Goal: Task Accomplishment & Management: Complete application form

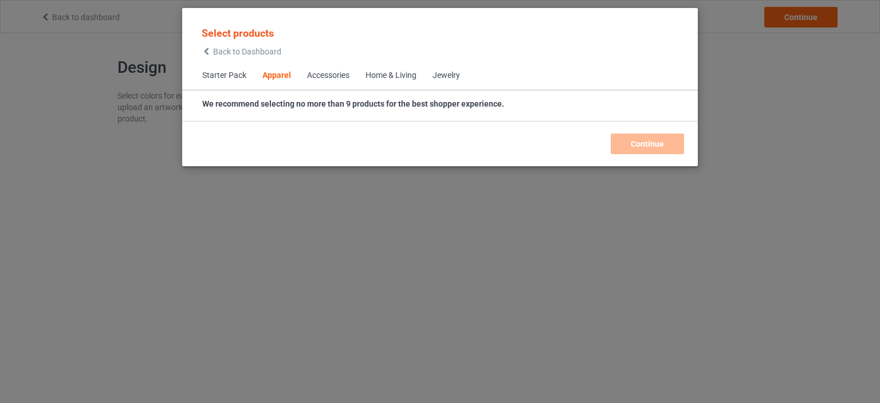
scroll to position [426, 0]
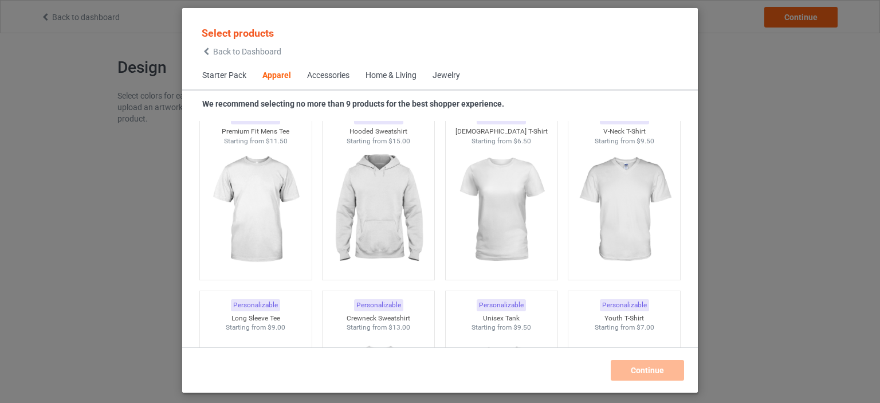
click at [397, 77] on div "Home & Living" at bounding box center [390, 75] width 51 height 11
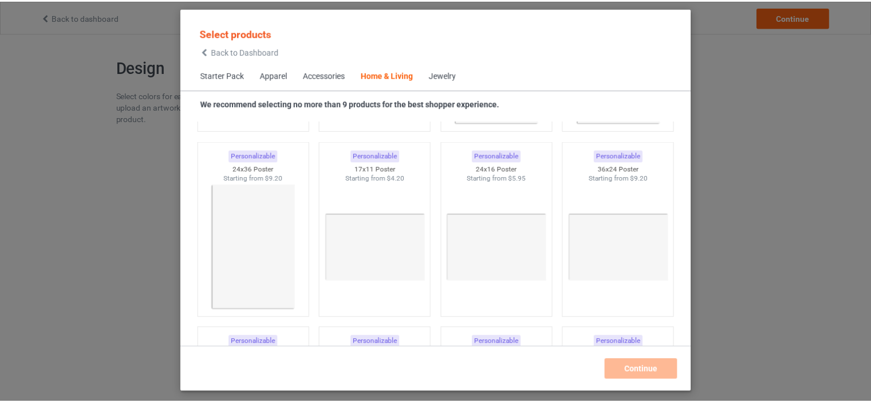
scroll to position [5126, 0]
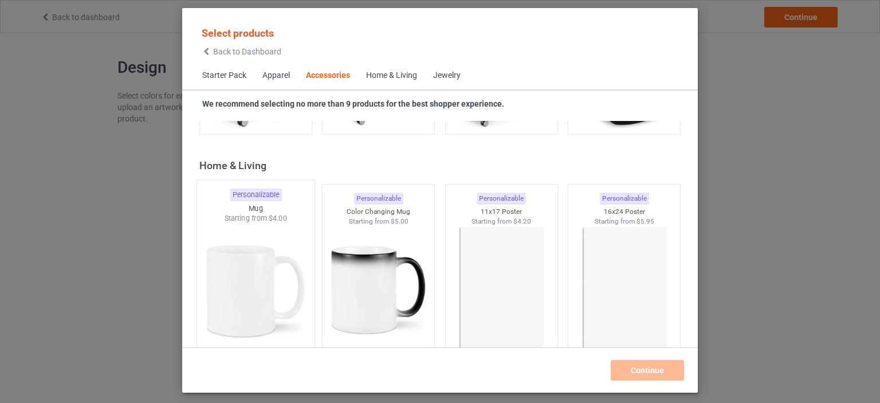
click at [255, 315] on img at bounding box center [256, 290] width 108 height 135
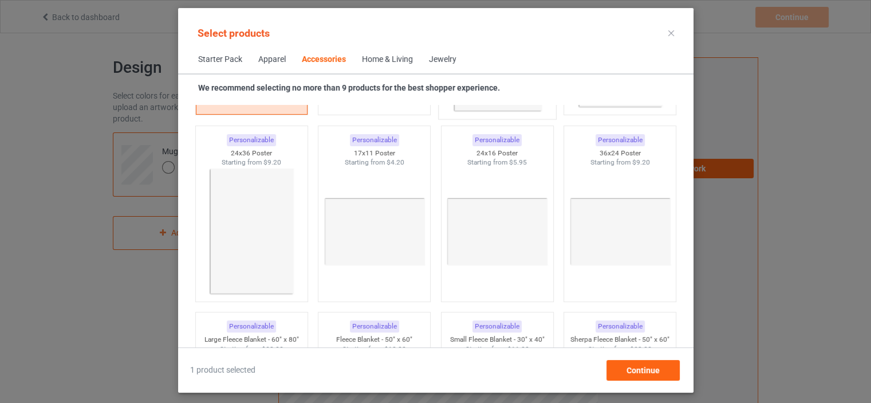
scroll to position [5126, 0]
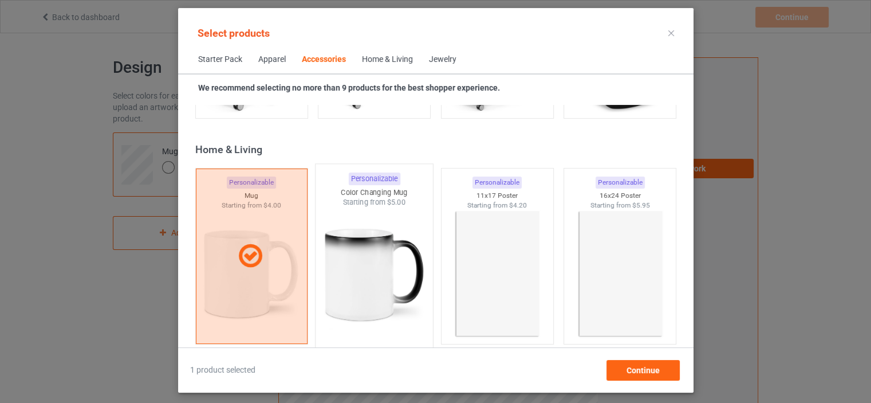
click at [391, 269] on img at bounding box center [374, 274] width 108 height 135
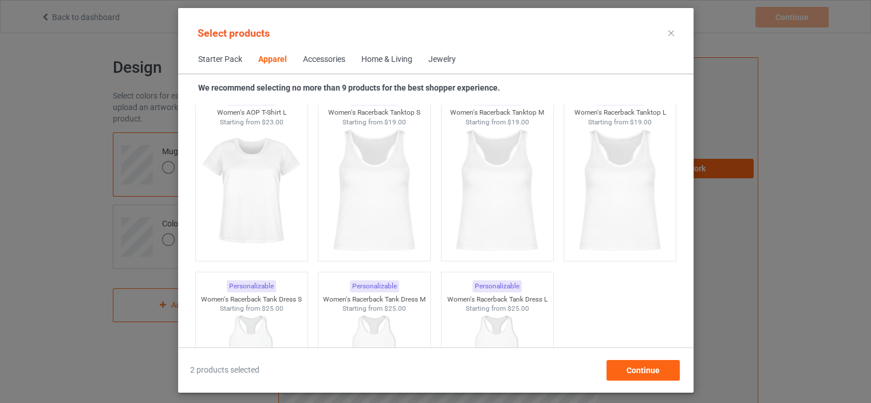
scroll to position [1462, 0]
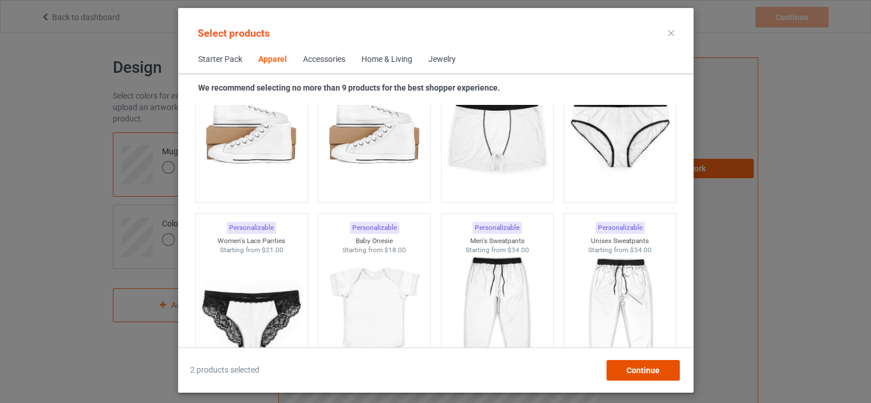
click at [649, 373] on span "Continue" at bounding box center [642, 369] width 33 height 9
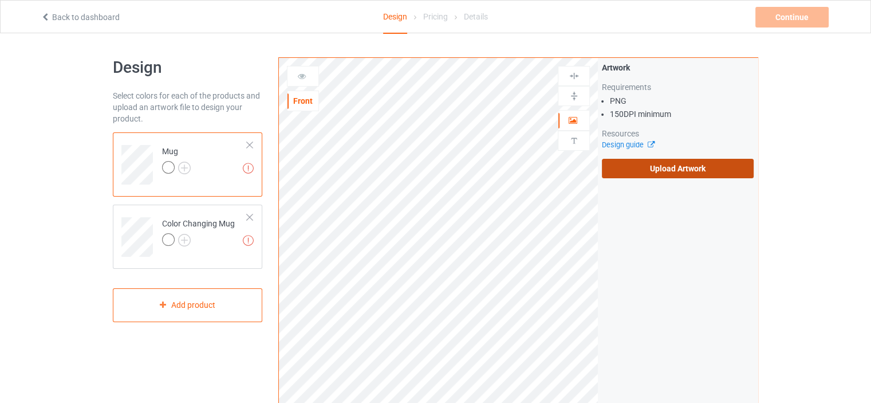
click at [632, 176] on label "Upload Artwork" at bounding box center [678, 168] width 152 height 19
click at [0, 0] on input "Upload Artwork" at bounding box center [0, 0] width 0 height 0
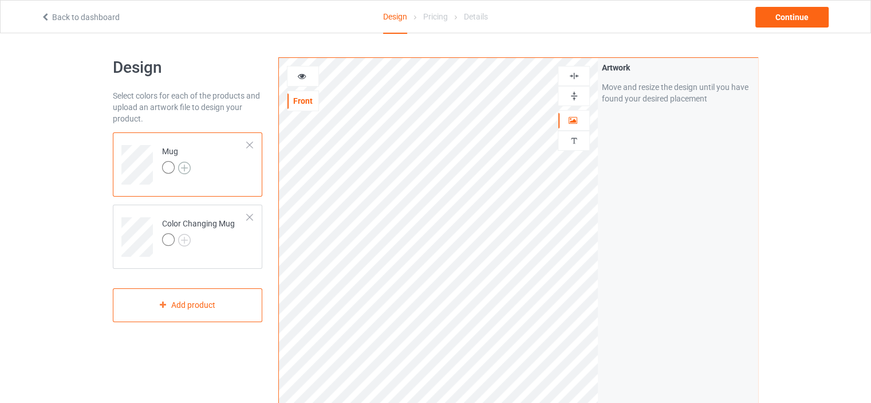
click at [186, 164] on img at bounding box center [184, 167] width 13 height 13
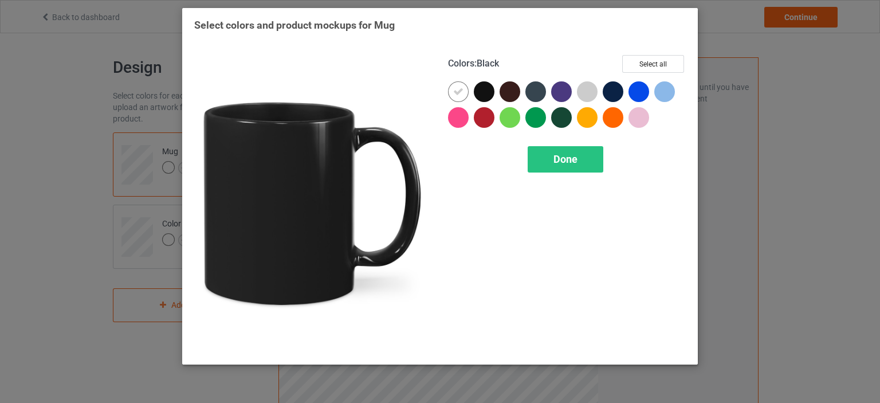
click at [480, 90] on div at bounding box center [484, 91] width 21 height 21
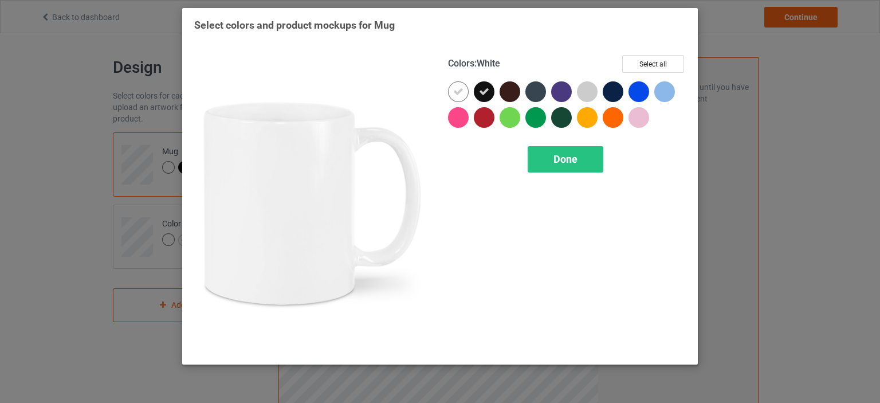
click at [451, 93] on div at bounding box center [458, 91] width 21 height 21
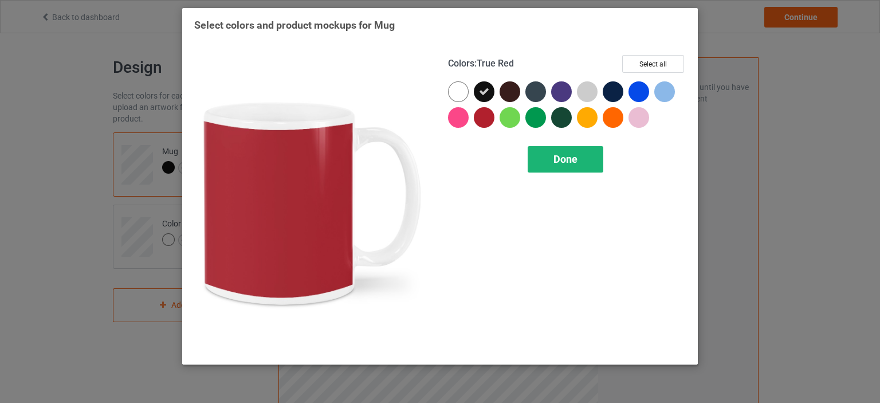
click at [565, 163] on span "Done" at bounding box center [565, 159] width 24 height 12
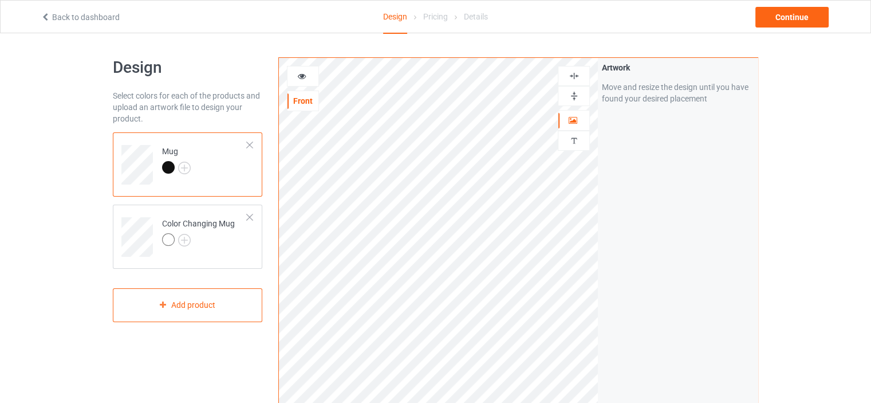
drag, startPoint x: 620, startPoint y: 247, endPoint x: 612, endPoint y: 249, distance: 7.8
click at [620, 248] on div "Artwork Move and resize the design until you have found your desired placement" at bounding box center [678, 275] width 160 height 435
click at [297, 73] on icon at bounding box center [302, 74] width 10 height 8
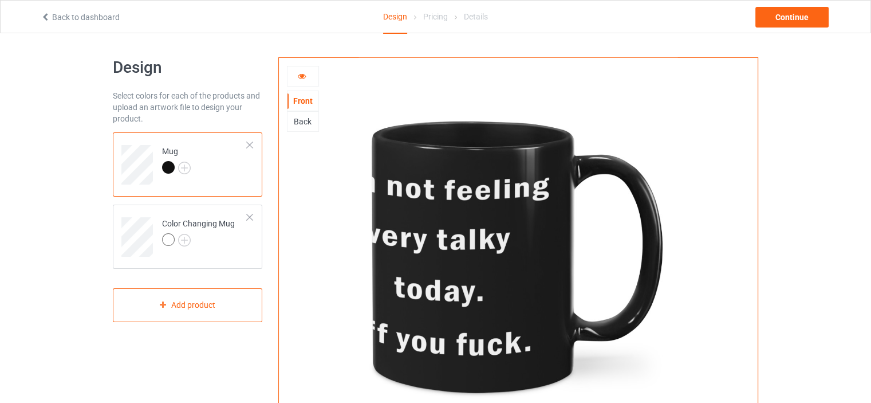
click at [300, 82] on div at bounding box center [303, 76] width 32 height 21
click at [300, 77] on icon at bounding box center [302, 74] width 10 height 8
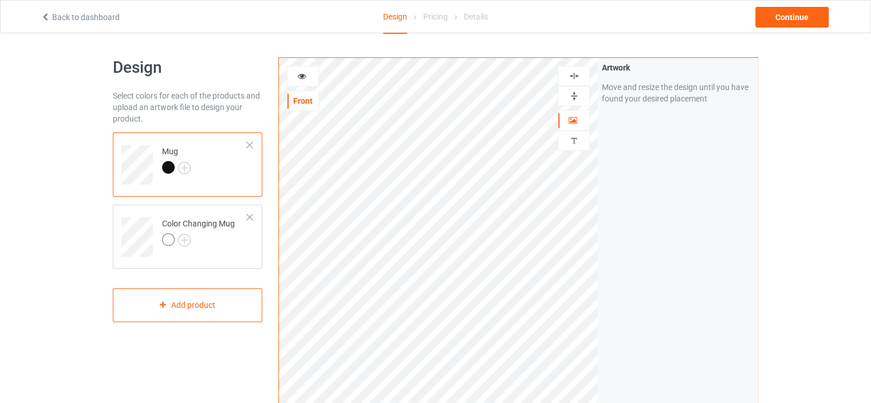
click at [295, 76] on div at bounding box center [302, 75] width 31 height 11
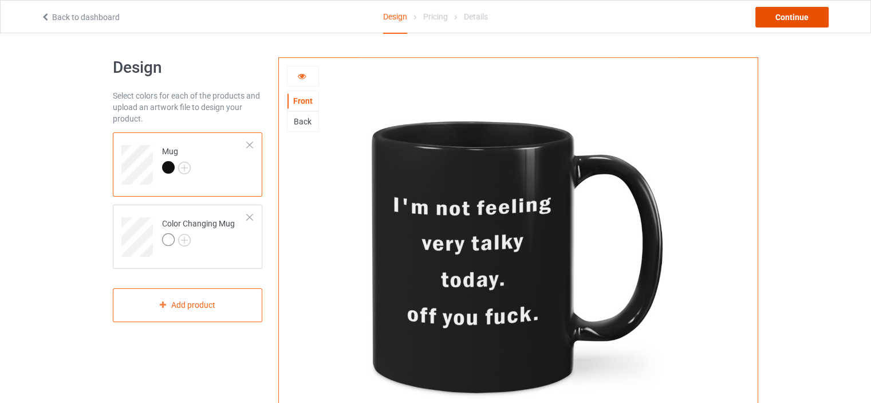
click at [768, 19] on div "Continue" at bounding box center [791, 17] width 73 height 21
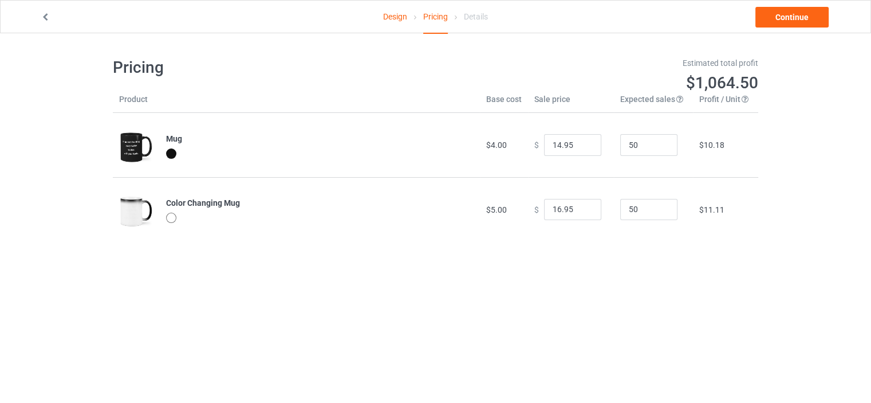
click at [39, 16] on div at bounding box center [167, 16] width 269 height 11
click at [50, 13] on link at bounding box center [46, 17] width 11 height 9
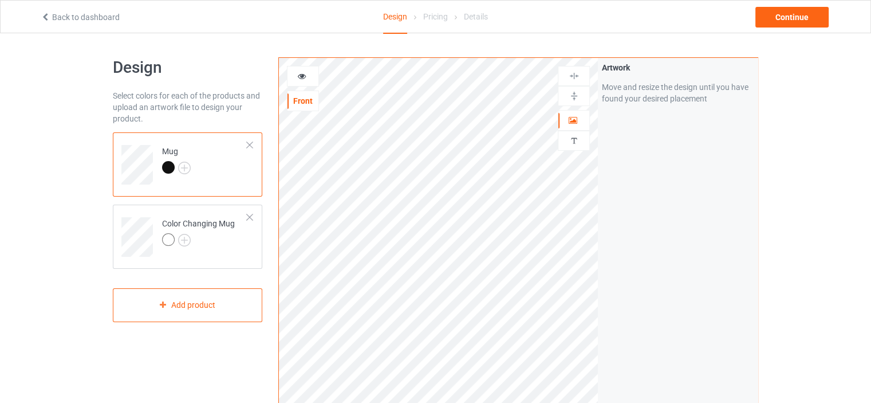
click at [179, 159] on div "Mug" at bounding box center [176, 158] width 29 height 27
click at [180, 167] on img at bounding box center [184, 167] width 13 height 13
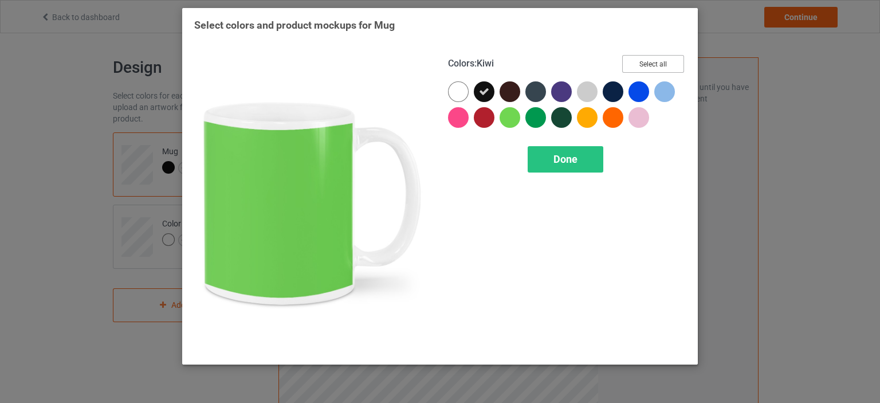
click at [625, 70] on button "Select all" at bounding box center [653, 64] width 62 height 18
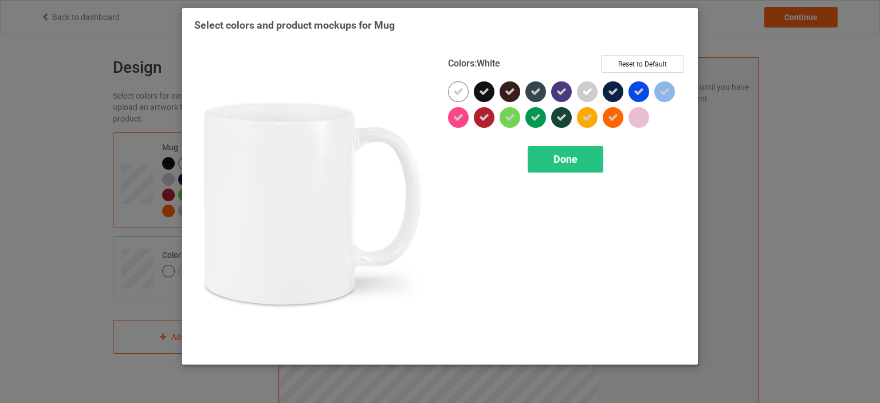
click at [466, 96] on div at bounding box center [458, 91] width 21 height 21
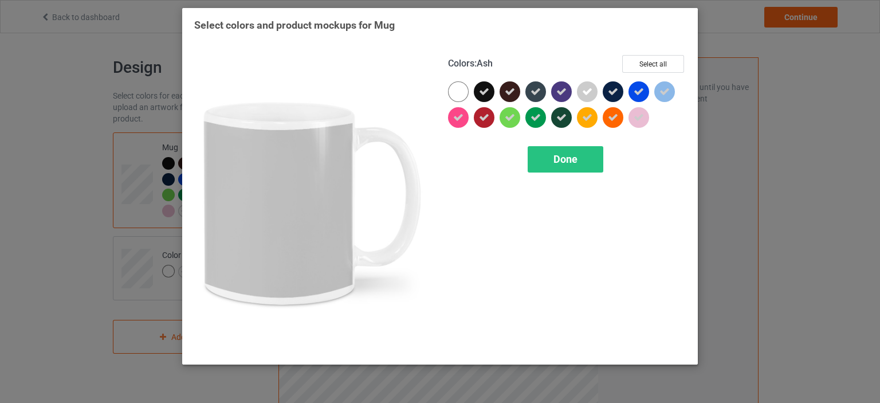
click at [584, 93] on icon at bounding box center [587, 91] width 10 height 10
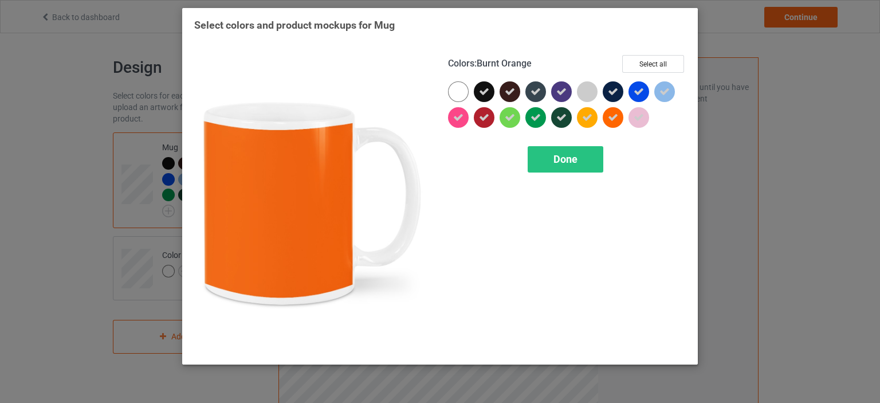
click at [629, 125] on div at bounding box center [641, 120] width 26 height 26
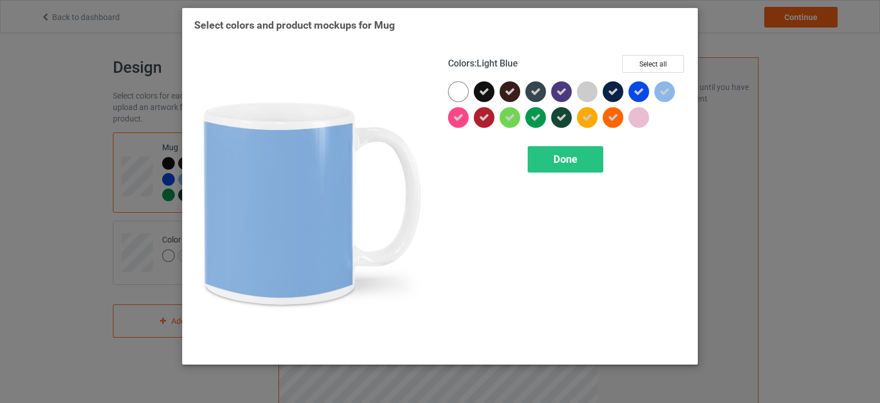
click at [660, 93] on icon at bounding box center [664, 91] width 10 height 10
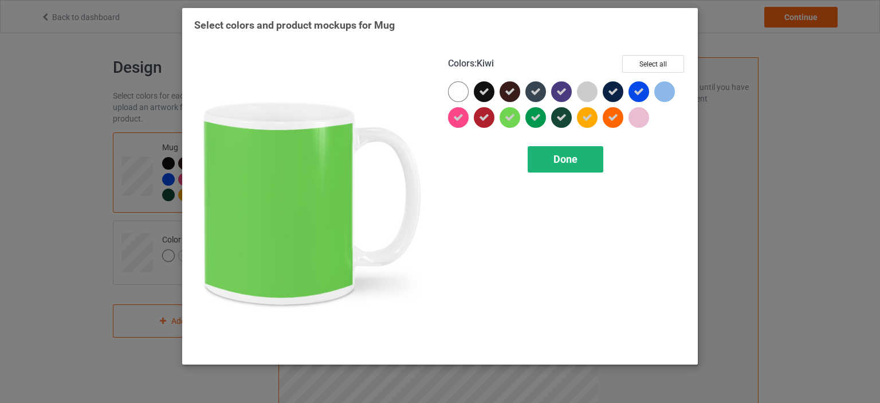
click at [537, 158] on div "Done" at bounding box center [565, 159] width 76 height 26
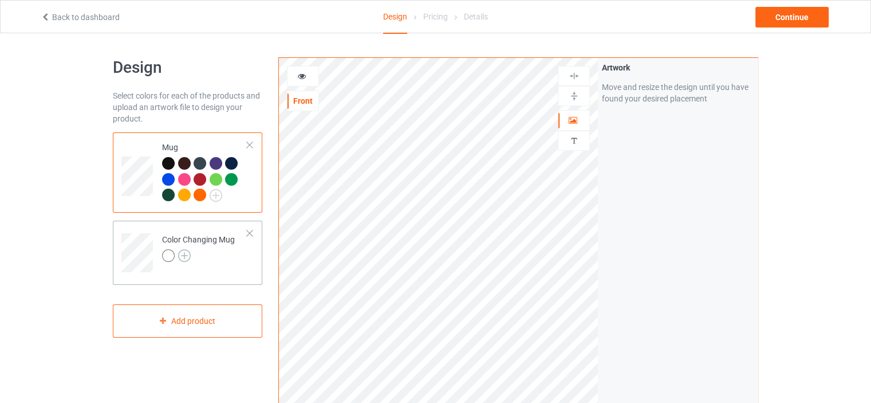
click at [186, 253] on img at bounding box center [184, 255] width 13 height 13
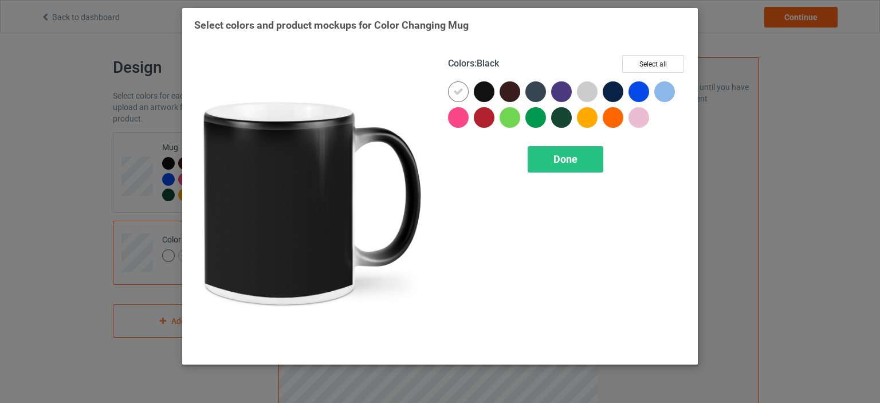
click at [476, 100] on div at bounding box center [487, 94] width 26 height 26
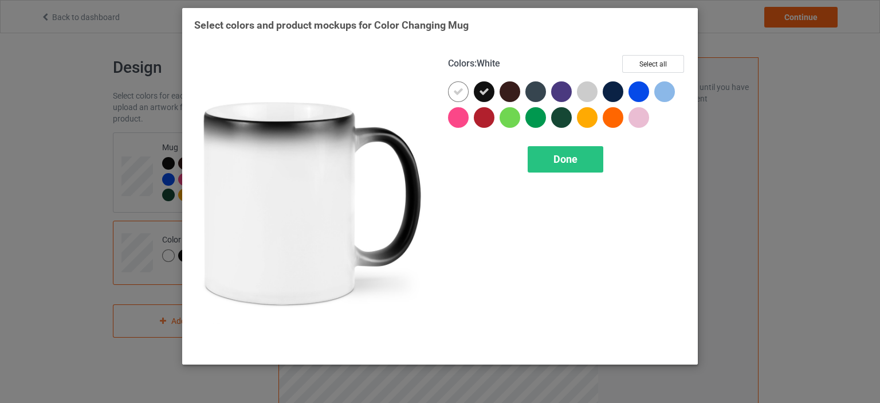
click at [465, 94] on div at bounding box center [458, 91] width 21 height 21
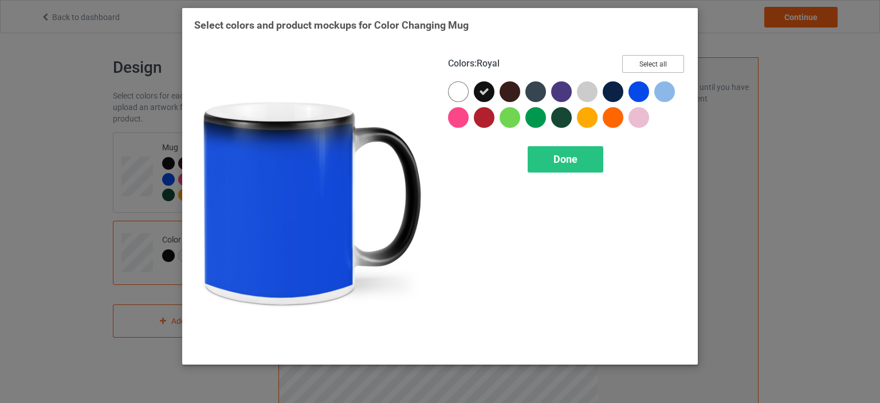
click at [637, 62] on button "Select all" at bounding box center [653, 64] width 62 height 18
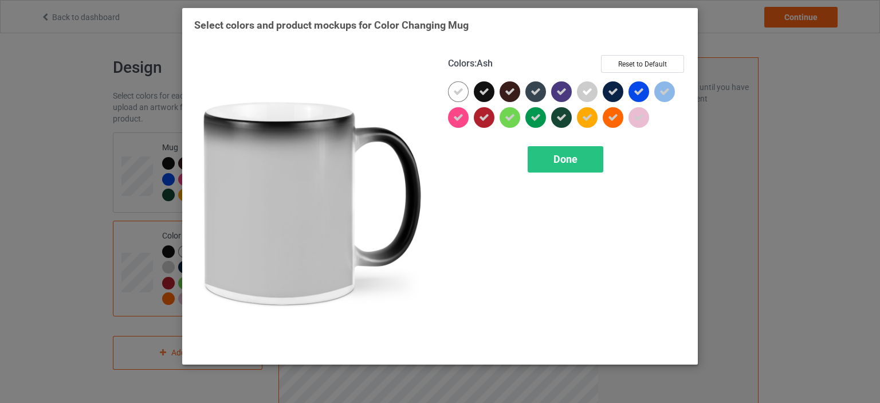
click at [579, 89] on div at bounding box center [587, 91] width 21 height 21
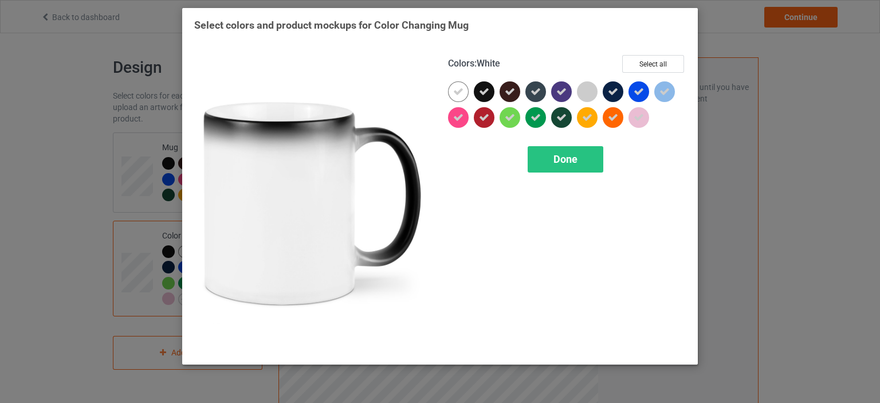
click at [453, 89] on icon at bounding box center [458, 91] width 10 height 10
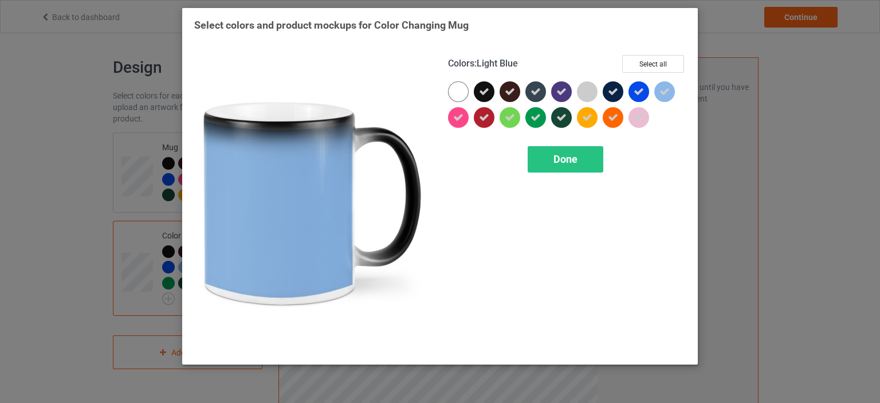
click at [675, 96] on div at bounding box center [667, 94] width 26 height 26
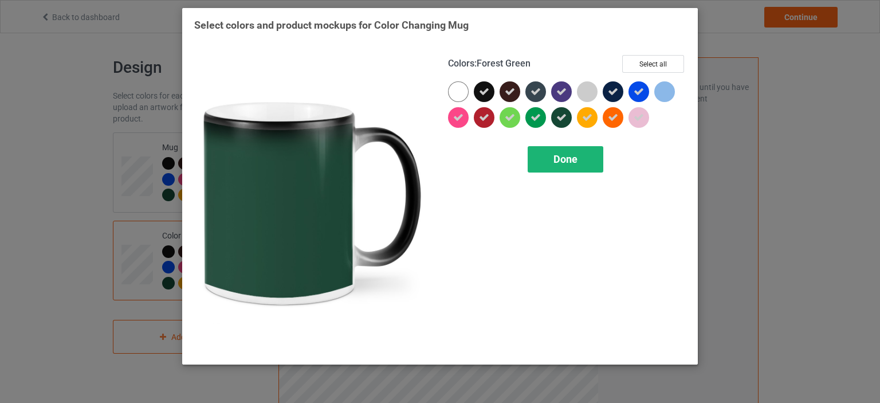
click at [563, 165] on div "Done" at bounding box center [565, 159] width 76 height 26
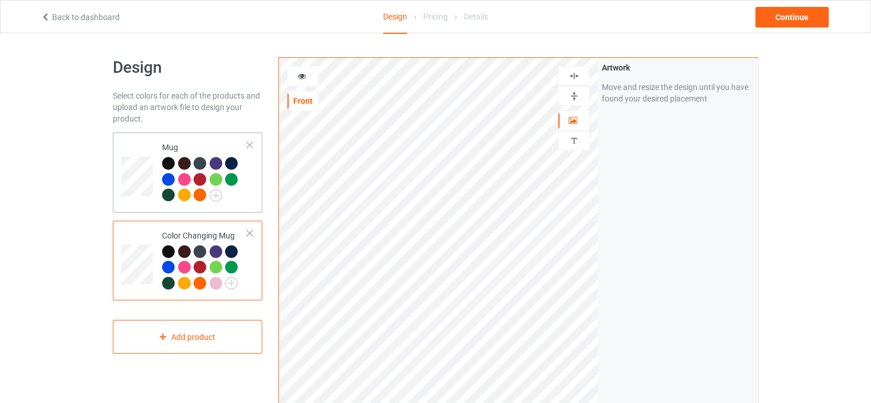
click at [117, 160] on div "Mug" at bounding box center [187, 172] width 149 height 80
click at [156, 261] on td "Color Changing Mug" at bounding box center [205, 260] width 98 height 71
click at [775, 11] on div "Continue" at bounding box center [791, 17] width 73 height 21
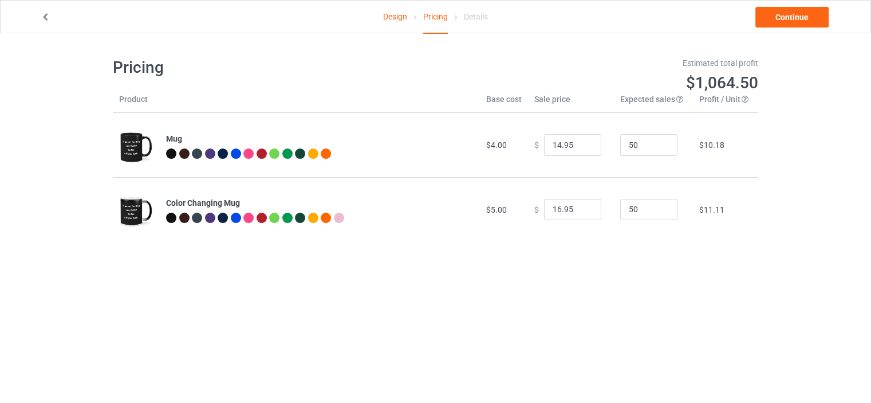
click at [395, 21] on link "Design" at bounding box center [395, 17] width 24 height 32
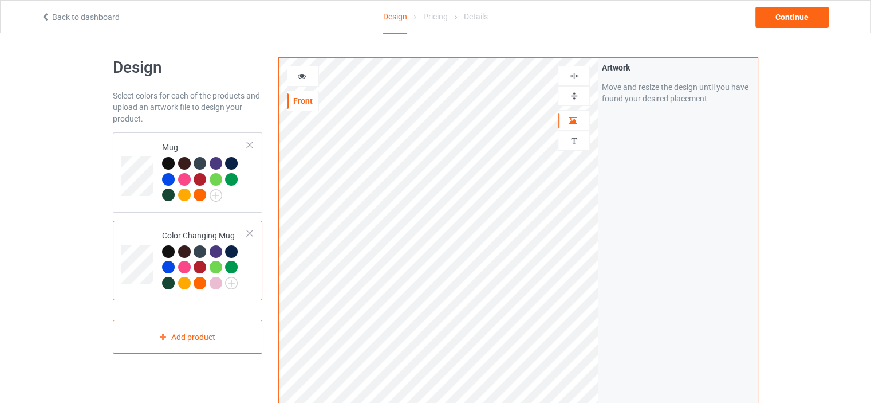
click at [307, 74] on div at bounding box center [302, 75] width 31 height 11
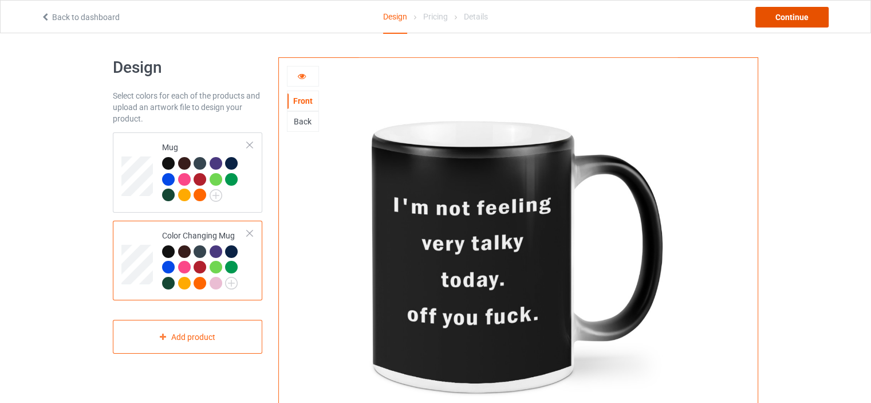
click at [774, 19] on div "Continue" at bounding box center [791, 17] width 73 height 21
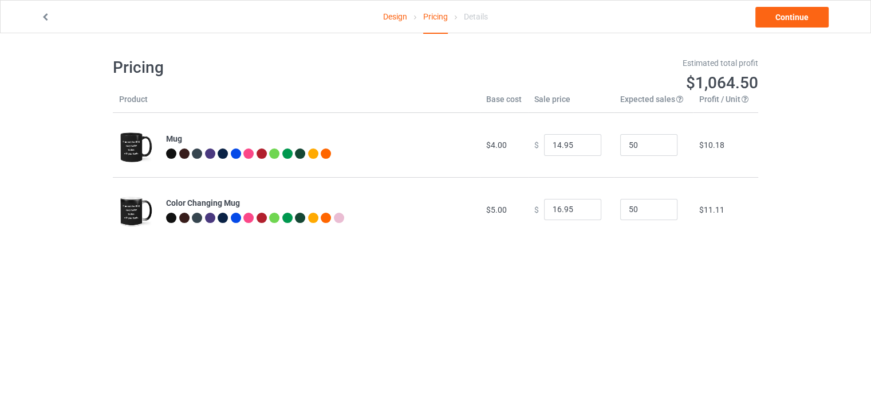
click at [149, 144] on img at bounding box center [136, 146] width 34 height 43
click at [270, 135] on div "Mug" at bounding box center [319, 138] width 307 height 11
click at [390, 22] on link "Design" at bounding box center [395, 17] width 24 height 32
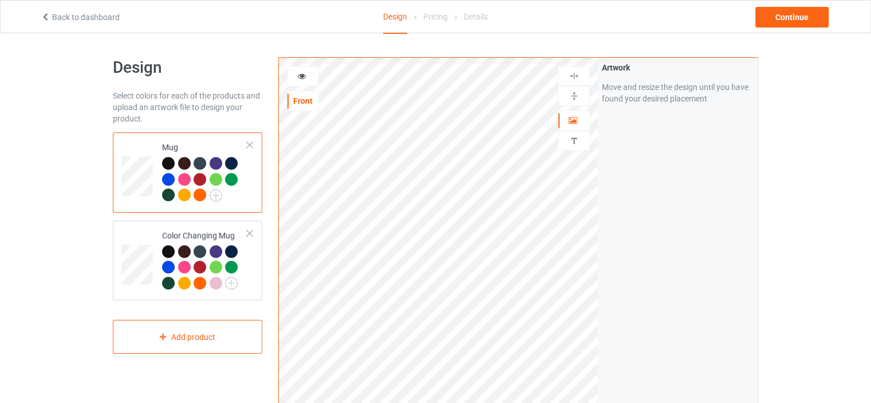
click at [190, 171] on div at bounding box center [186, 165] width 16 height 16
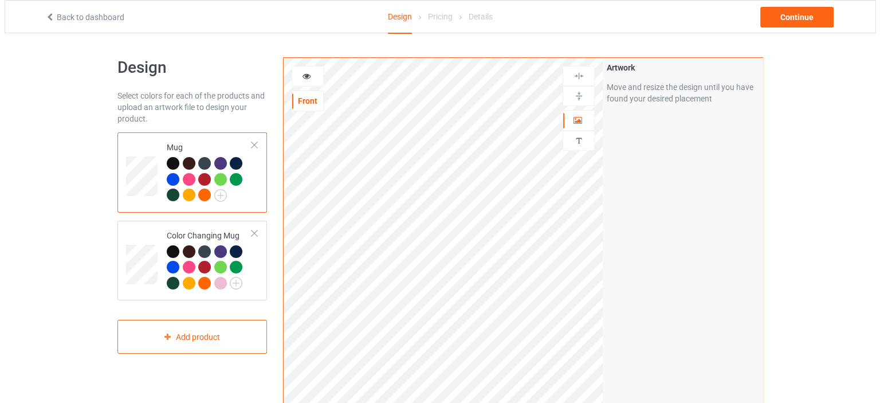
scroll to position [229, 0]
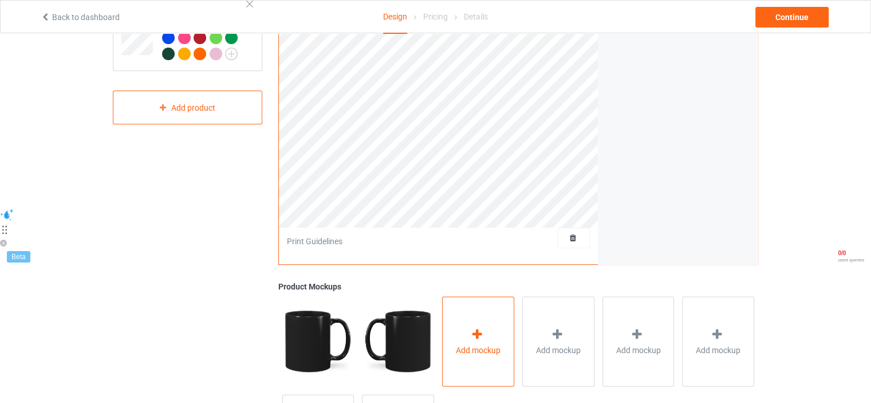
click at [511, 352] on div "Add mockup" at bounding box center [478, 341] width 72 height 90
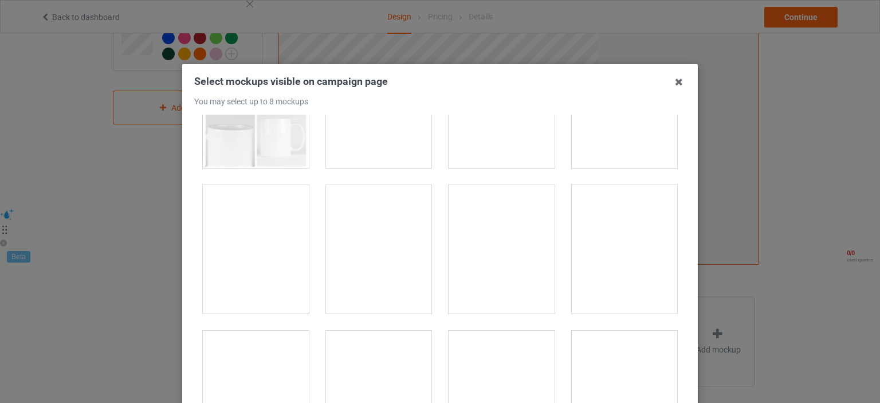
scroll to position [0, 0]
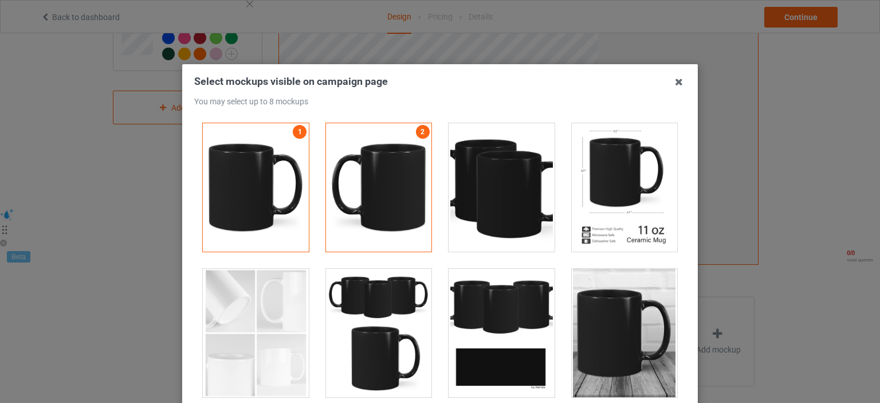
click at [608, 212] on div at bounding box center [624, 187] width 106 height 128
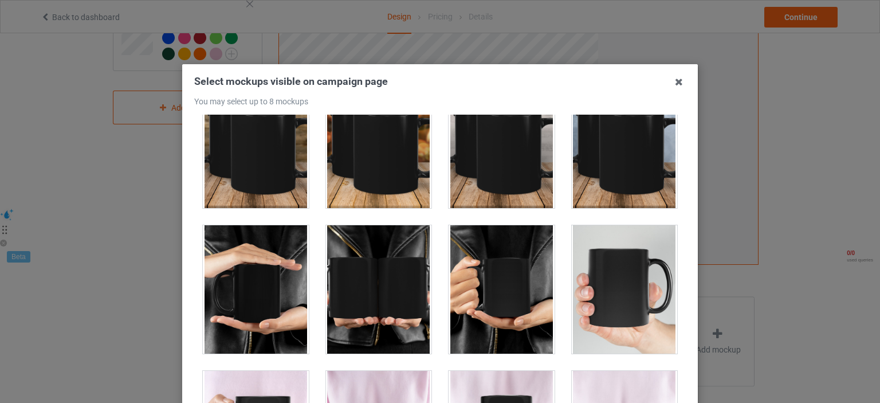
click at [595, 289] on div at bounding box center [624, 289] width 106 height 128
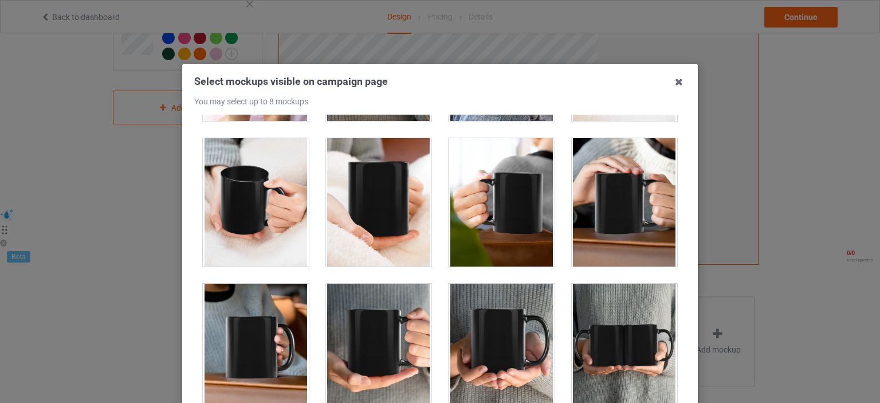
scroll to position [3436, 0]
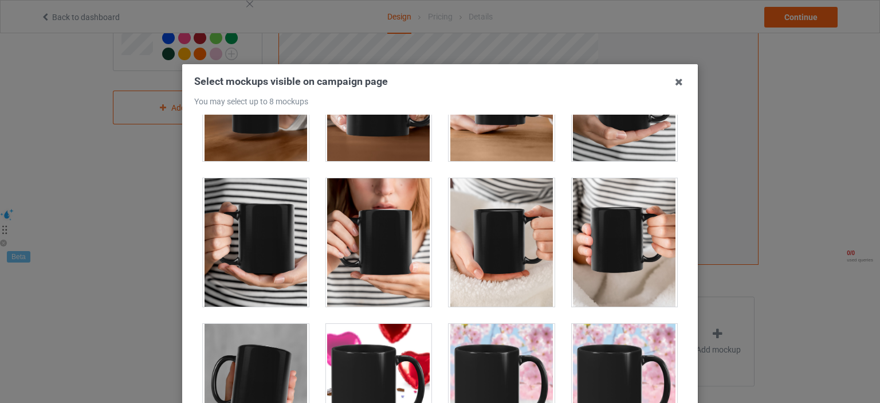
click at [681, 273] on div "Select mockups visible on campaign page You may select up to 8 mockups 1 2 3 4 …" at bounding box center [439, 276] width 515 height 425
click at [595, 218] on div at bounding box center [624, 242] width 106 height 128
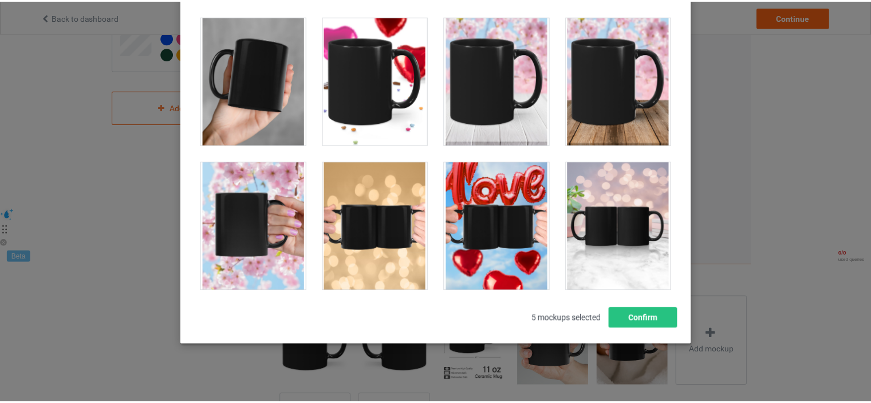
scroll to position [151, 0]
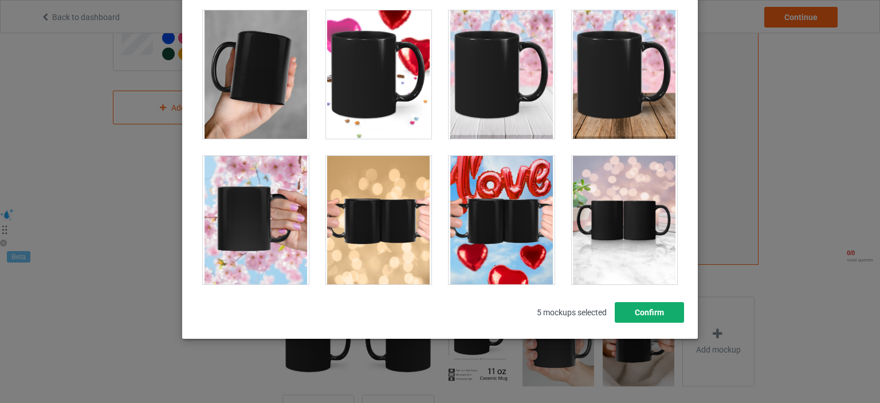
click at [653, 318] on button "Confirm" at bounding box center [648, 312] width 69 height 21
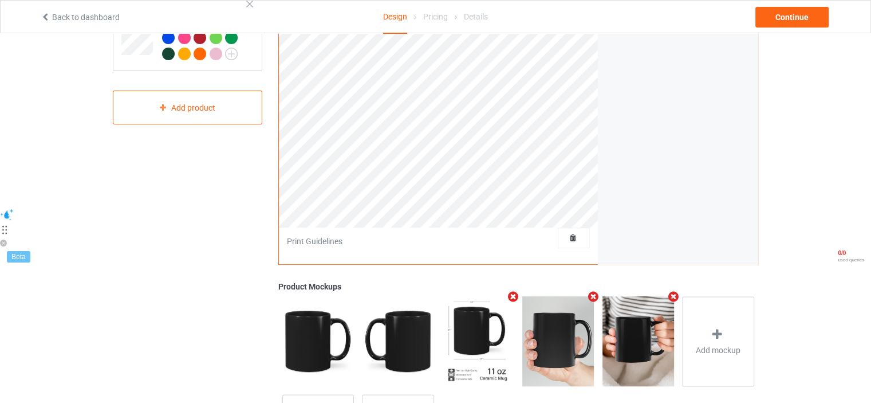
click at [519, 333] on div at bounding box center [558, 341] width 80 height 98
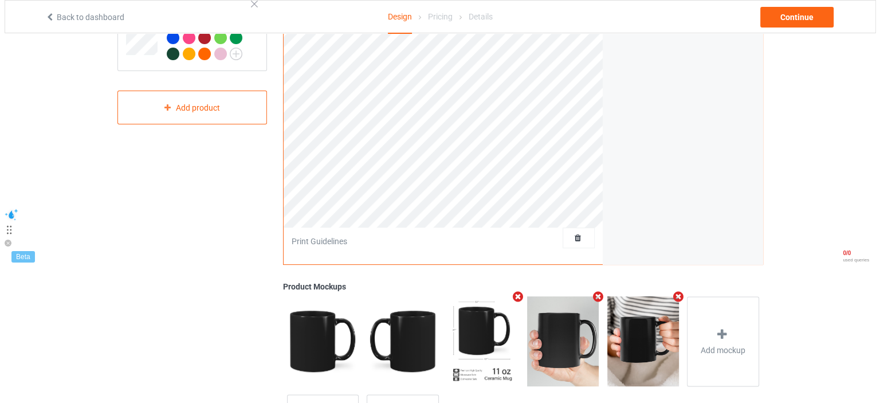
scroll to position [0, 0]
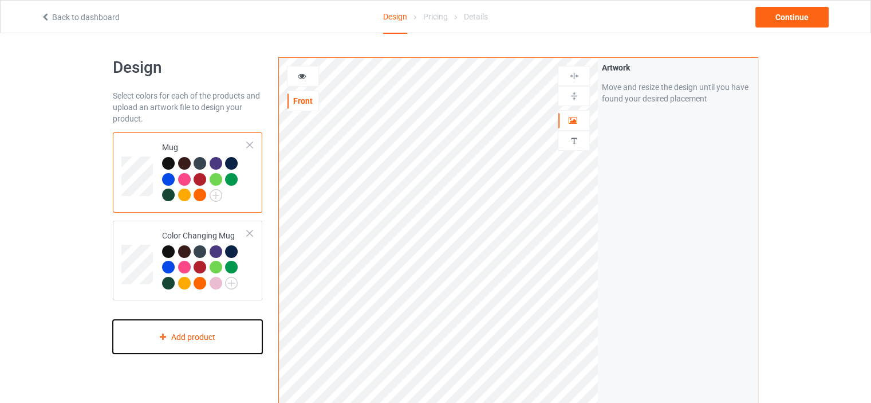
click at [237, 339] on div "Add product" at bounding box center [187, 337] width 149 height 34
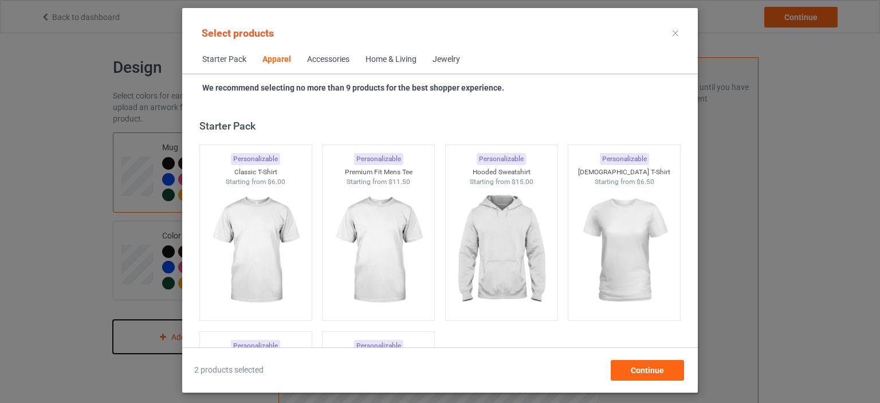
scroll to position [426, 0]
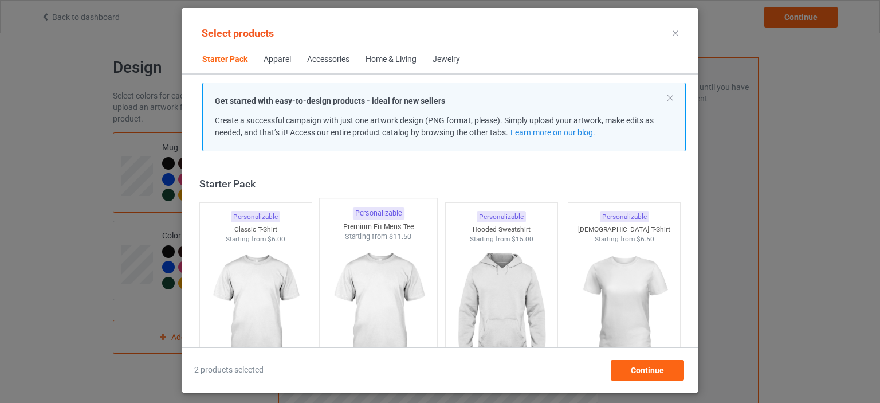
click at [323, 279] on div "Personalizable Premium Fit Mens Tee Starting from $11.50" at bounding box center [378, 290] width 123 height 187
click at [275, 285] on img at bounding box center [256, 309] width 108 height 135
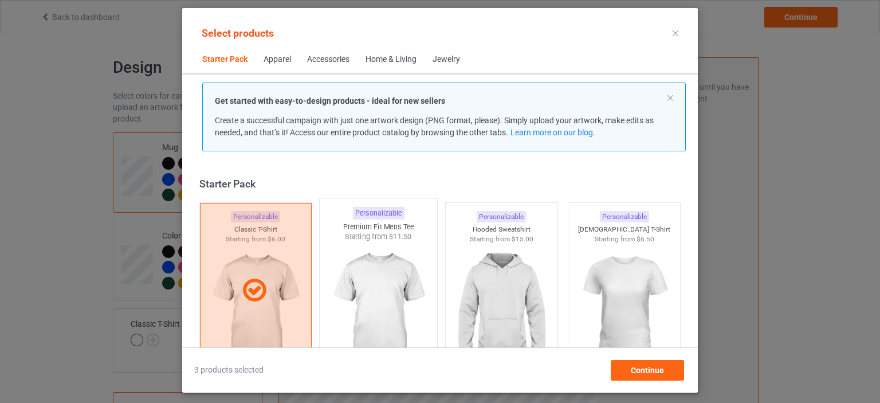
click at [360, 283] on img at bounding box center [379, 309] width 108 height 135
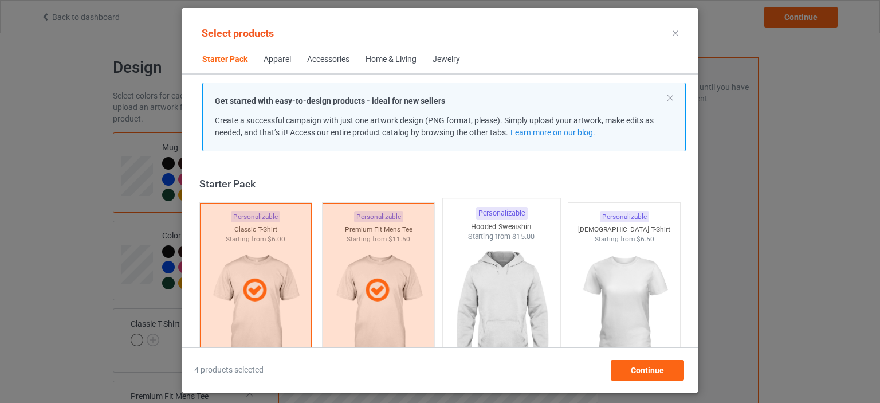
click at [447, 287] on img at bounding box center [501, 309] width 108 height 135
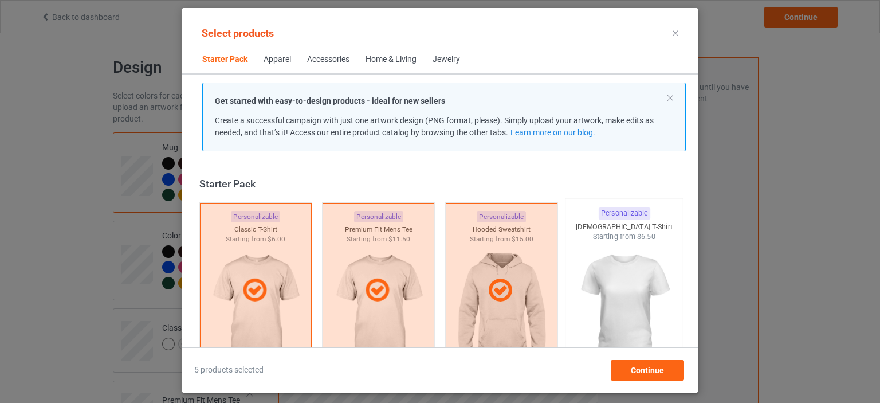
click at [578, 297] on img at bounding box center [624, 309] width 108 height 135
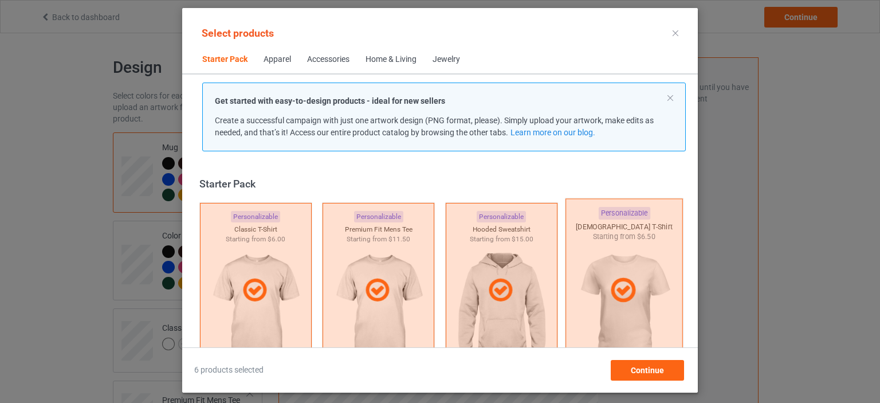
scroll to position [229, 0]
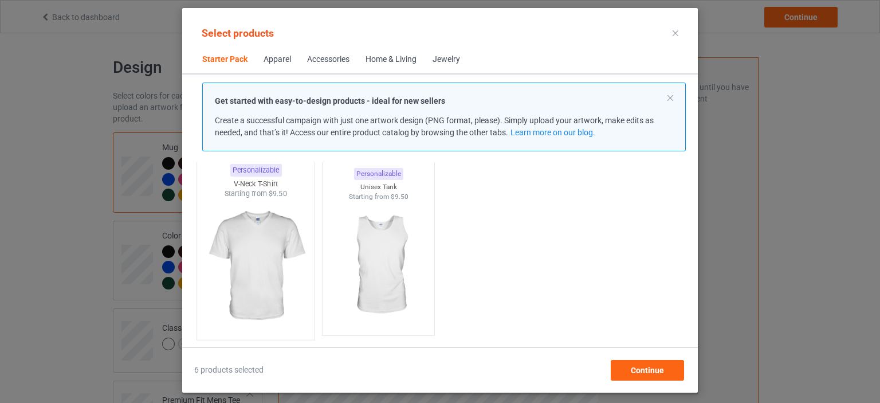
click at [252, 258] on img at bounding box center [256, 266] width 108 height 135
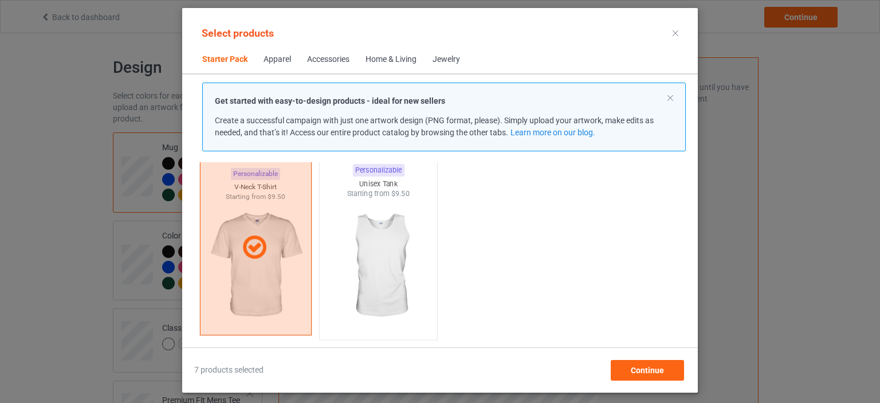
click at [353, 263] on img at bounding box center [379, 266] width 108 height 135
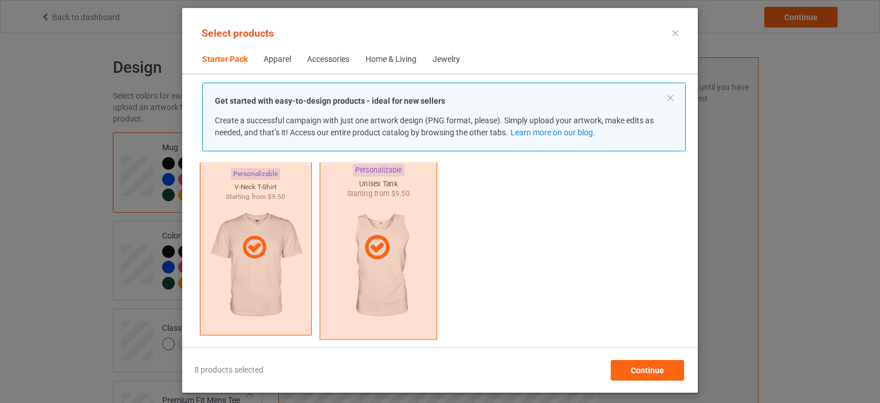
click at [355, 263] on div at bounding box center [378, 248] width 117 height 184
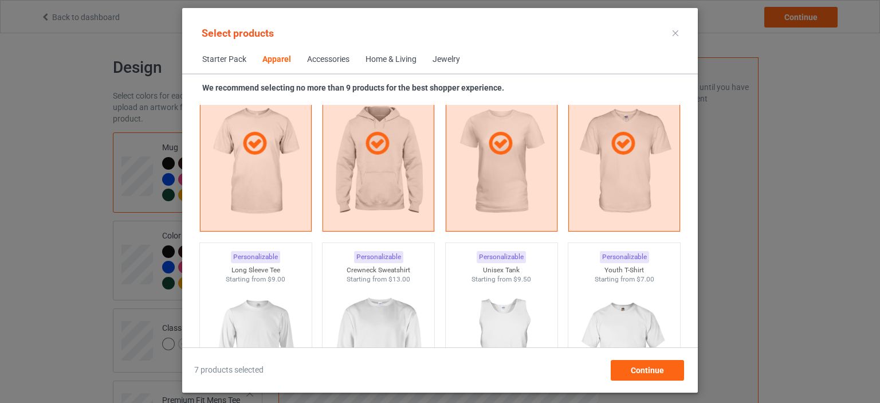
scroll to position [916, 0]
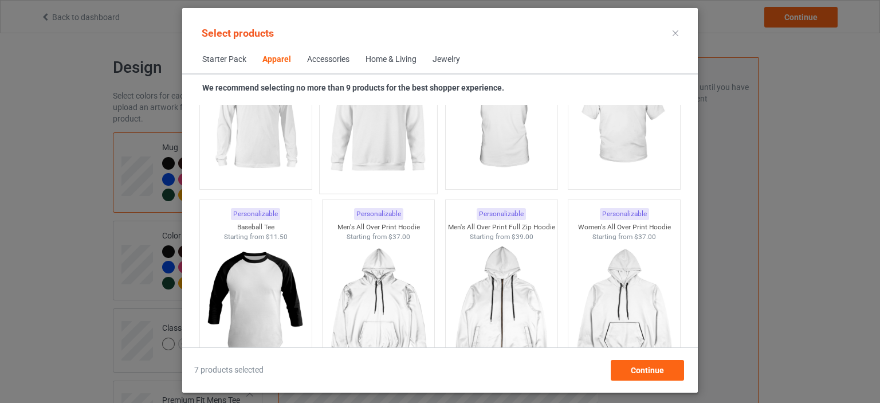
click at [371, 140] on img at bounding box center [379, 120] width 108 height 135
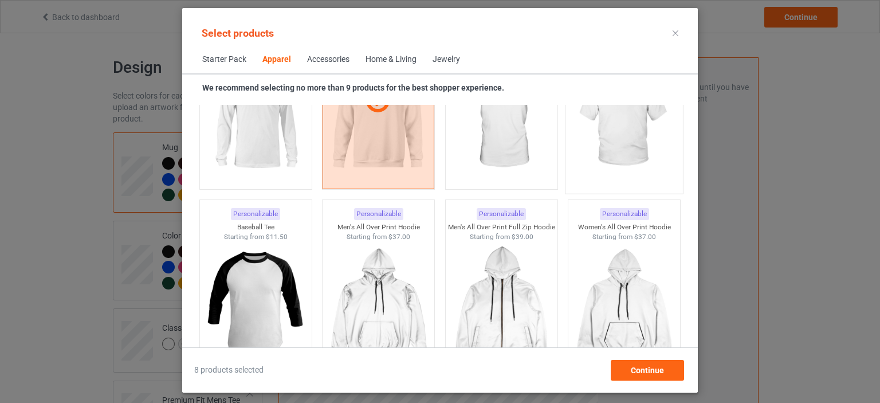
click at [611, 164] on img at bounding box center [624, 120] width 108 height 135
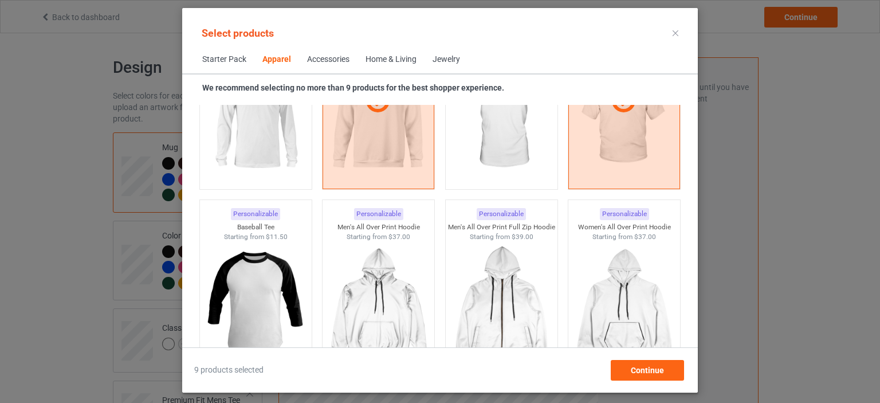
scroll to position [687, 0]
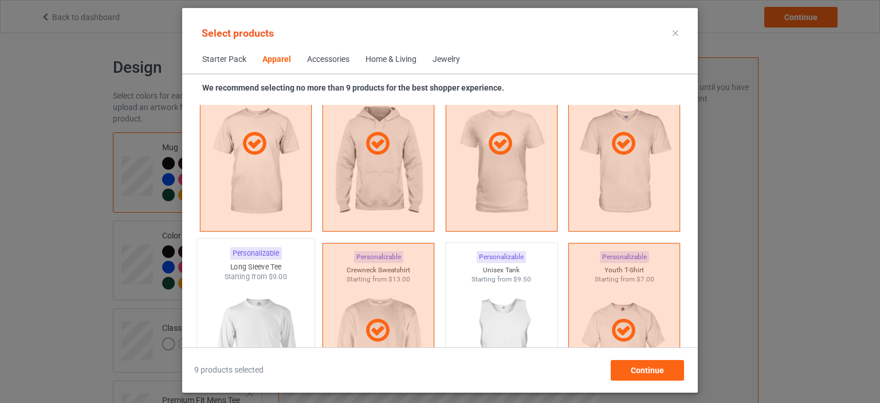
click at [231, 334] on img at bounding box center [256, 349] width 108 height 135
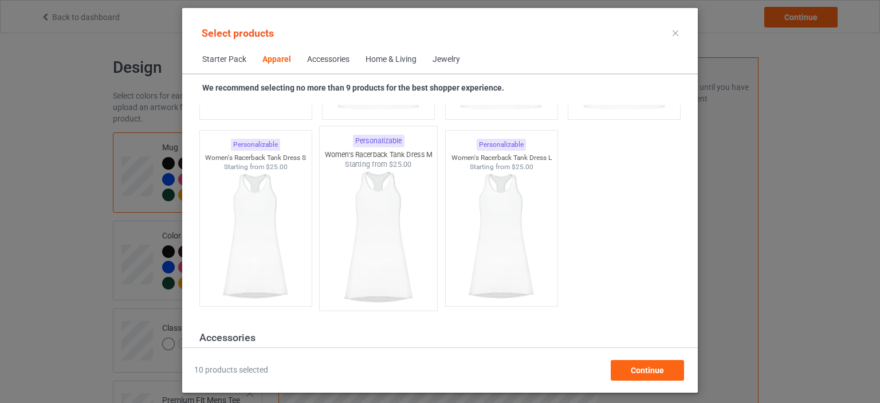
scroll to position [1832, 0]
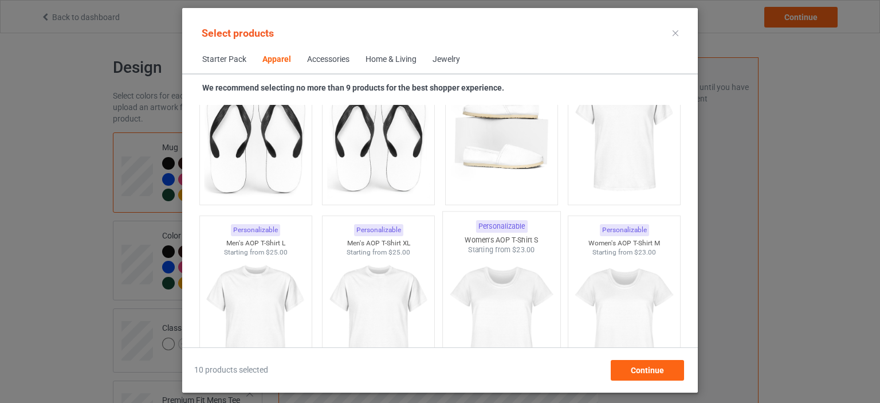
click at [529, 303] on img at bounding box center [501, 322] width 108 height 135
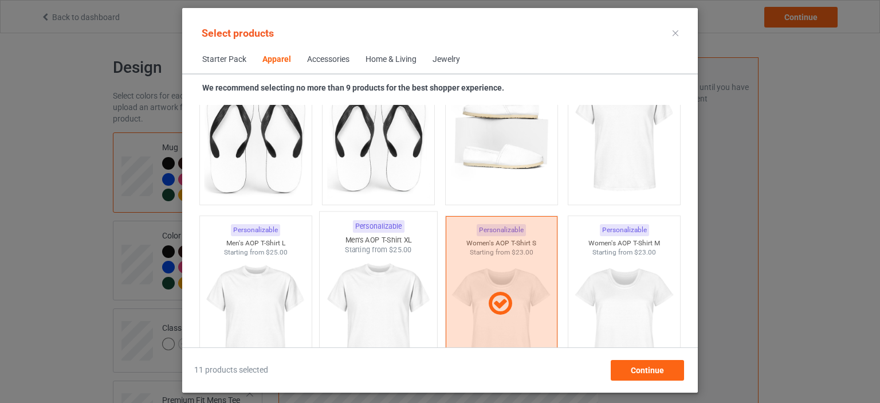
click at [389, 304] on img at bounding box center [379, 322] width 108 height 135
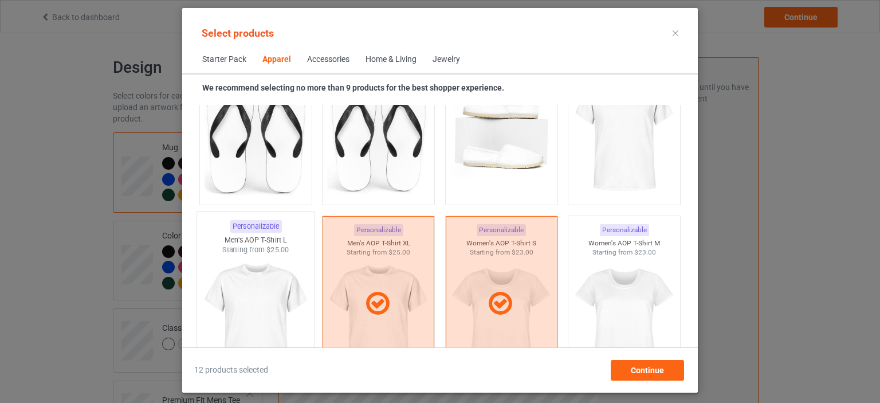
click at [270, 300] on img at bounding box center [256, 322] width 108 height 135
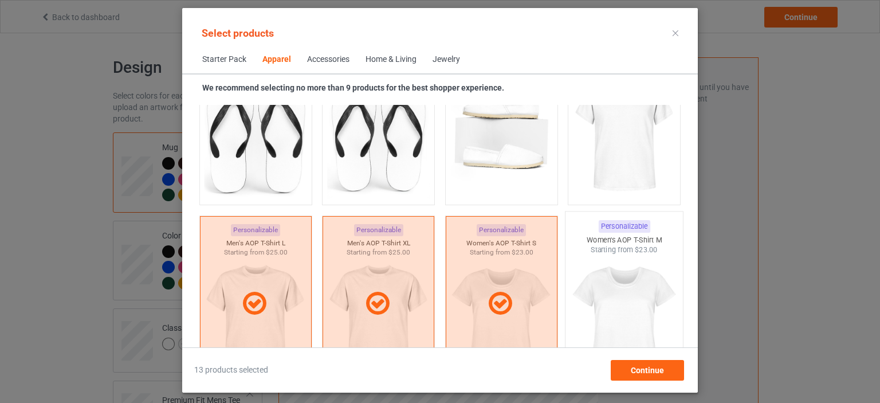
click at [583, 302] on img at bounding box center [624, 322] width 108 height 135
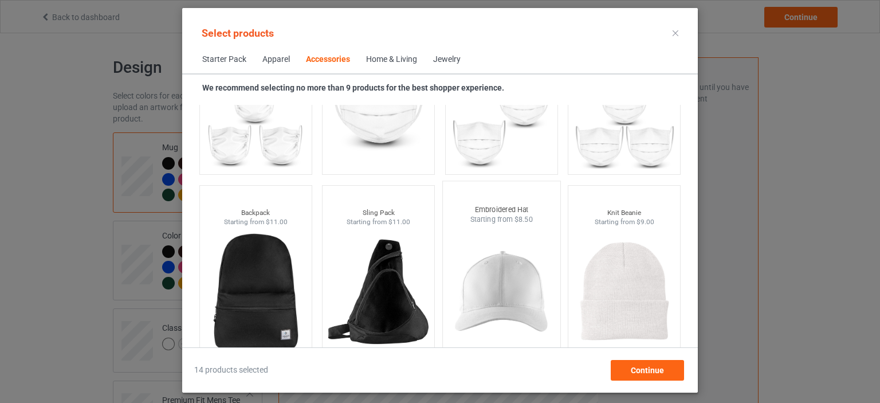
click at [510, 279] on img at bounding box center [501, 291] width 108 height 135
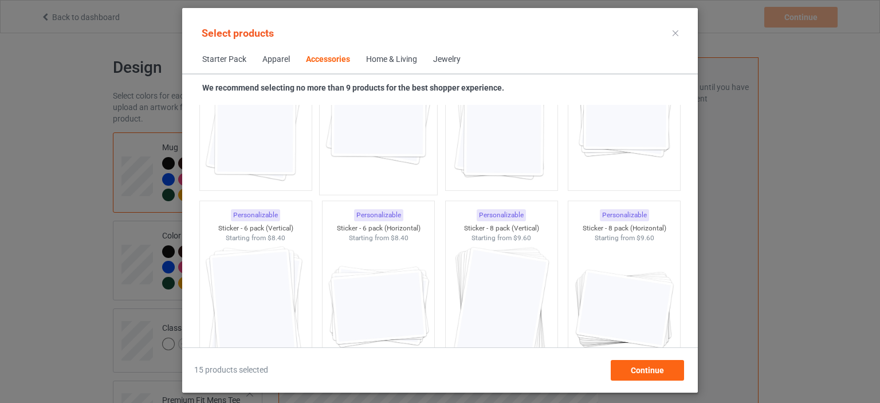
scroll to position [3894, 0]
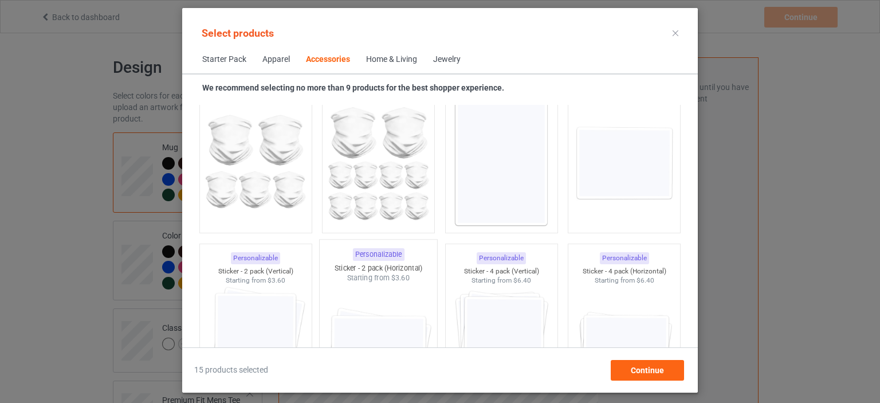
click at [369, 322] on img at bounding box center [379, 350] width 108 height 135
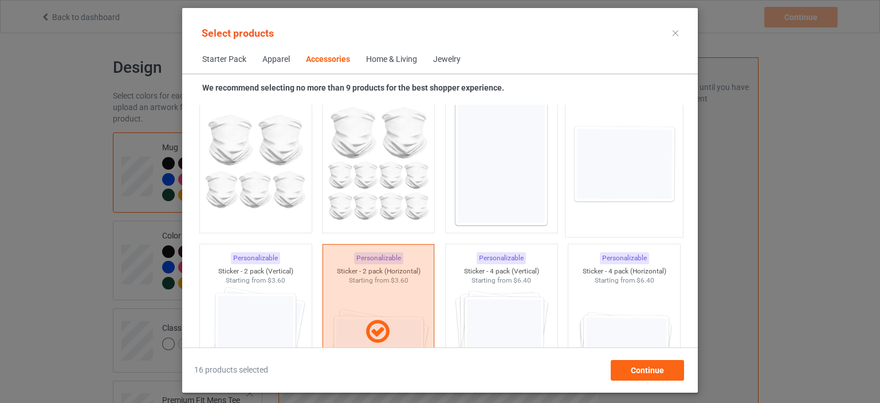
click at [590, 200] on img at bounding box center [624, 163] width 108 height 135
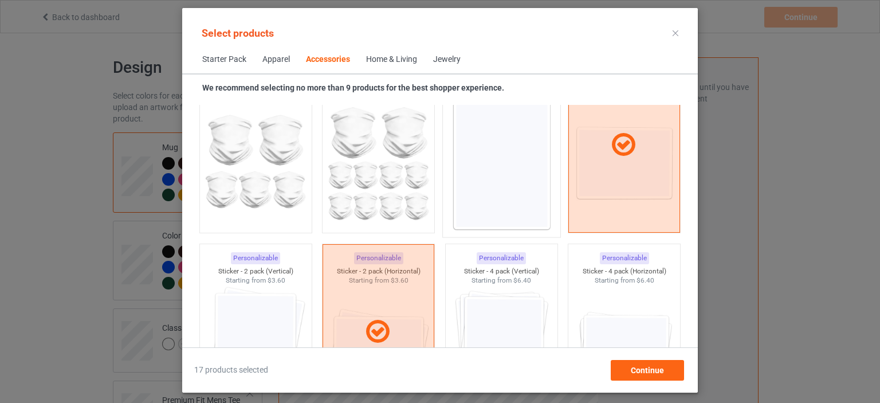
click at [510, 211] on img at bounding box center [501, 163] width 108 height 135
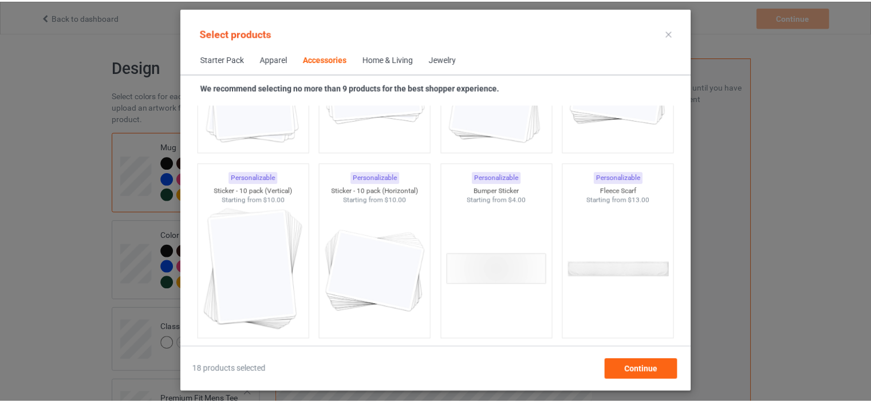
scroll to position [4352, 0]
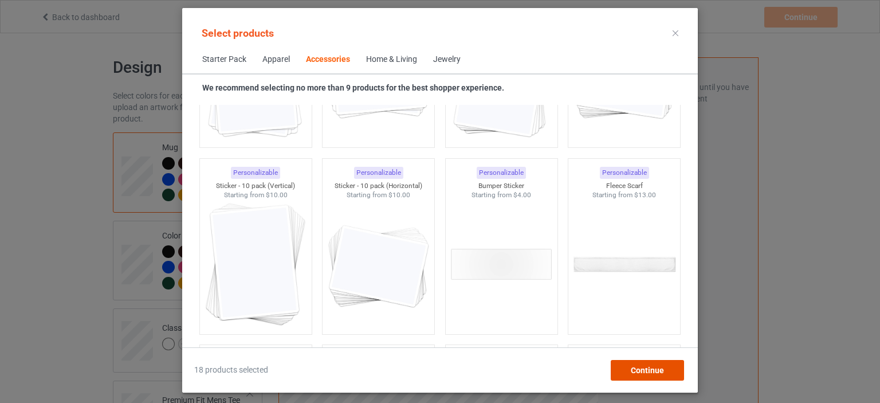
drag, startPoint x: 649, startPoint y: 380, endPoint x: 645, endPoint y: 374, distance: 7.0
click at [649, 380] on div "Continue" at bounding box center [646, 370] width 73 height 21
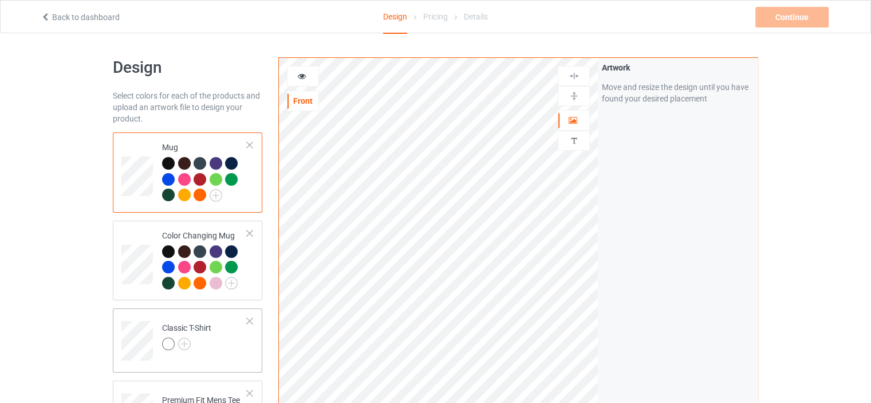
scroll to position [229, 0]
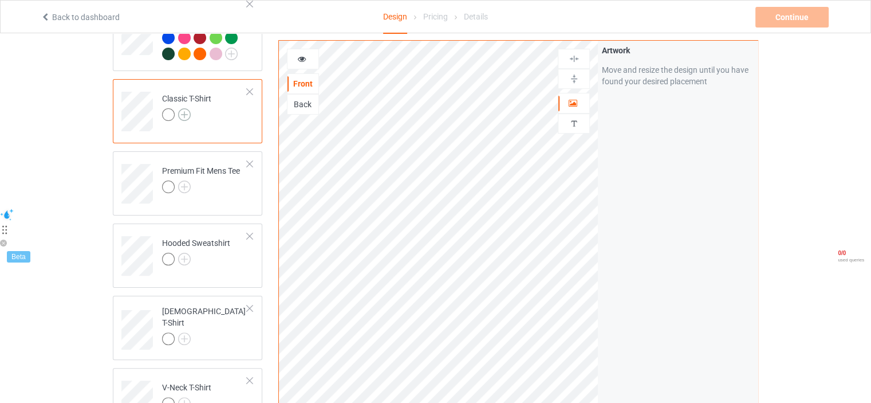
click at [183, 111] on img at bounding box center [184, 114] width 13 height 13
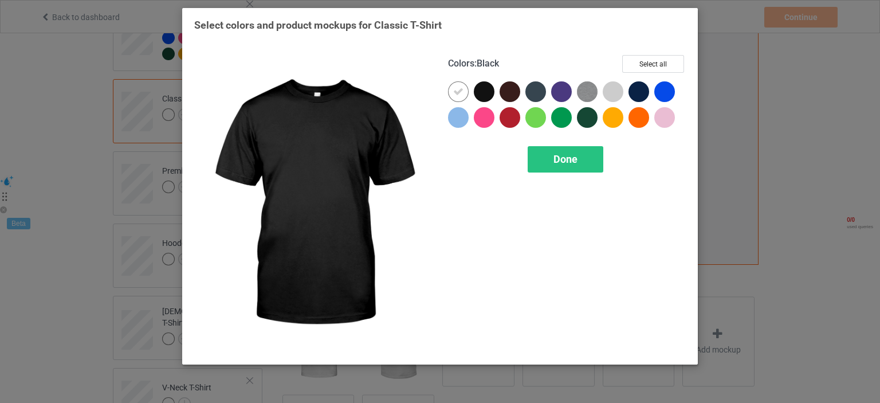
click at [499, 91] on div at bounding box center [487, 94] width 26 height 26
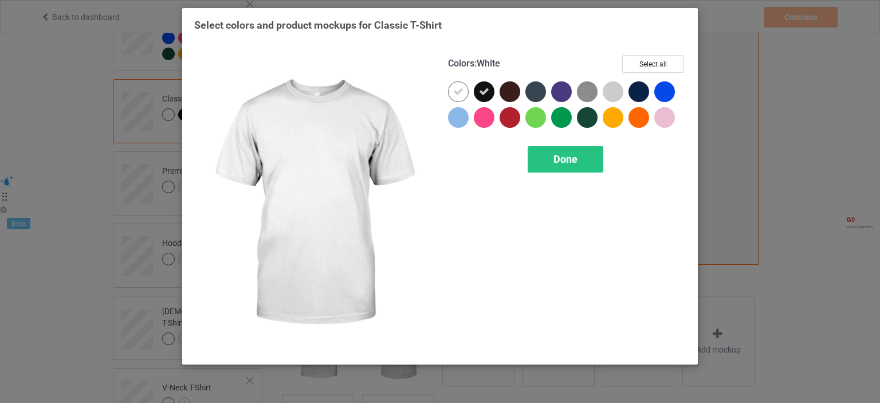
click at [472, 88] on div at bounding box center [461, 94] width 26 height 26
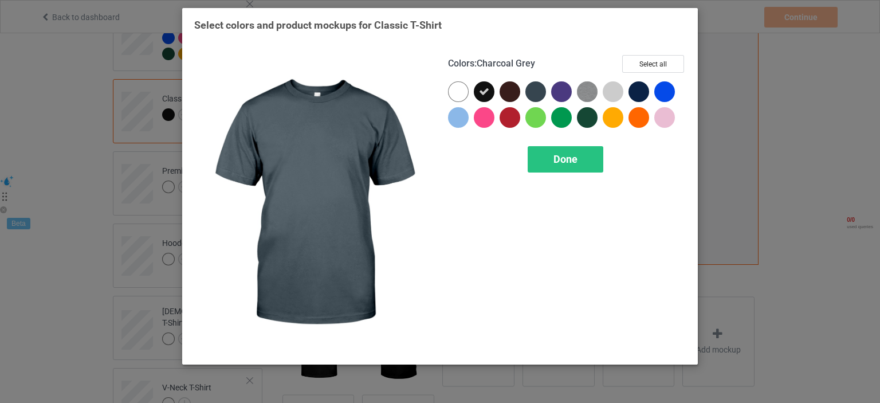
click at [523, 92] on div at bounding box center [512, 94] width 26 height 26
click at [535, 88] on div at bounding box center [535, 91] width 21 height 21
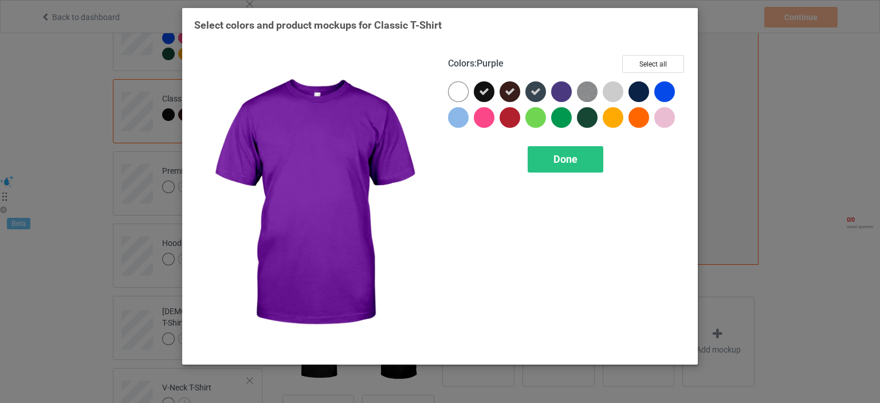
click at [558, 86] on div at bounding box center [561, 91] width 21 height 21
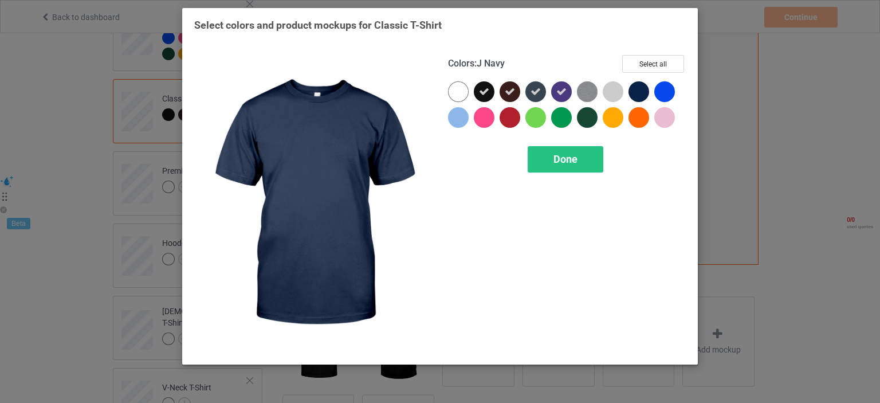
click at [638, 89] on div at bounding box center [638, 91] width 21 height 21
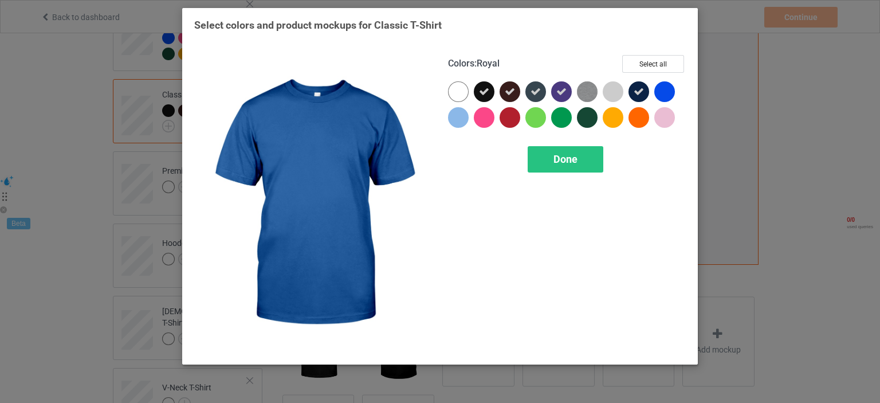
click at [662, 89] on div at bounding box center [664, 91] width 21 height 21
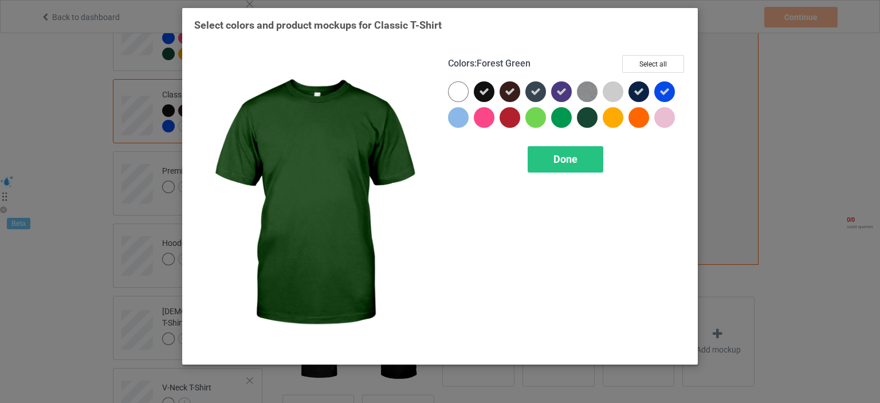
click at [591, 117] on div at bounding box center [587, 117] width 21 height 21
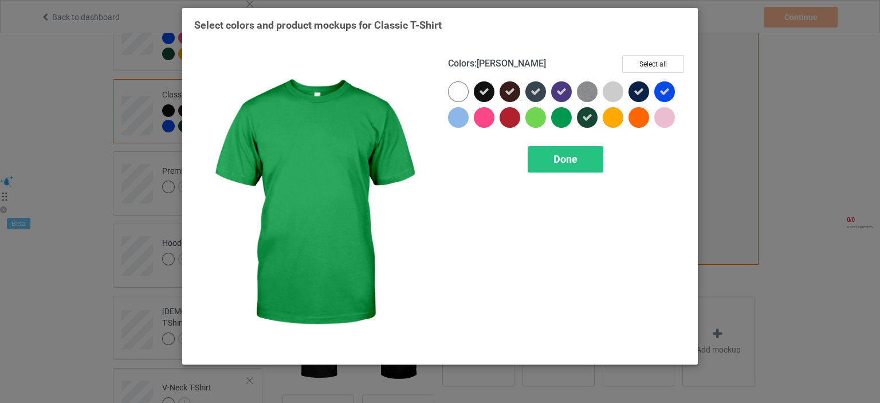
drag, startPoint x: 563, startPoint y: 114, endPoint x: 556, endPoint y: 115, distance: 7.5
click at [556, 115] on div at bounding box center [561, 117] width 21 height 21
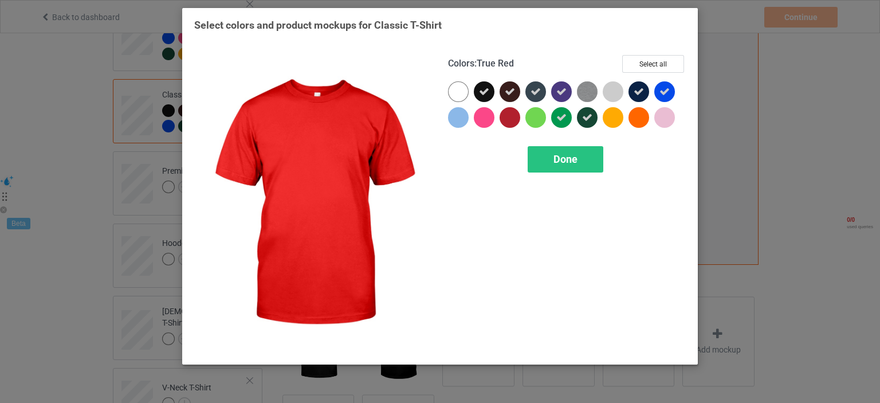
click at [500, 119] on div at bounding box center [509, 117] width 21 height 21
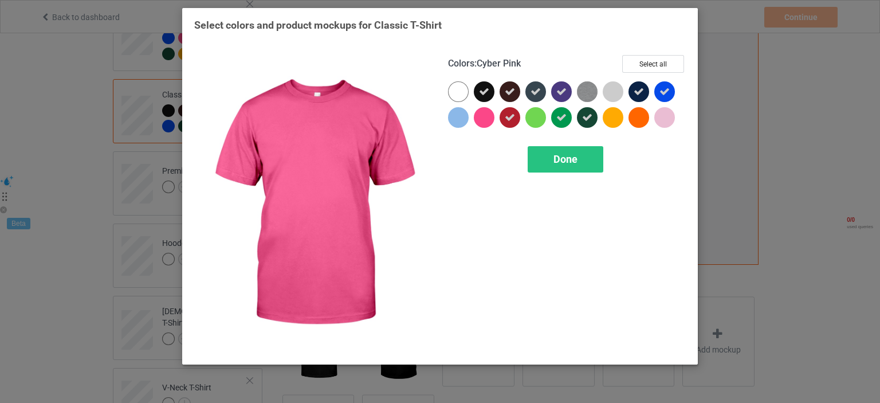
click at [491, 115] on div at bounding box center [484, 117] width 21 height 21
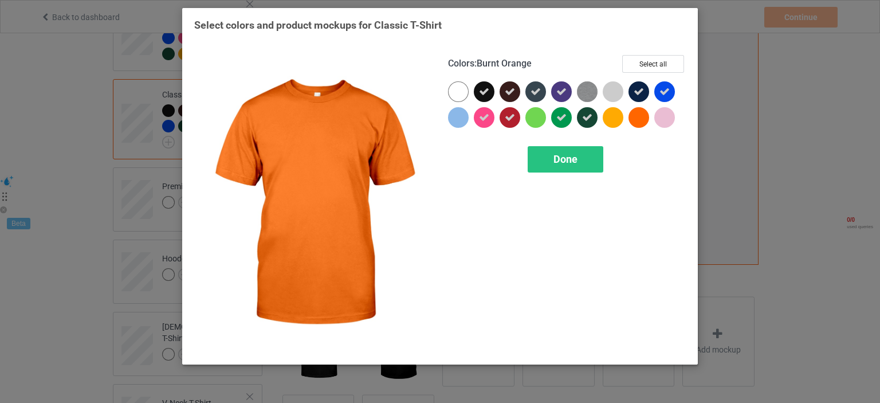
click at [637, 119] on div at bounding box center [638, 117] width 21 height 21
click at [634, 112] on icon at bounding box center [638, 117] width 10 height 10
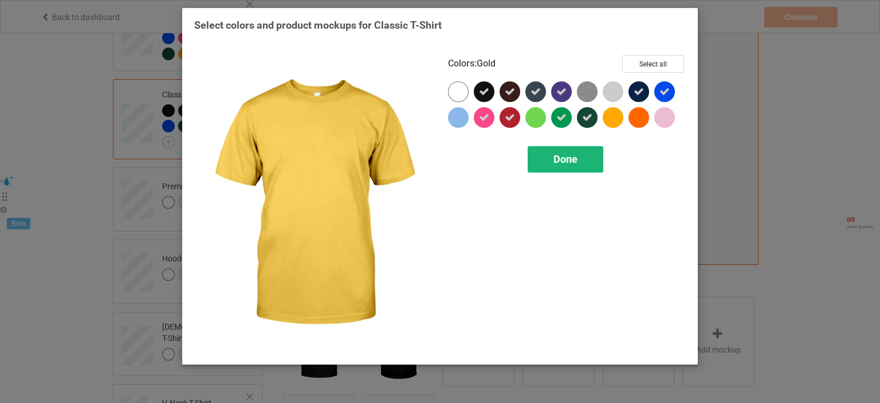
click at [569, 153] on span "Done" at bounding box center [565, 159] width 24 height 12
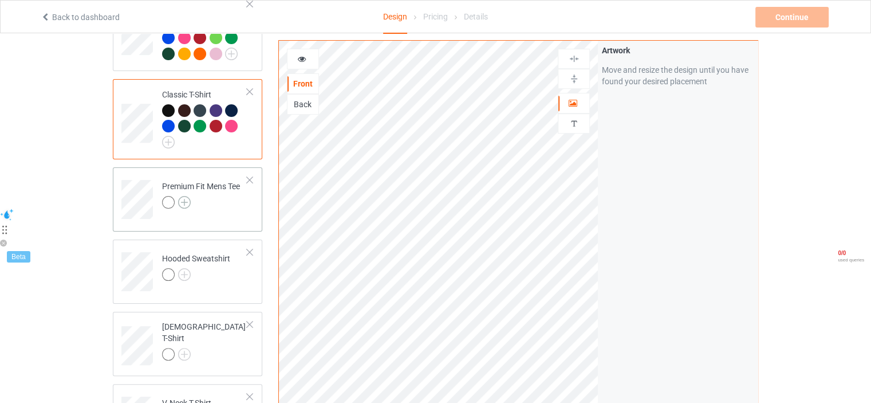
click at [180, 206] on img at bounding box center [184, 202] width 13 height 13
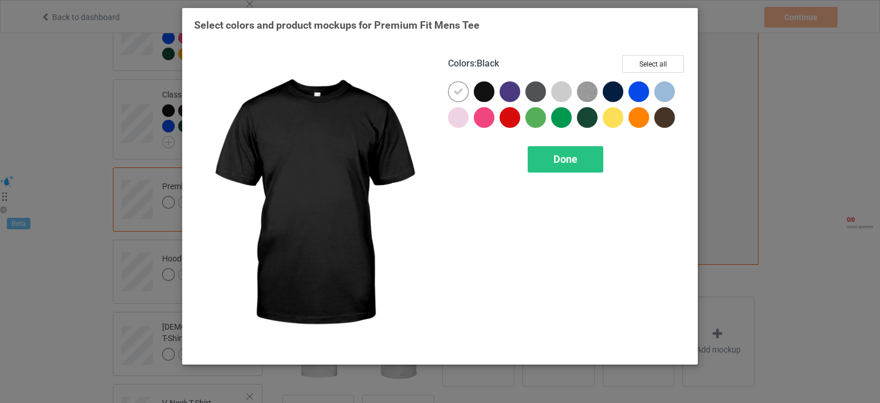
click at [482, 89] on div at bounding box center [484, 91] width 21 height 21
click at [467, 94] on div at bounding box center [461, 94] width 26 height 26
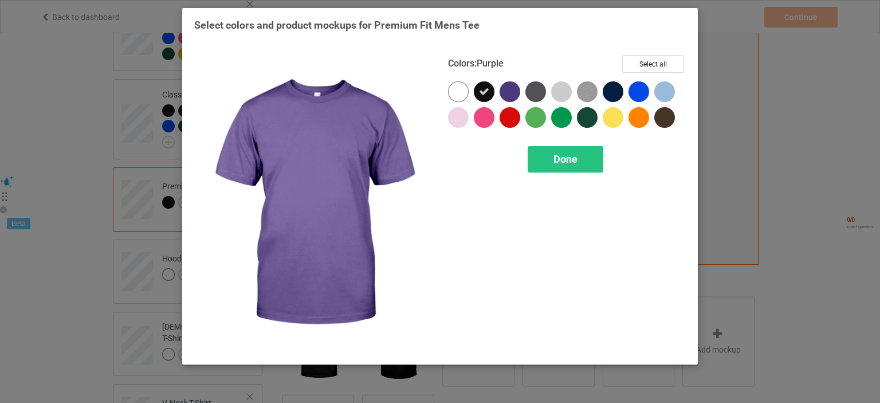
click at [518, 89] on div at bounding box center [509, 91] width 21 height 21
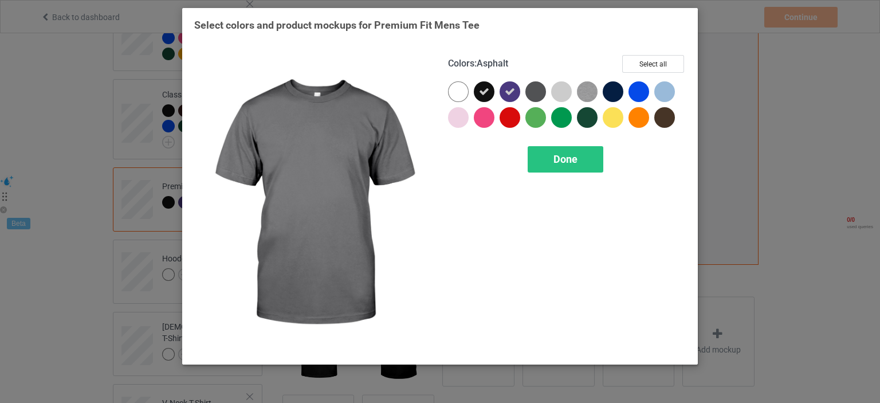
click at [535, 91] on div at bounding box center [535, 91] width 21 height 21
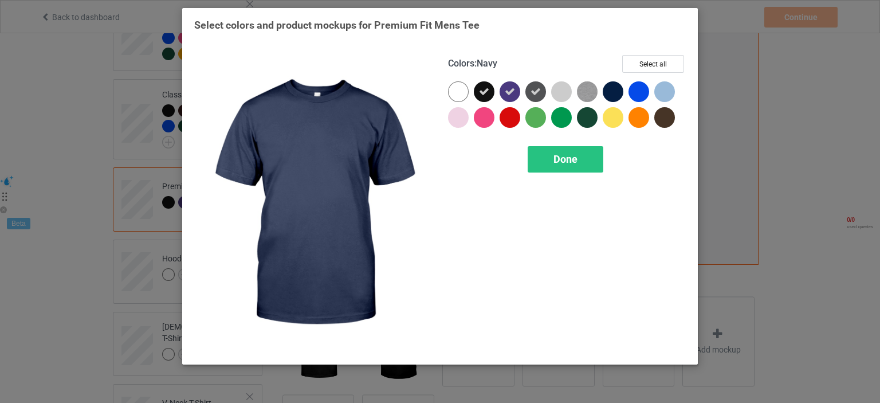
click at [609, 95] on div at bounding box center [612, 91] width 21 height 21
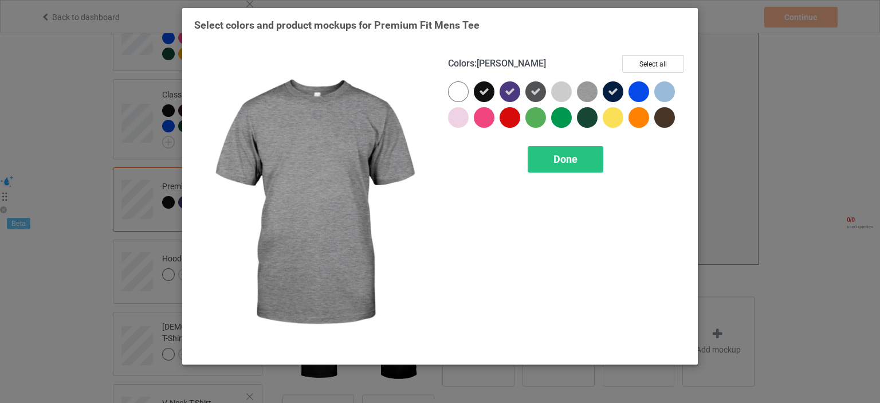
click at [581, 95] on img at bounding box center [587, 91] width 21 height 21
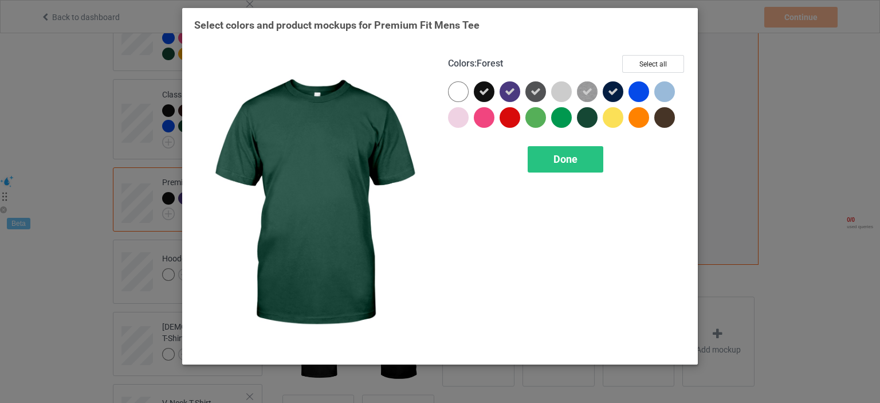
click at [588, 112] on div at bounding box center [587, 117] width 21 height 21
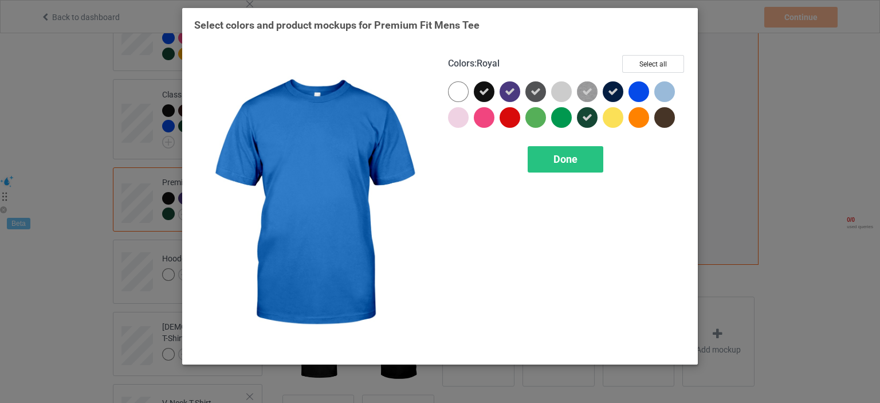
click at [637, 89] on div at bounding box center [638, 91] width 21 height 21
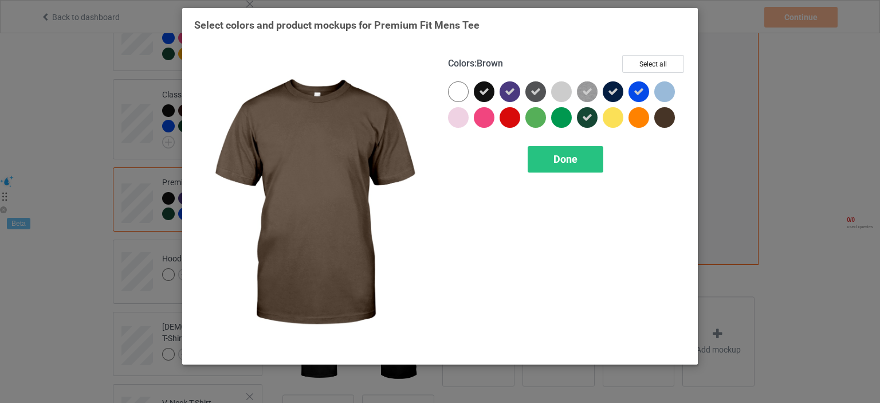
click at [671, 115] on div at bounding box center [664, 117] width 21 height 21
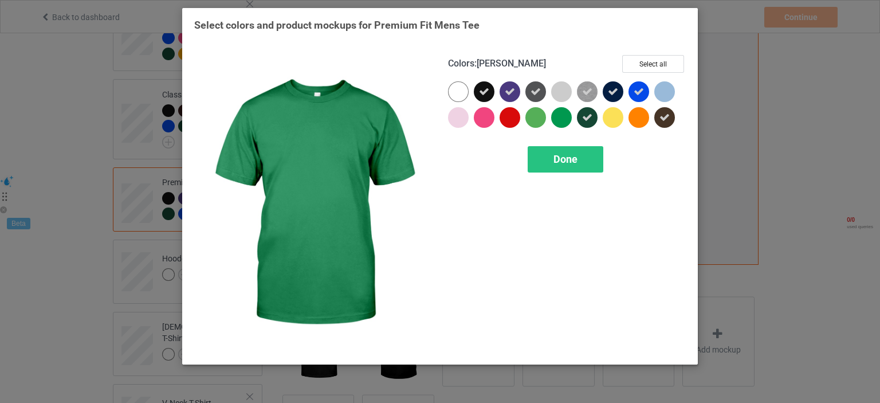
click at [563, 116] on div at bounding box center [561, 117] width 21 height 21
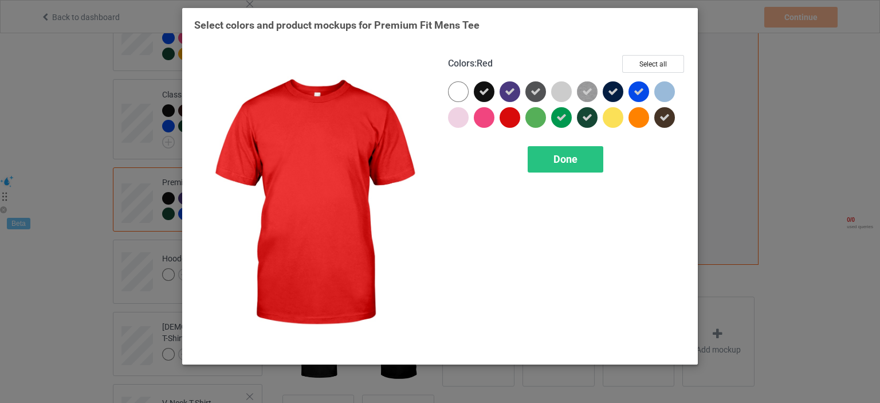
click at [492, 112] on div at bounding box center [484, 117] width 21 height 21
click at [510, 122] on div at bounding box center [509, 117] width 21 height 21
click at [571, 162] on span "Done" at bounding box center [565, 159] width 24 height 12
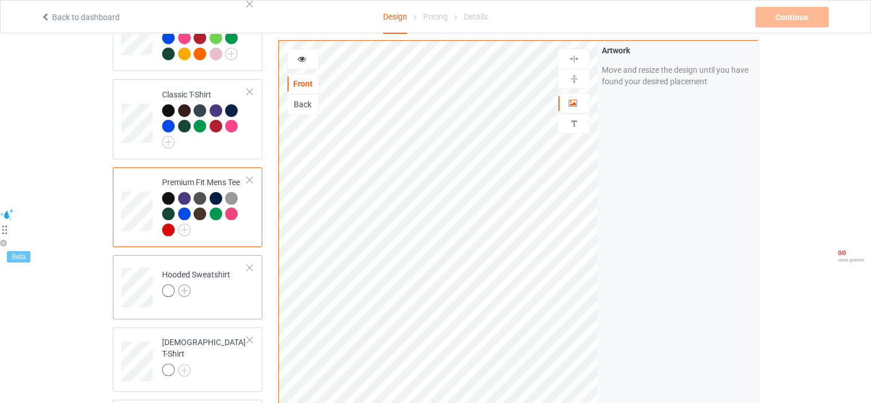
click at [184, 290] on img at bounding box center [184, 290] width 13 height 13
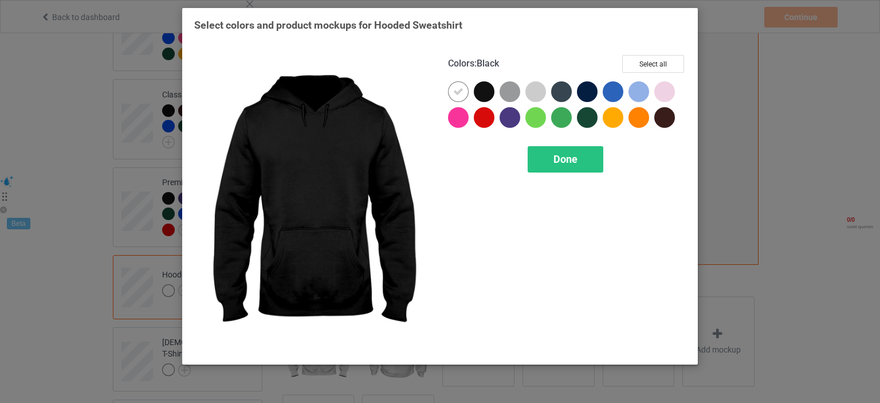
click at [480, 91] on div at bounding box center [484, 91] width 21 height 21
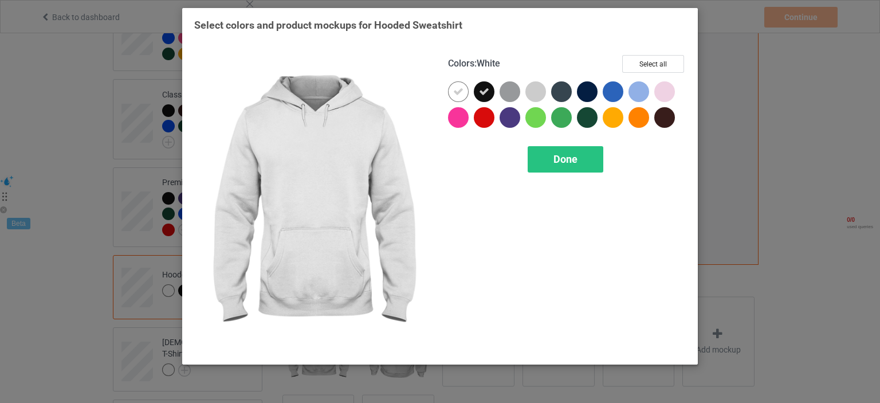
drag, startPoint x: 453, startPoint y: 98, endPoint x: 472, endPoint y: 100, distance: 18.4
click at [452, 98] on div at bounding box center [458, 91] width 21 height 21
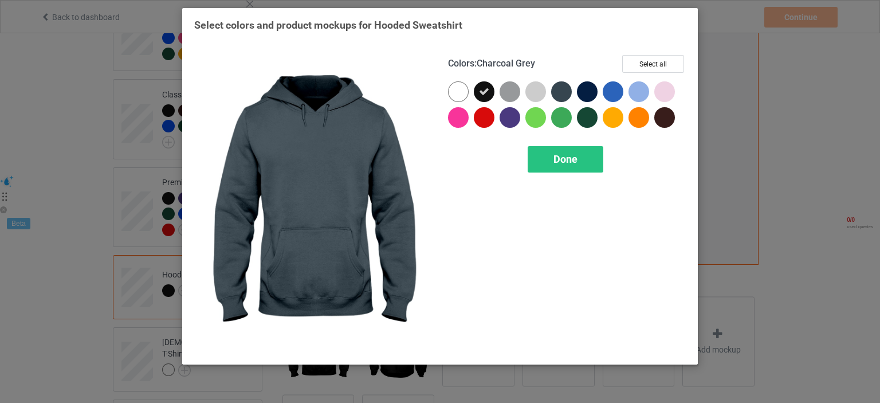
click at [555, 100] on div at bounding box center [561, 91] width 21 height 21
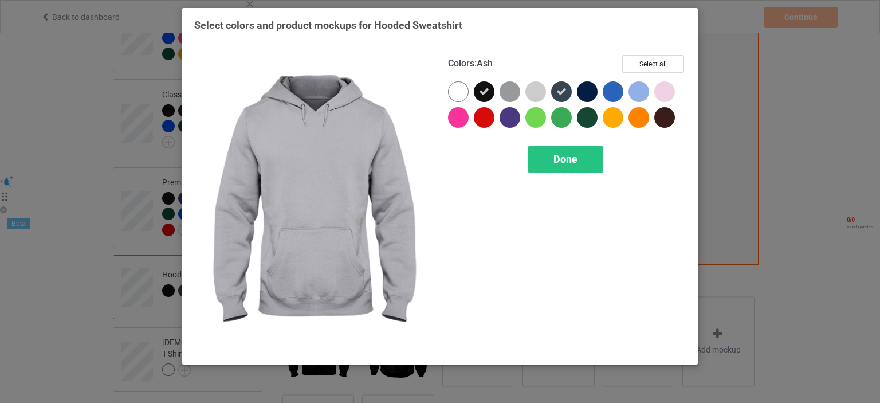
click at [534, 102] on div at bounding box center [538, 94] width 26 height 26
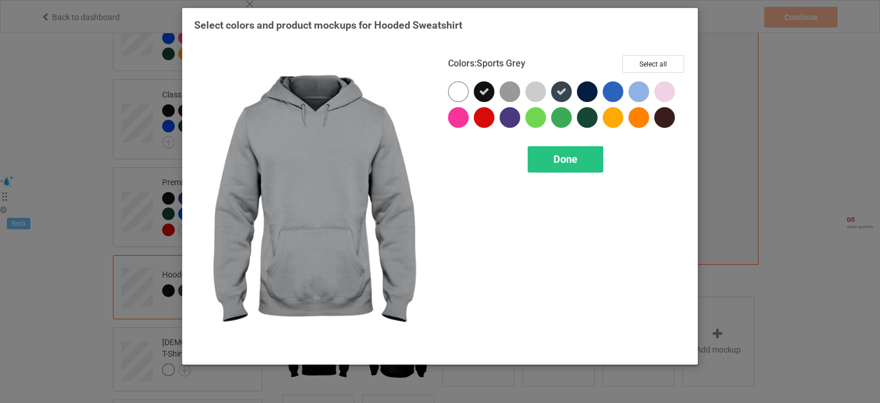
click at [515, 95] on div at bounding box center [509, 91] width 21 height 21
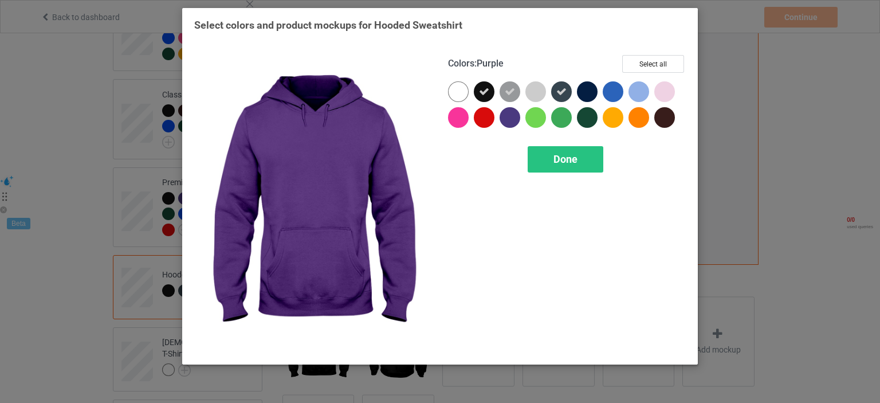
drag, startPoint x: 515, startPoint y: 114, endPoint x: 506, endPoint y: 120, distance: 11.1
click at [514, 114] on div at bounding box center [509, 117] width 21 height 21
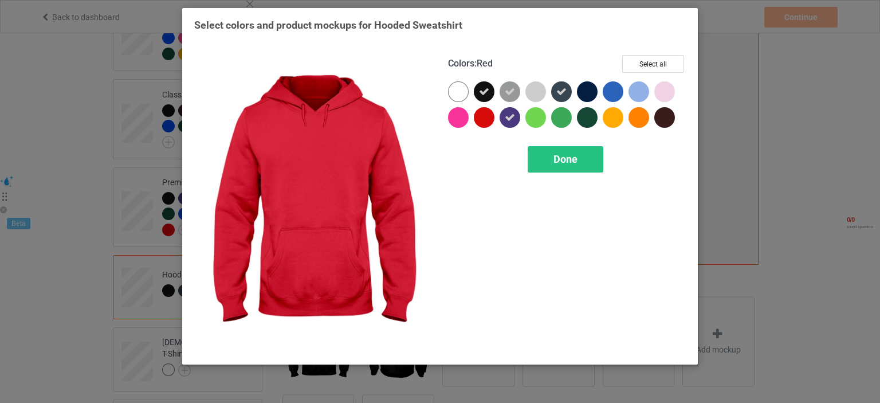
click at [477, 125] on div at bounding box center [487, 120] width 26 height 26
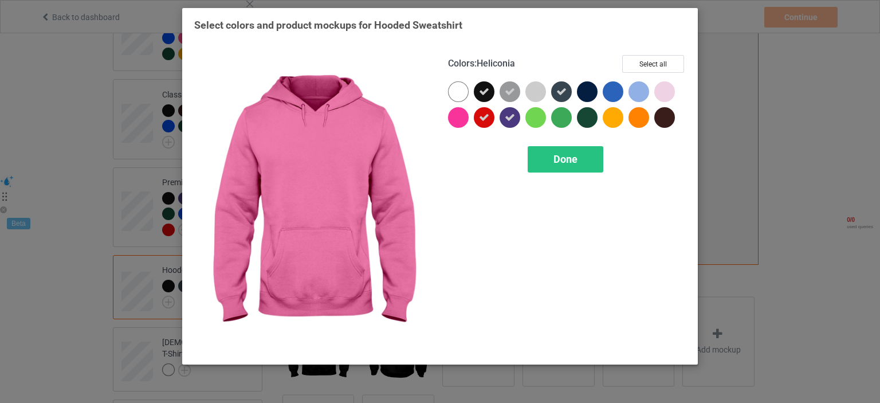
click at [468, 125] on div at bounding box center [461, 120] width 26 height 26
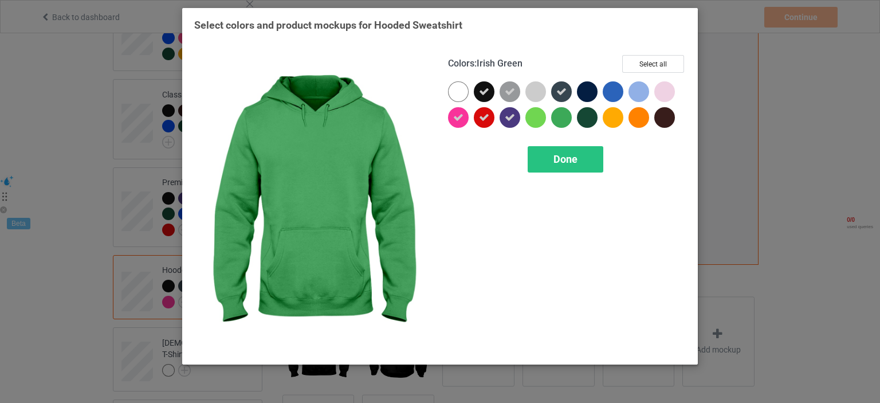
click at [582, 119] on div at bounding box center [587, 117] width 21 height 21
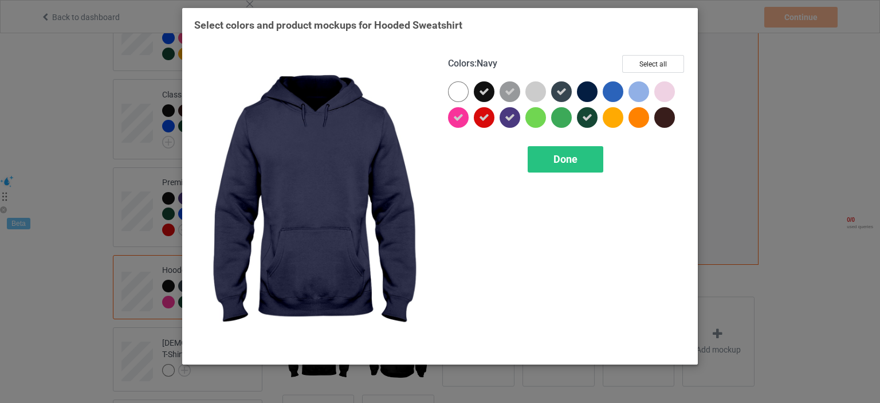
click at [590, 96] on div at bounding box center [587, 91] width 21 height 21
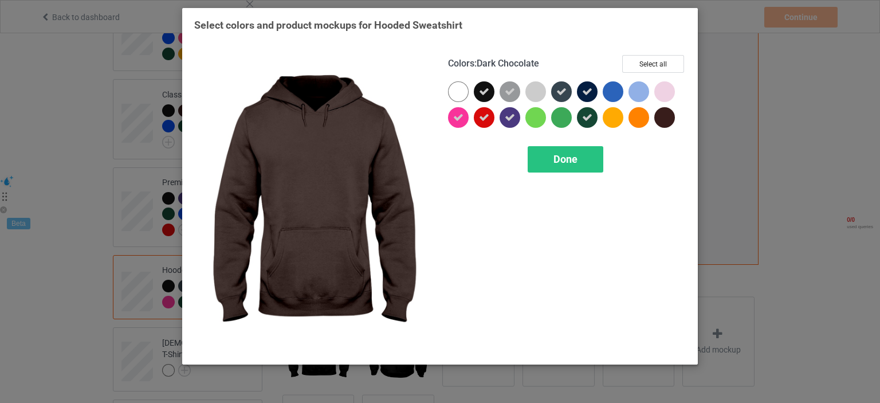
click at [664, 123] on div at bounding box center [664, 117] width 21 height 21
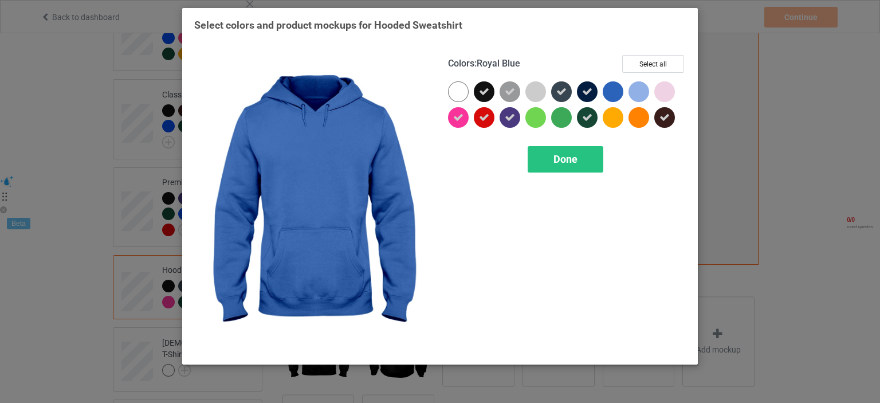
click at [616, 90] on div at bounding box center [612, 91] width 21 height 21
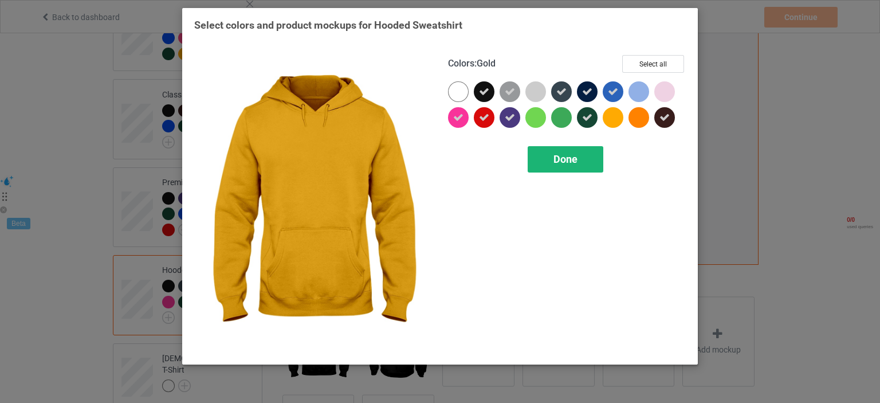
click at [554, 167] on div "Done" at bounding box center [565, 159] width 76 height 26
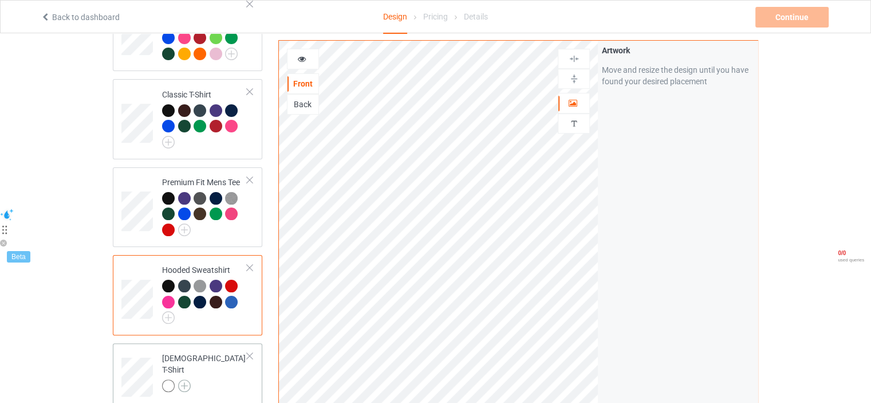
click at [186, 379] on img at bounding box center [184, 385] width 13 height 13
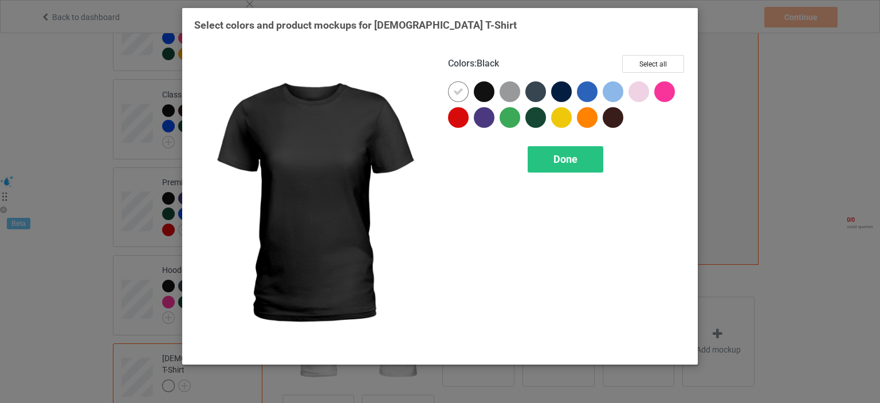
click at [486, 89] on div at bounding box center [484, 91] width 21 height 21
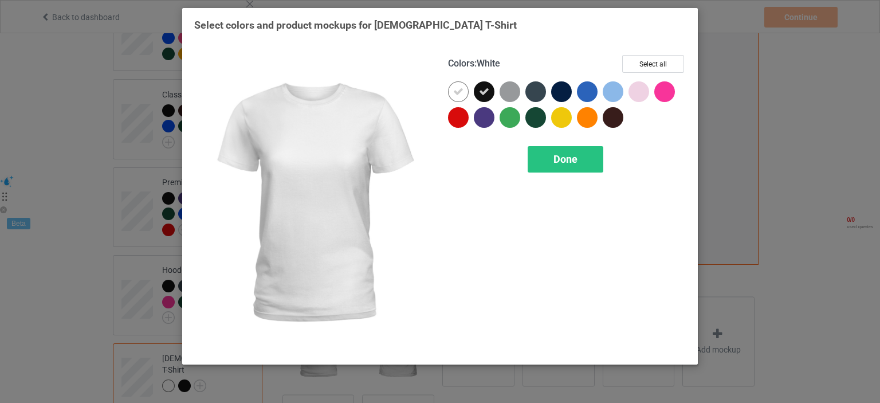
click at [456, 88] on icon at bounding box center [458, 91] width 10 height 10
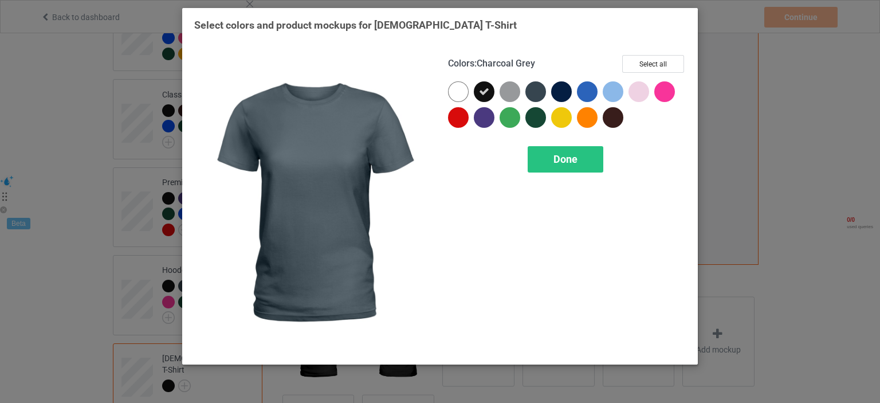
click at [538, 84] on div at bounding box center [535, 91] width 21 height 21
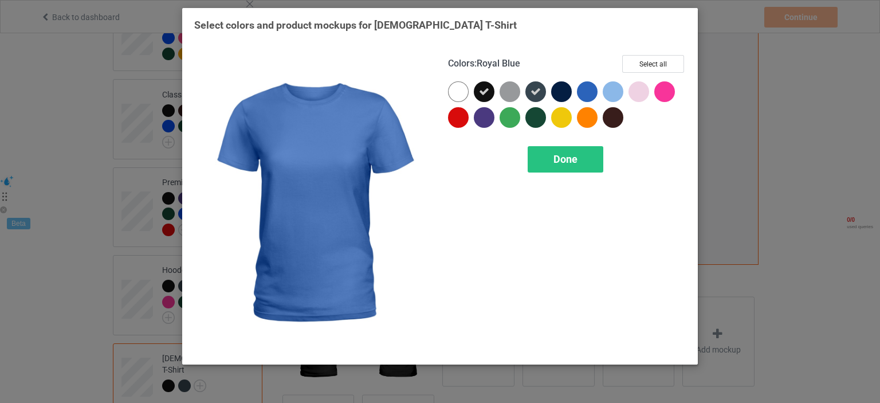
click at [582, 84] on div at bounding box center [587, 91] width 21 height 21
click at [597, 89] on div at bounding box center [587, 91] width 21 height 21
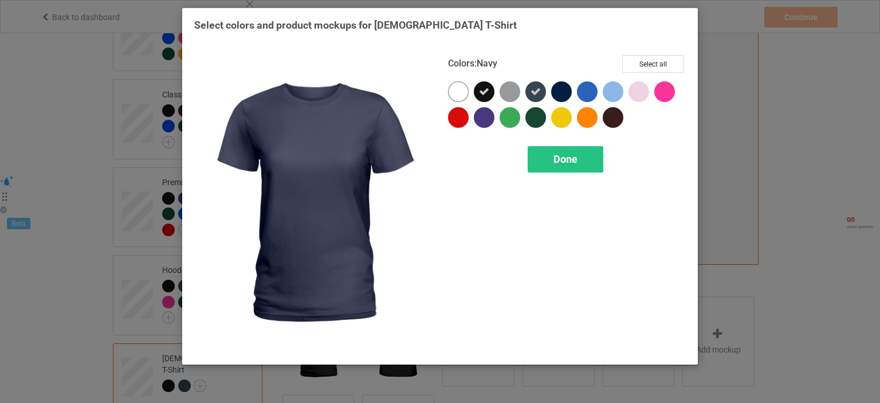
click at [563, 92] on div at bounding box center [561, 91] width 21 height 21
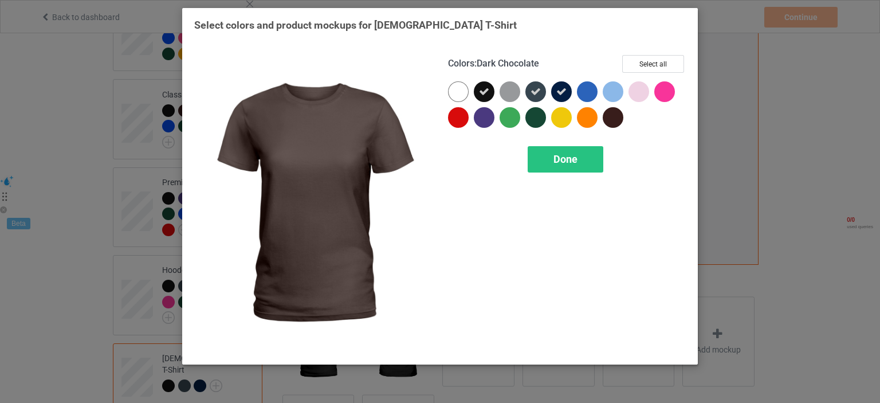
click at [616, 123] on div at bounding box center [612, 117] width 21 height 21
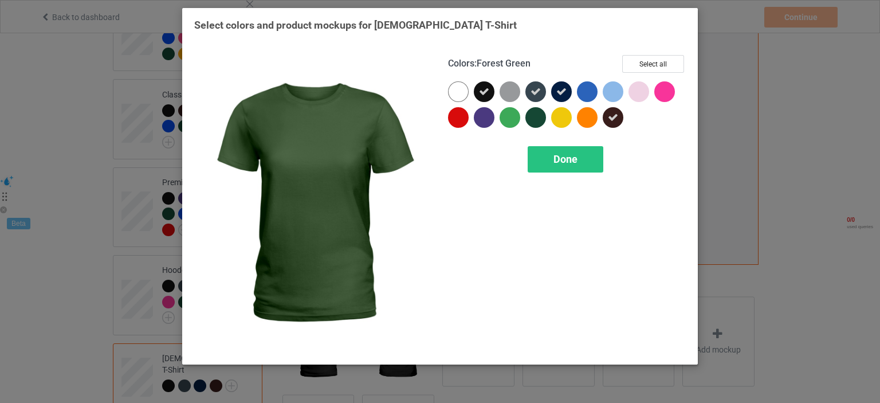
click at [531, 123] on div at bounding box center [535, 117] width 21 height 21
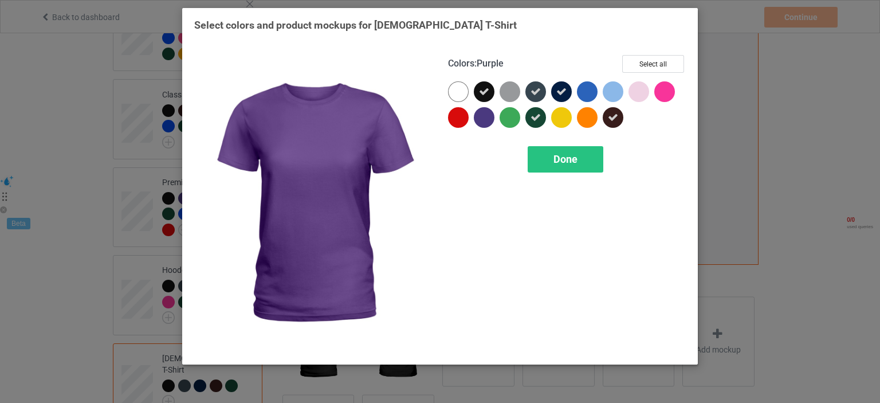
click at [485, 121] on div at bounding box center [484, 117] width 21 height 21
drag, startPoint x: 474, startPoint y: 119, endPoint x: 465, endPoint y: 119, distance: 9.2
click at [472, 119] on div at bounding box center [567, 107] width 238 height 52
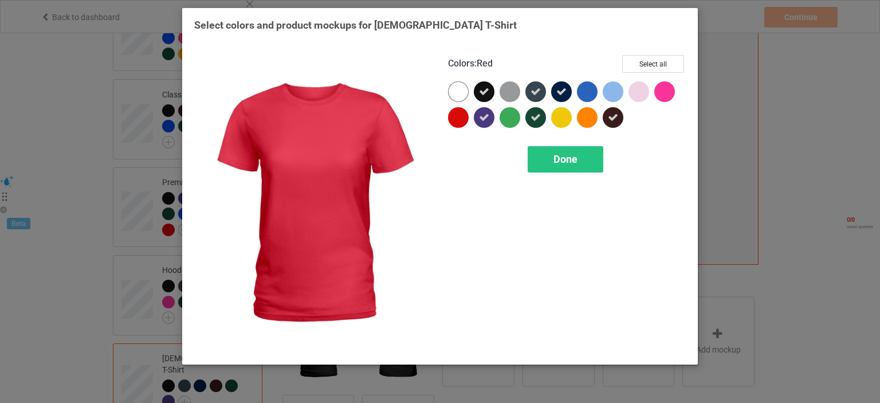
click at [461, 119] on div at bounding box center [458, 117] width 21 height 21
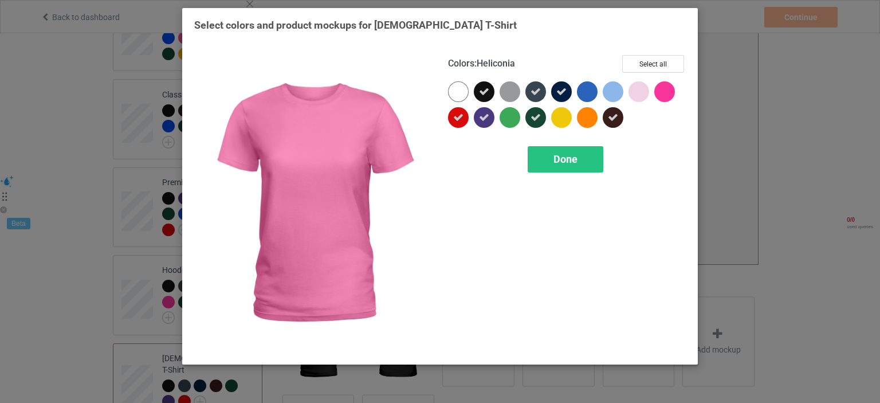
click at [669, 85] on div at bounding box center [664, 91] width 21 height 21
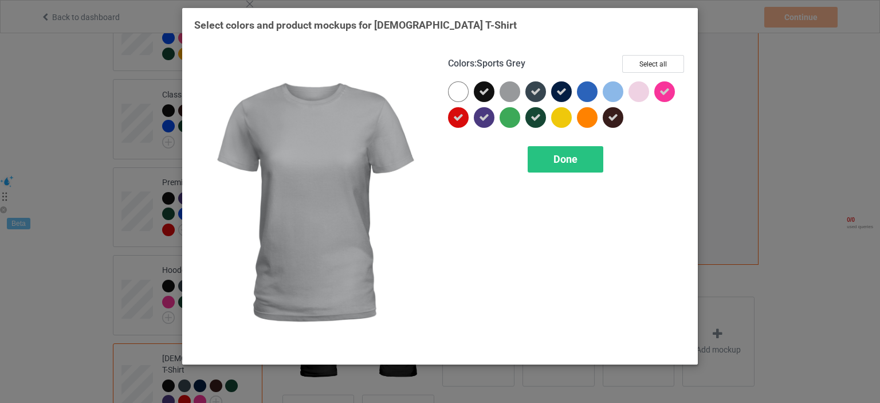
click at [517, 88] on div at bounding box center [509, 91] width 21 height 21
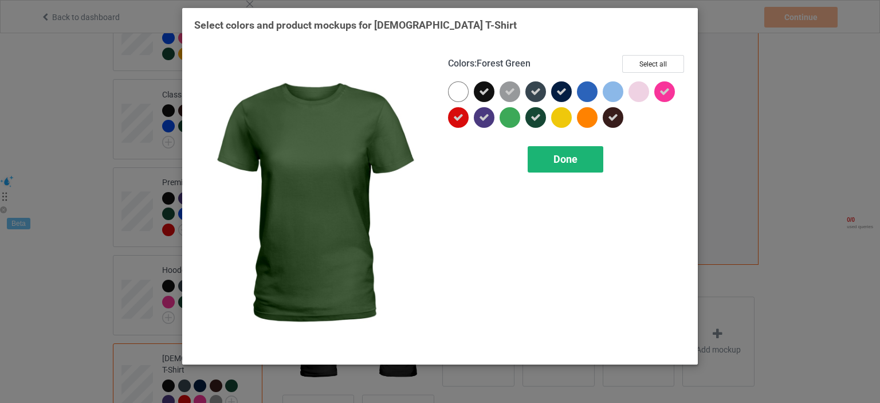
click at [560, 161] on span "Done" at bounding box center [565, 159] width 24 height 12
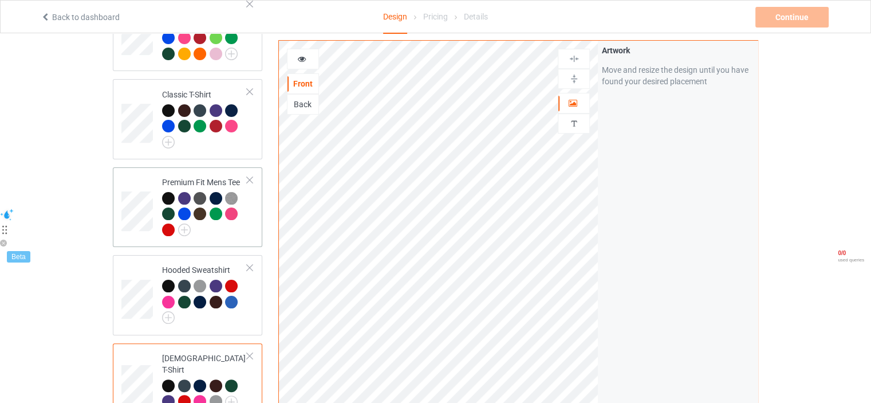
scroll to position [458, 0]
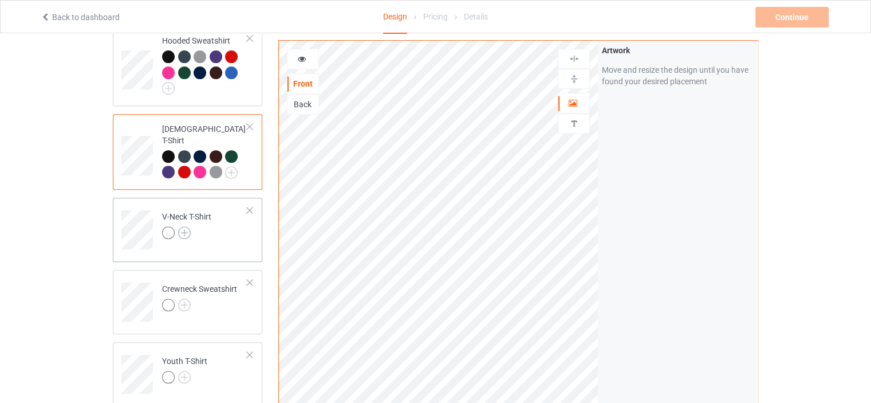
click at [180, 226] on img at bounding box center [184, 232] width 13 height 13
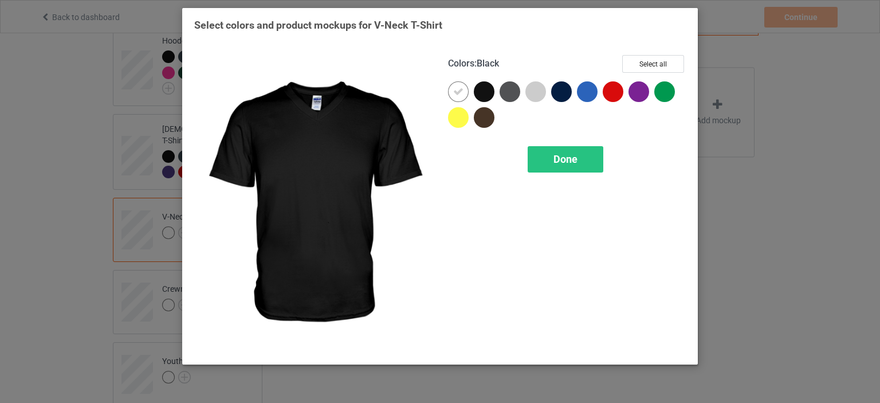
click at [488, 94] on div at bounding box center [484, 91] width 21 height 21
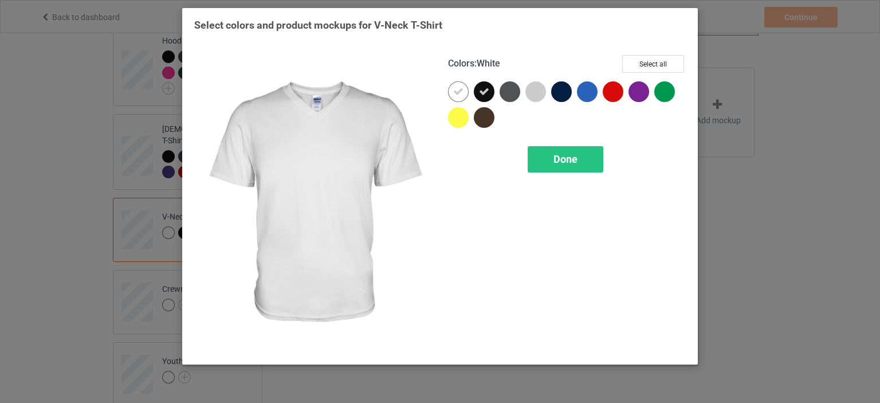
click at [460, 98] on div at bounding box center [458, 91] width 21 height 21
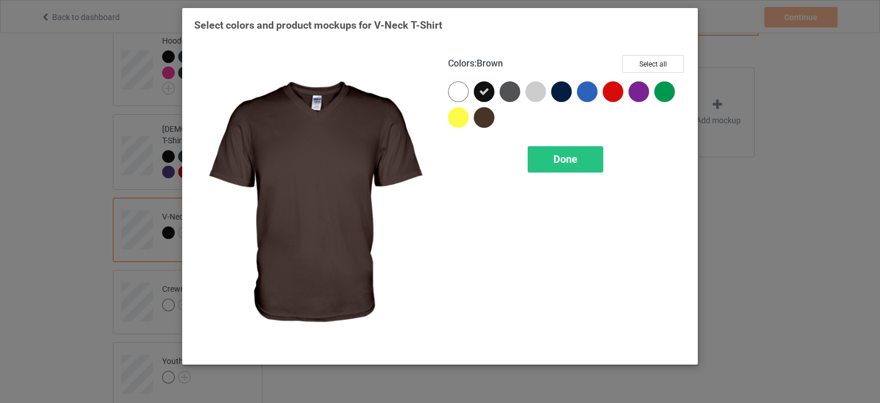
click at [482, 115] on div at bounding box center [484, 117] width 21 height 21
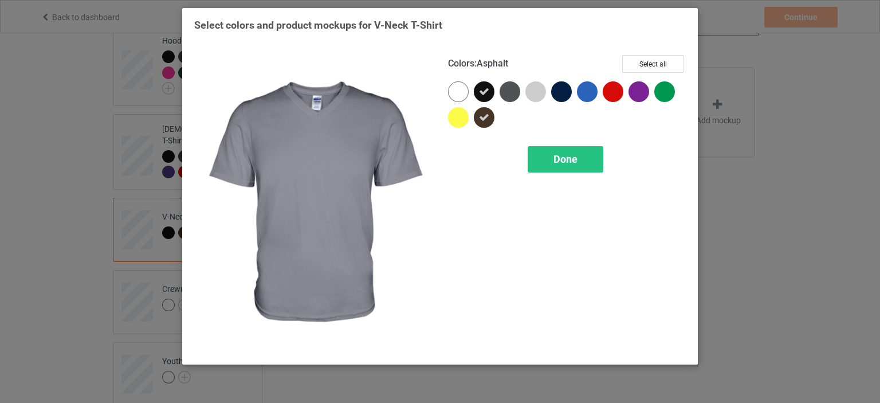
click at [511, 101] on div at bounding box center [509, 91] width 21 height 21
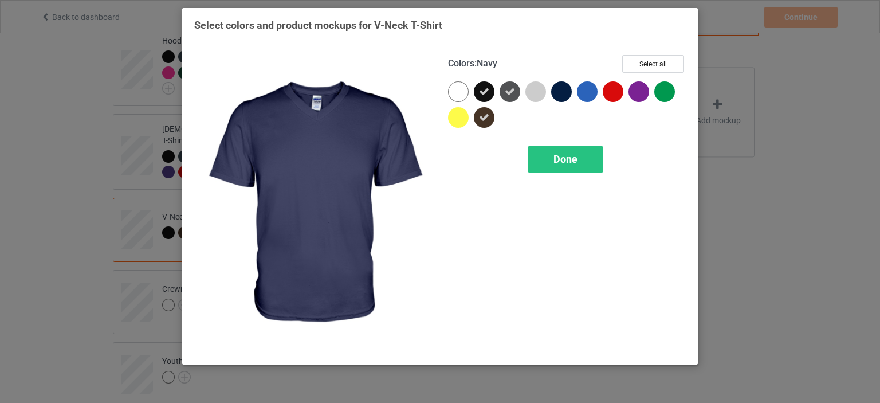
click at [555, 96] on div at bounding box center [561, 91] width 21 height 21
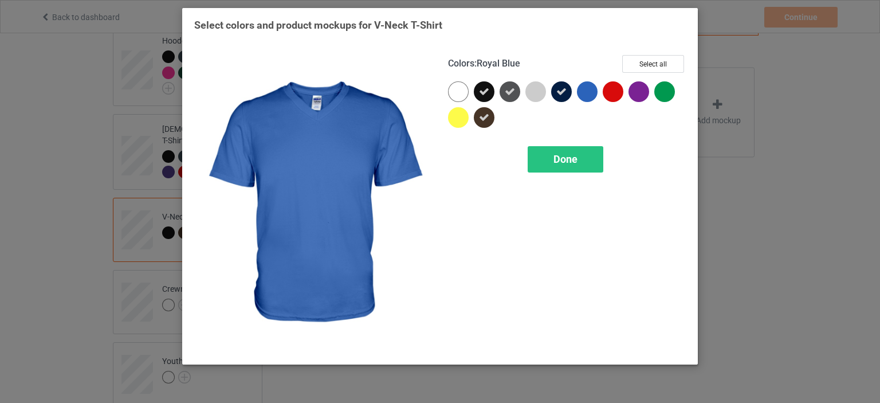
click at [581, 96] on div at bounding box center [587, 91] width 21 height 21
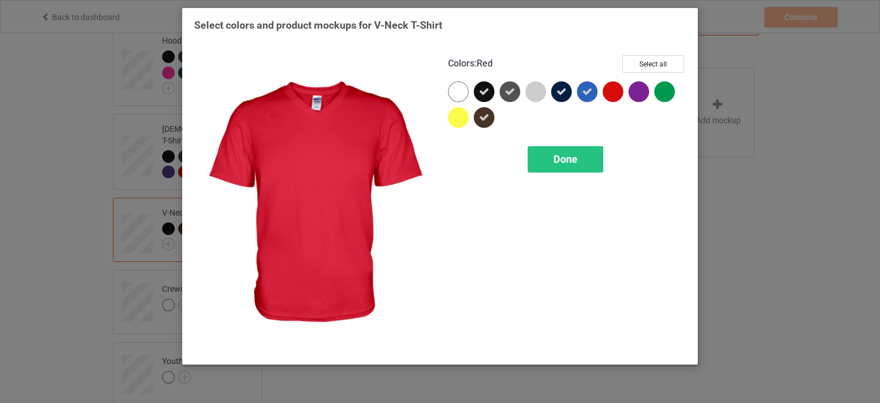
click at [604, 94] on div at bounding box center [612, 91] width 21 height 21
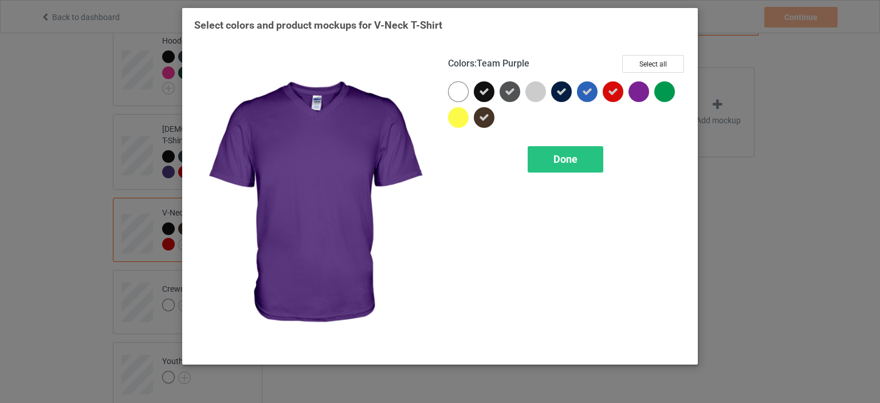
click at [640, 94] on div at bounding box center [638, 91] width 21 height 21
click at [591, 159] on div "Done" at bounding box center [565, 159] width 76 height 26
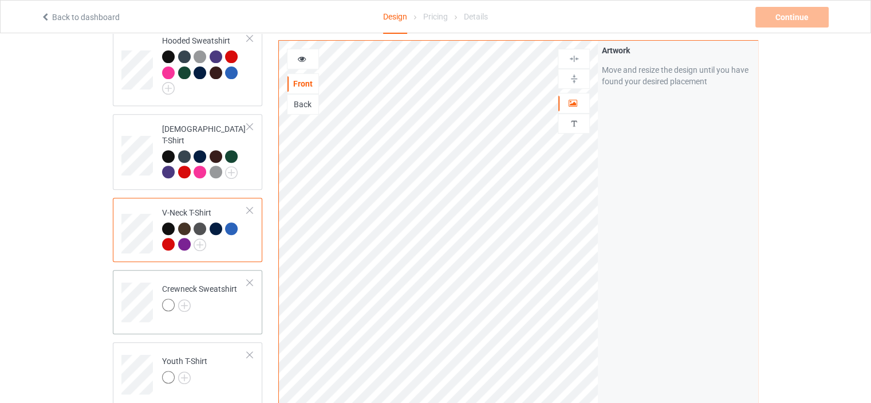
scroll to position [687, 0]
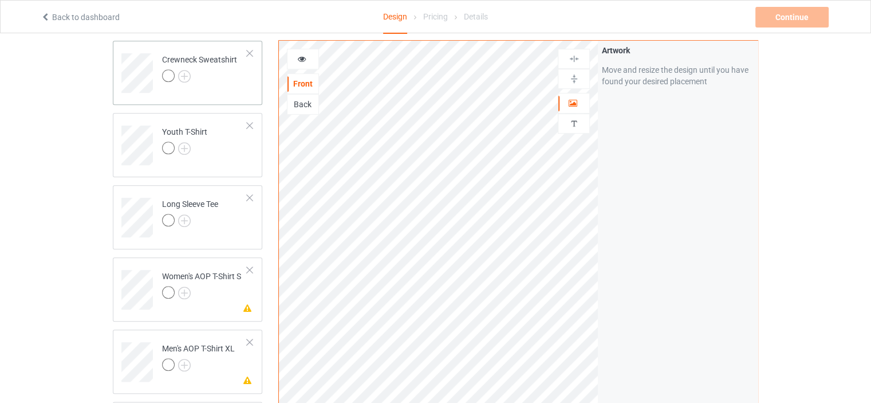
click at [184, 69] on div at bounding box center [199, 77] width 75 height 16
click at [182, 70] on img at bounding box center [184, 76] width 13 height 13
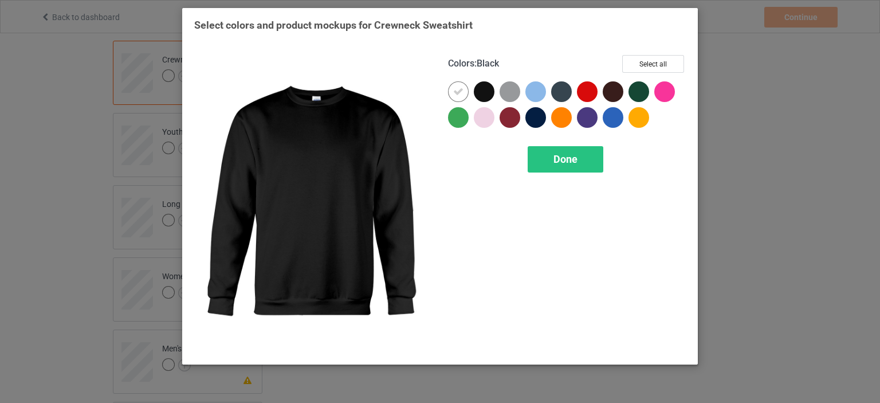
click at [481, 90] on div at bounding box center [484, 91] width 21 height 21
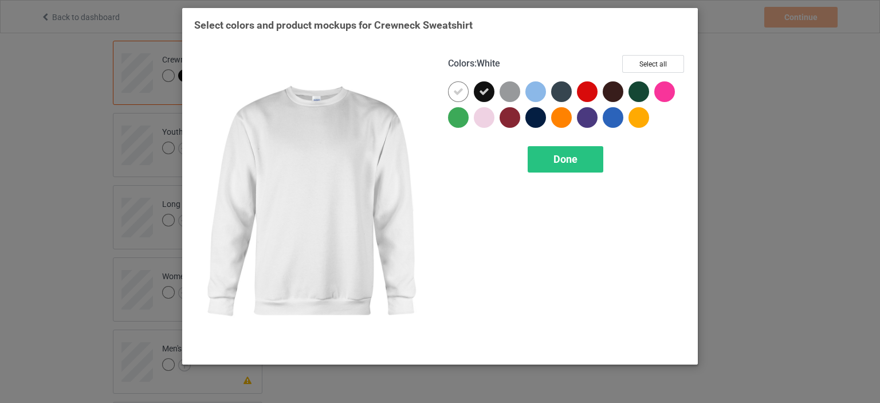
click at [459, 87] on icon at bounding box center [458, 91] width 10 height 10
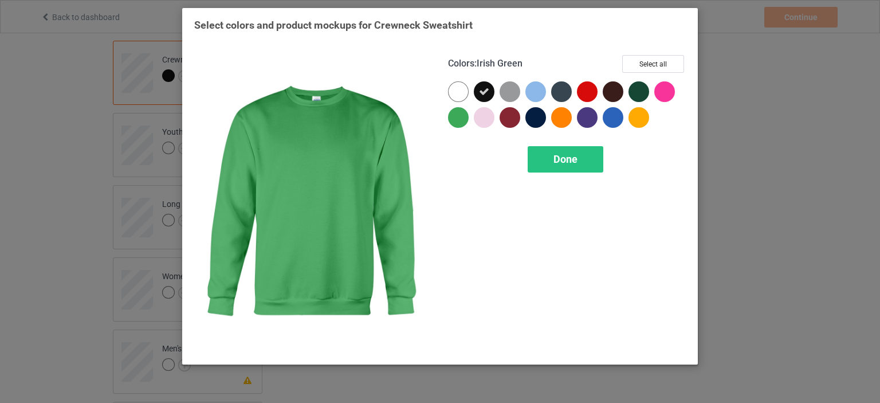
click at [459, 121] on div at bounding box center [458, 117] width 21 height 21
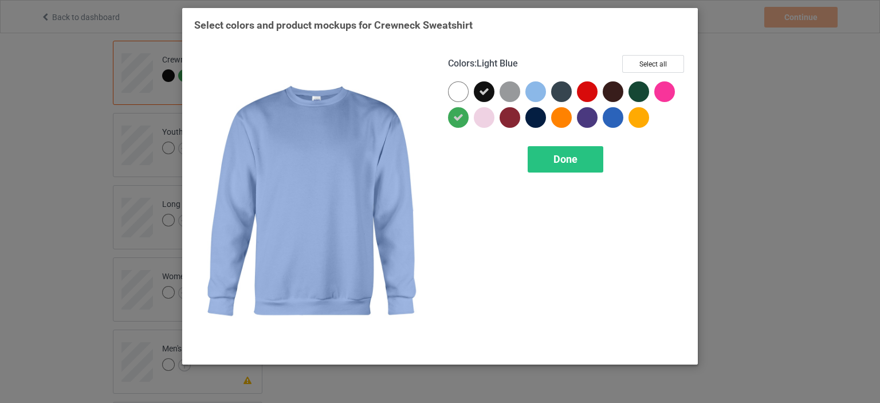
click at [533, 91] on div at bounding box center [535, 91] width 21 height 21
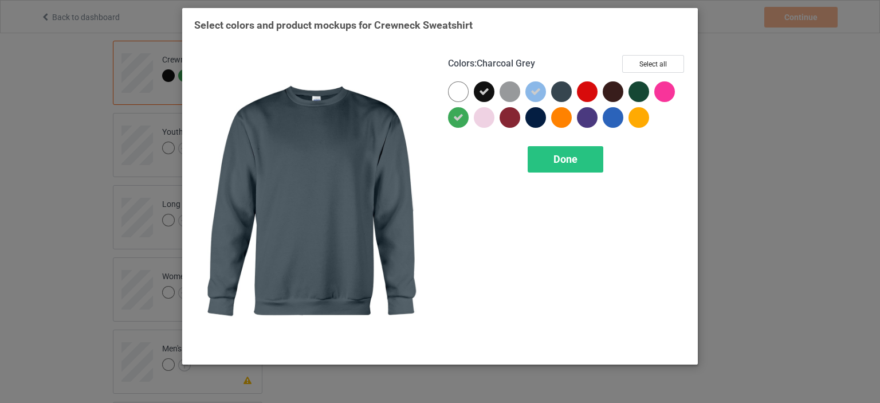
click at [559, 91] on div at bounding box center [561, 91] width 21 height 21
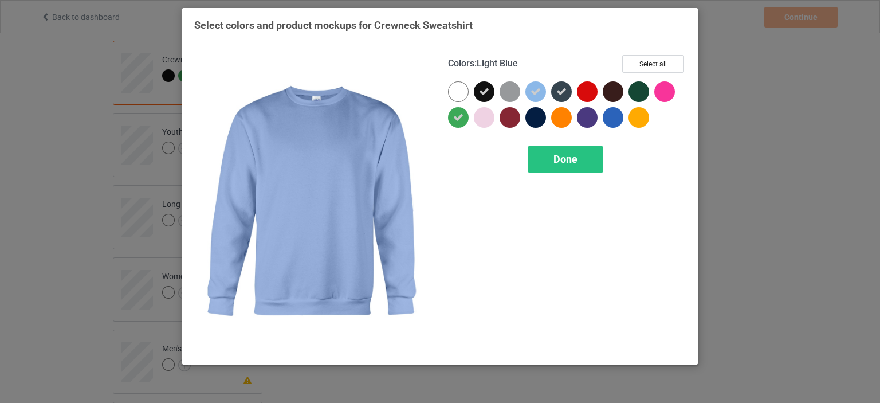
click at [544, 88] on div at bounding box center [535, 91] width 21 height 21
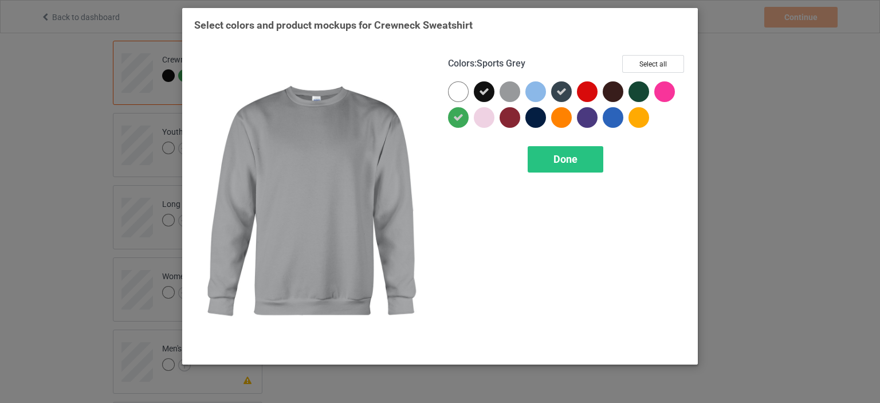
drag, startPoint x: 521, startPoint y: 91, endPoint x: 532, endPoint y: 114, distance: 25.4
click at [518, 91] on div at bounding box center [512, 94] width 26 height 26
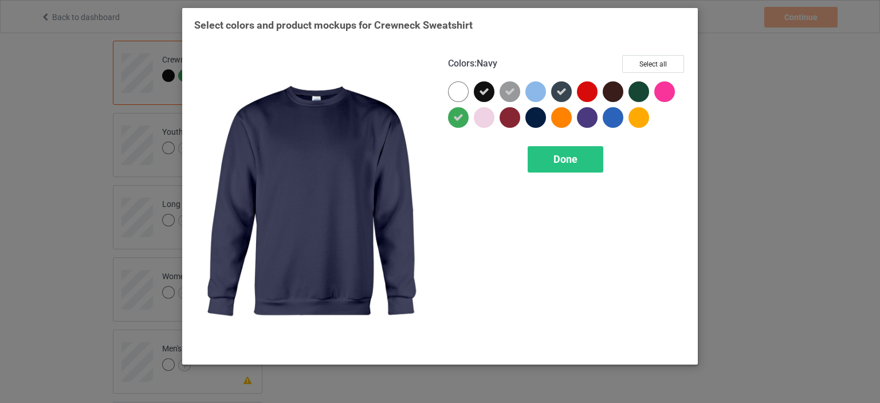
click at [547, 124] on div at bounding box center [538, 120] width 26 height 26
click at [527, 119] on div at bounding box center [535, 117] width 21 height 21
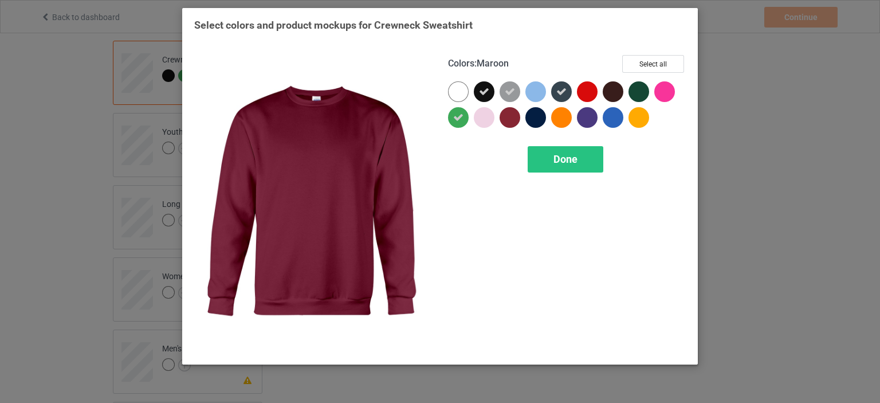
click at [514, 120] on div at bounding box center [509, 117] width 21 height 21
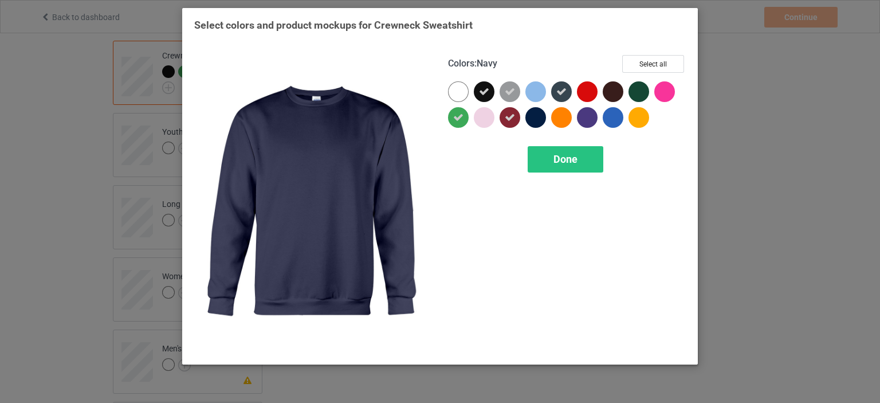
click at [542, 128] on div at bounding box center [538, 120] width 26 height 26
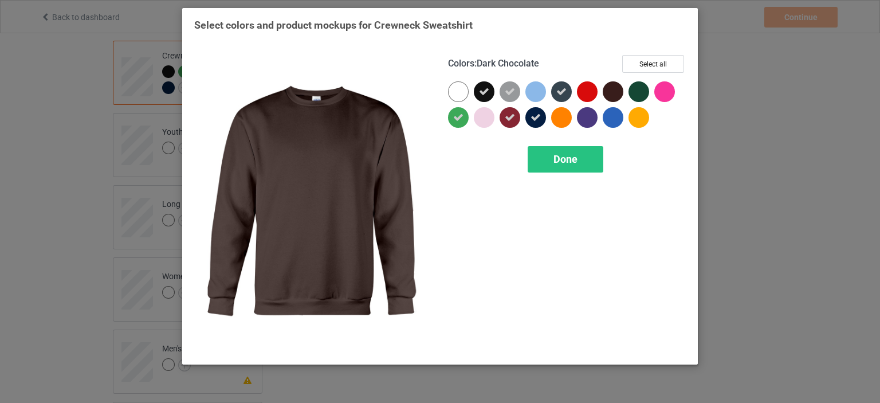
click at [607, 98] on div at bounding box center [612, 91] width 21 height 21
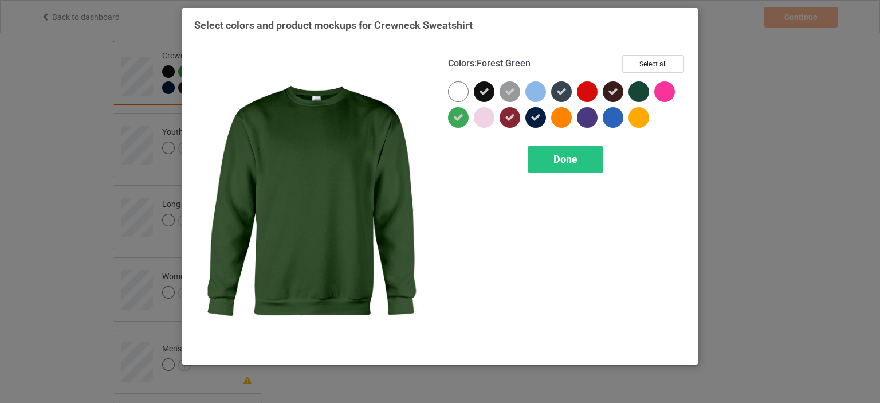
click at [632, 98] on div at bounding box center [638, 91] width 21 height 21
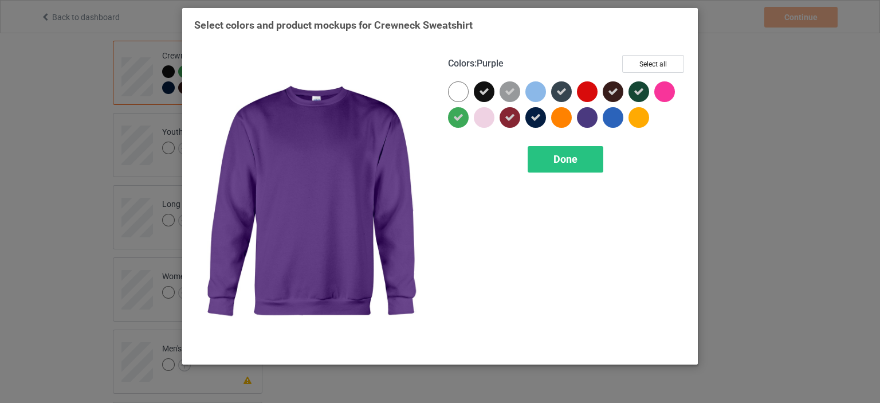
click at [589, 114] on div at bounding box center [587, 117] width 21 height 21
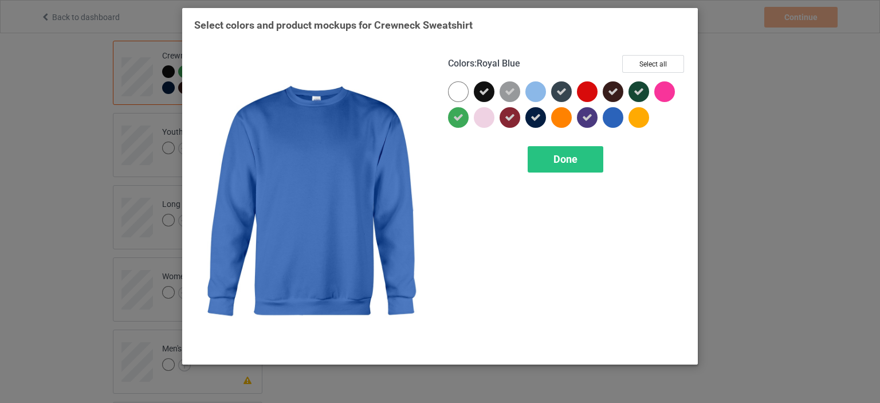
click at [612, 114] on div at bounding box center [612, 117] width 21 height 21
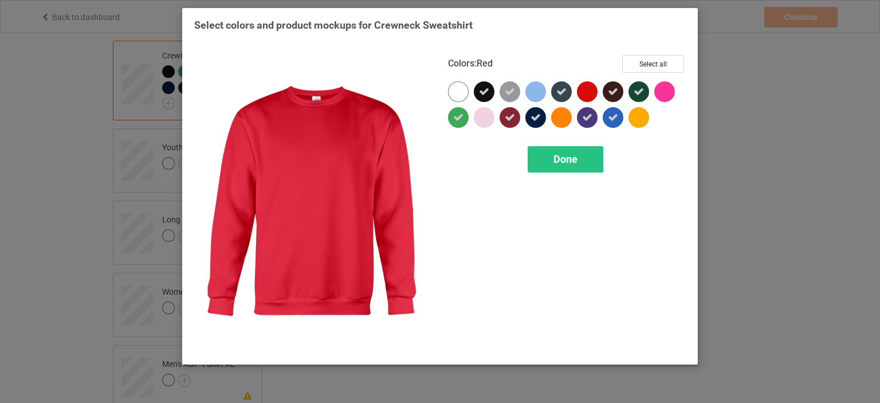
click at [585, 91] on div at bounding box center [587, 91] width 21 height 21
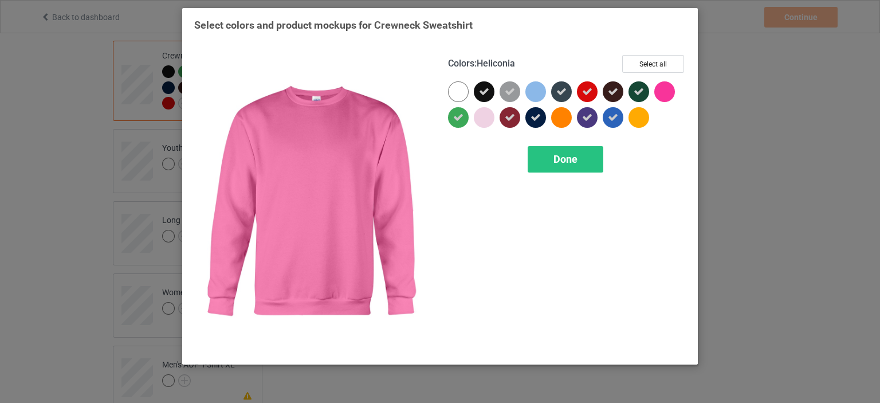
click at [657, 90] on div at bounding box center [664, 91] width 21 height 21
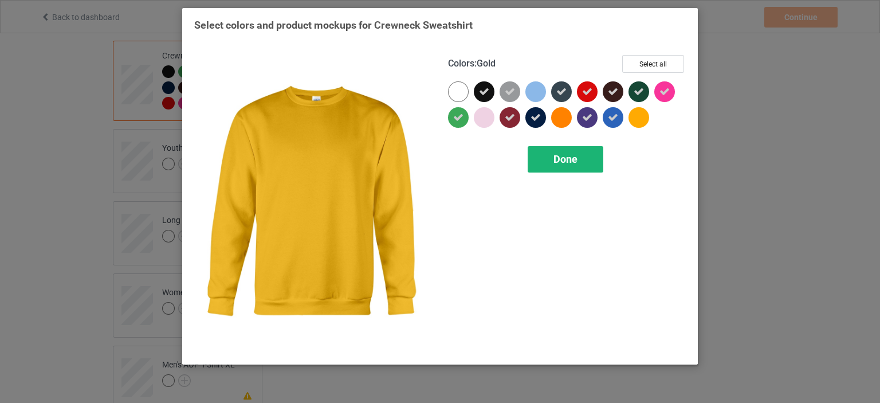
click at [562, 156] on span "Done" at bounding box center [565, 159] width 24 height 12
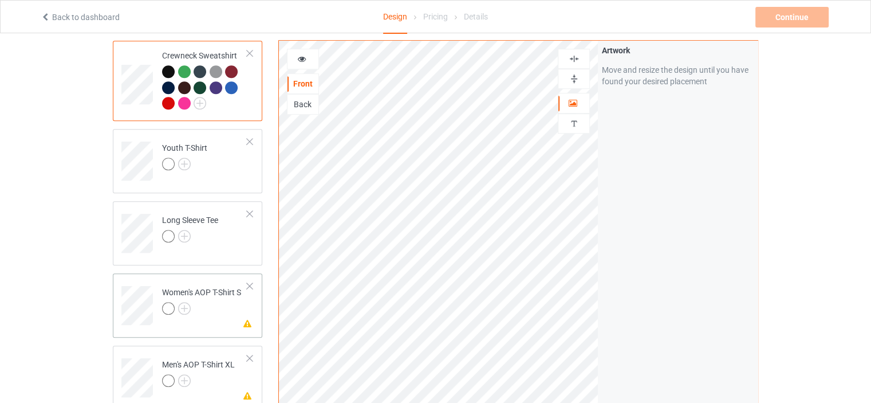
click at [250, 282] on div at bounding box center [250, 286] width 8 height 8
click at [248, 282] on div at bounding box center [250, 286] width 8 height 8
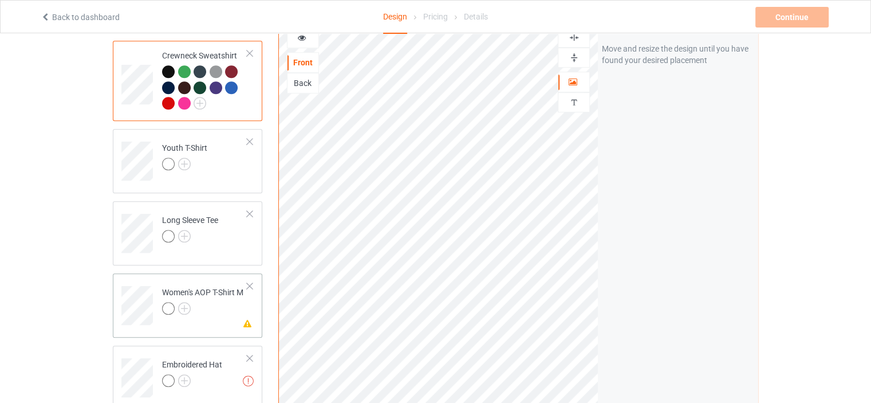
click at [250, 282] on div at bounding box center [250, 286] width 8 height 8
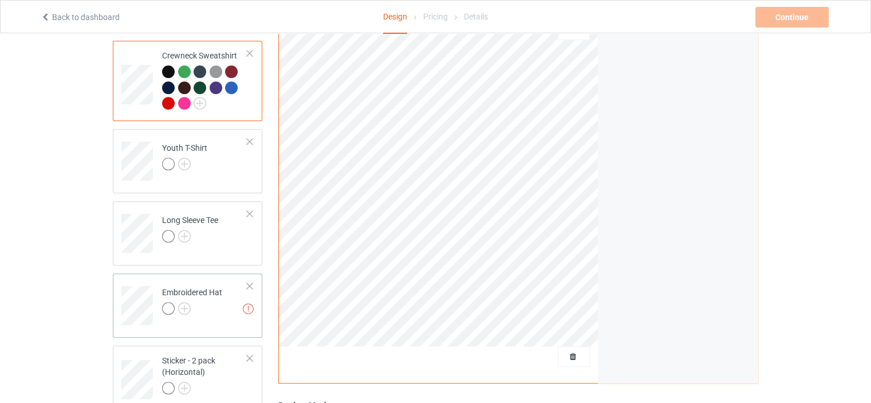
click at [250, 282] on div at bounding box center [250, 286] width 8 height 8
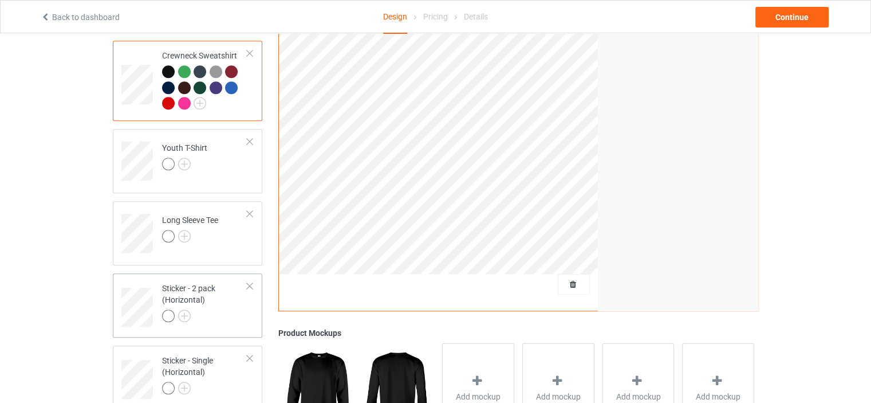
click at [214, 283] on div "Sticker - 2 pack (Horizontal)" at bounding box center [204, 301] width 85 height 39
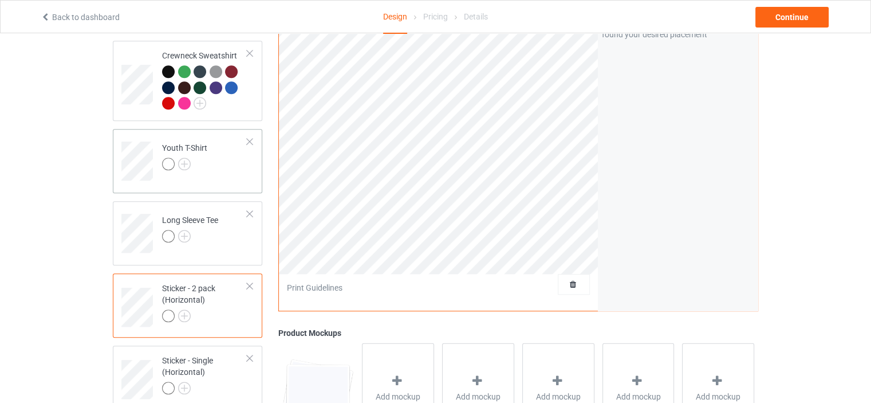
click at [193, 157] on div at bounding box center [184, 165] width 45 height 16
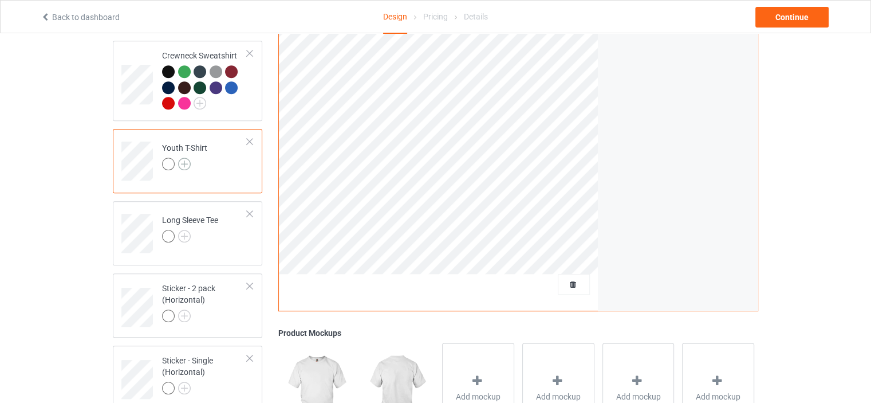
click at [187, 157] on img at bounding box center [184, 163] width 13 height 13
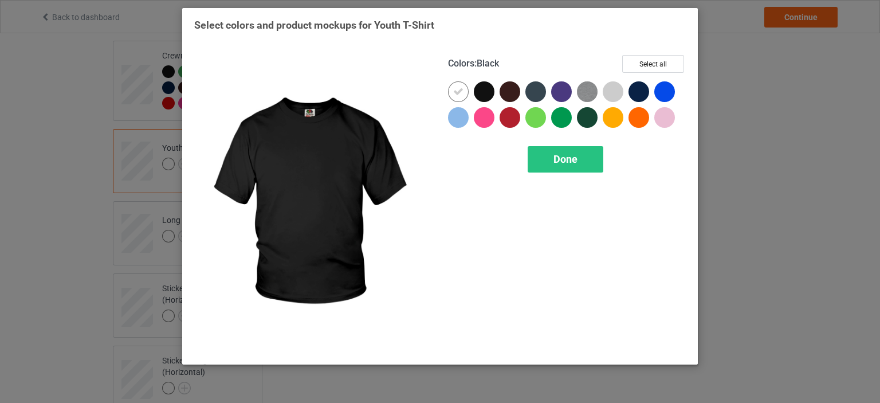
click at [488, 86] on div at bounding box center [484, 91] width 21 height 21
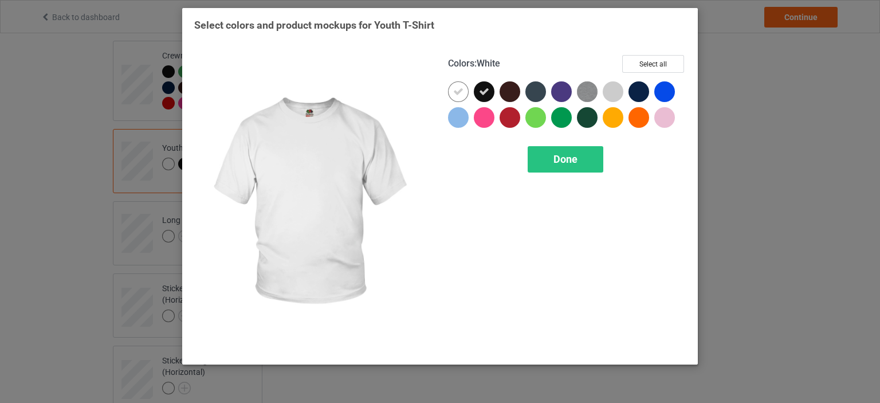
click at [464, 95] on div at bounding box center [458, 91] width 21 height 21
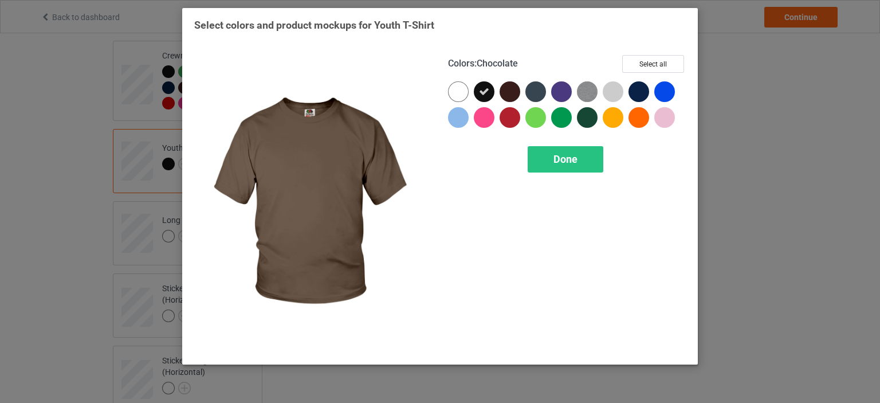
click at [521, 98] on div at bounding box center [512, 94] width 26 height 26
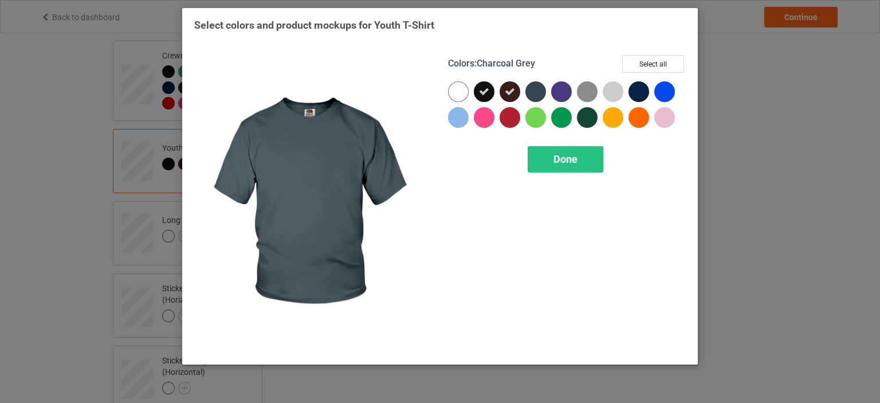
click at [537, 92] on div at bounding box center [535, 91] width 21 height 21
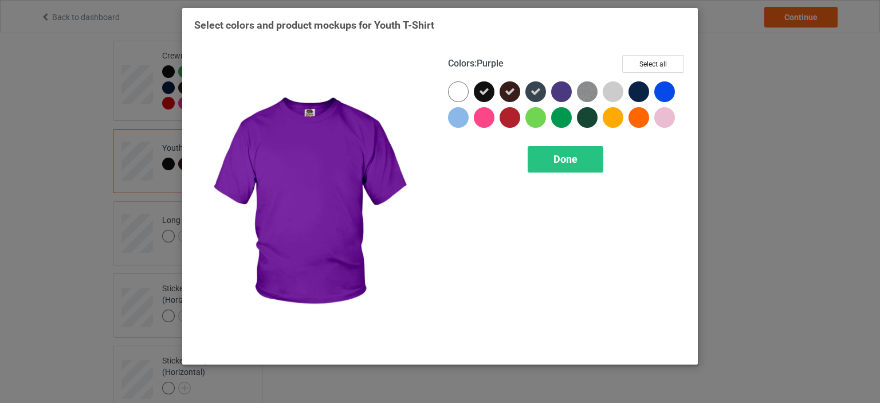
drag, startPoint x: 554, startPoint y: 93, endPoint x: 564, endPoint y: 95, distance: 10.0
click at [555, 93] on div at bounding box center [561, 91] width 21 height 21
click at [583, 93] on img at bounding box center [587, 91] width 21 height 21
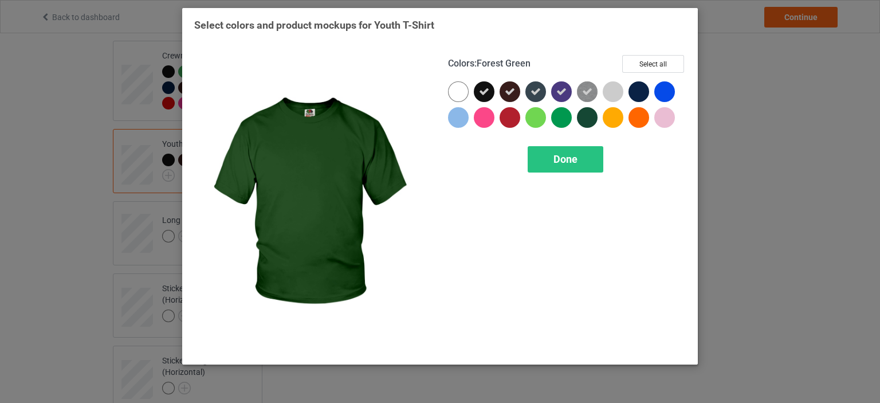
drag, startPoint x: 587, startPoint y: 110, endPoint x: 604, endPoint y: 100, distance: 20.0
click at [587, 111] on div at bounding box center [587, 117] width 21 height 21
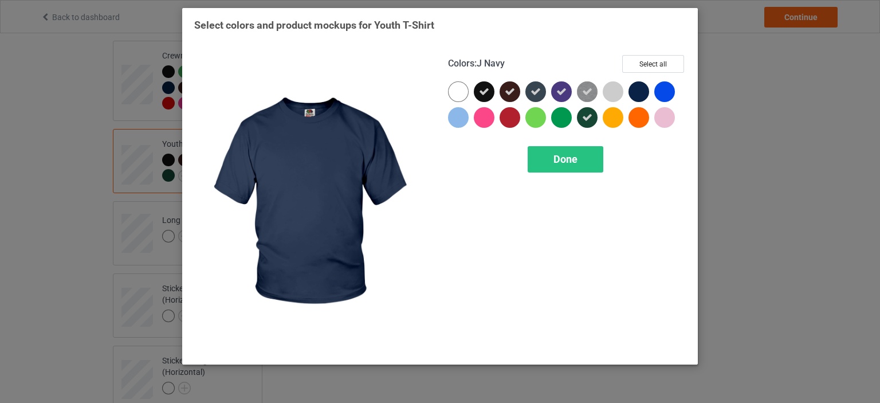
click at [644, 91] on div at bounding box center [638, 91] width 21 height 21
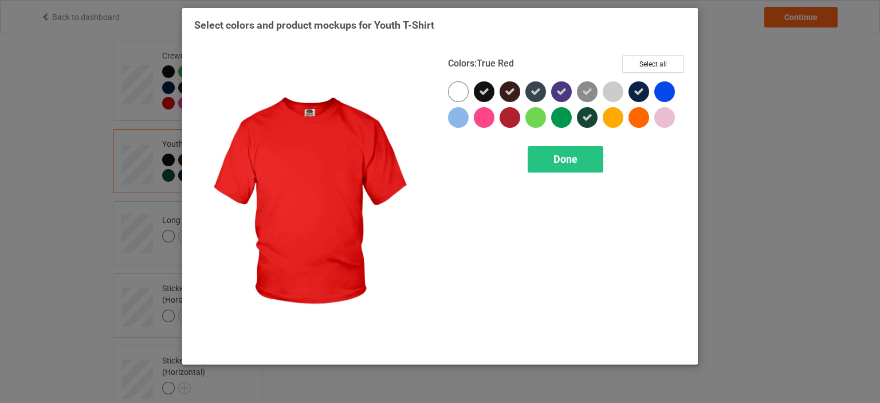
click at [506, 116] on div at bounding box center [509, 117] width 21 height 21
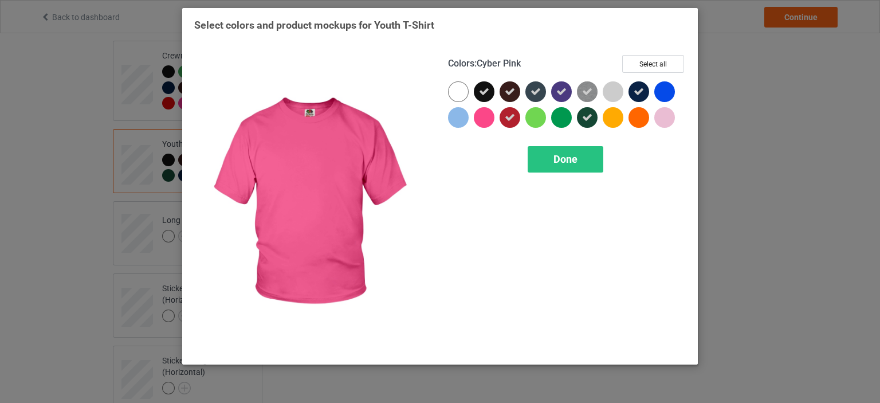
click at [484, 116] on div at bounding box center [484, 117] width 21 height 21
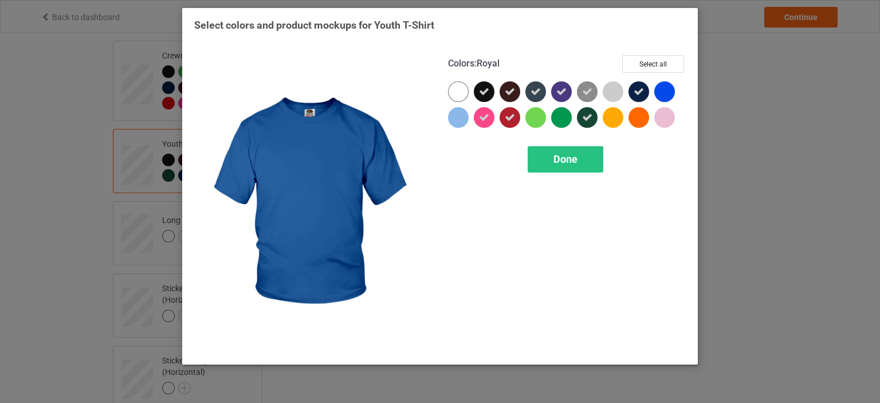
click at [664, 88] on div at bounding box center [664, 91] width 21 height 21
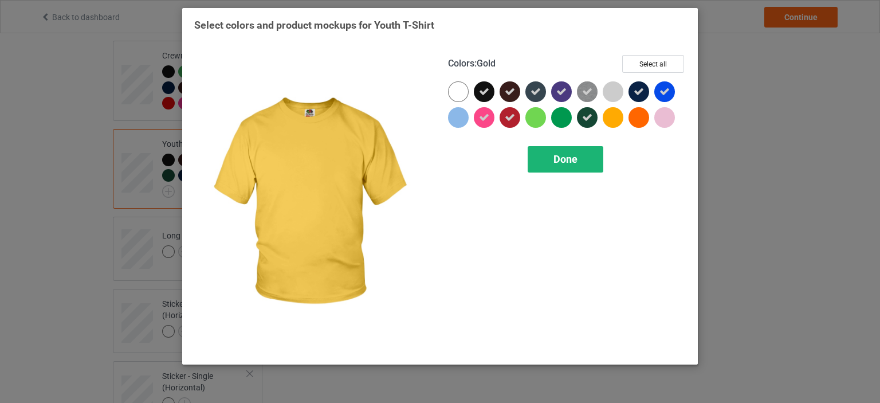
click at [565, 154] on span "Done" at bounding box center [565, 159] width 24 height 12
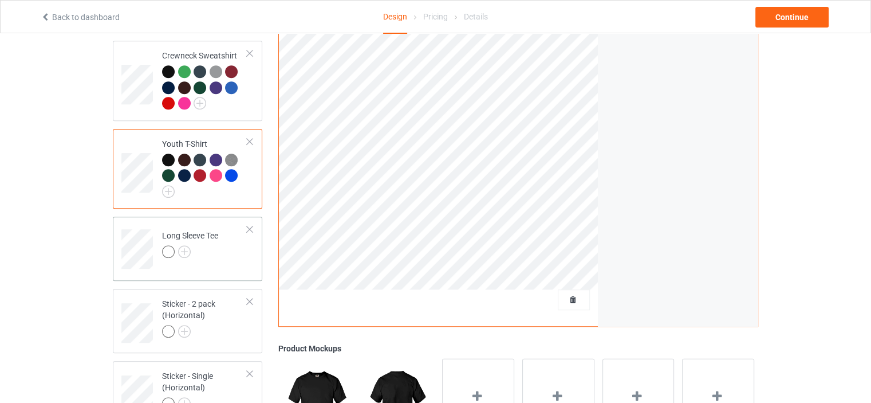
click at [202, 245] on div at bounding box center [190, 253] width 56 height 16
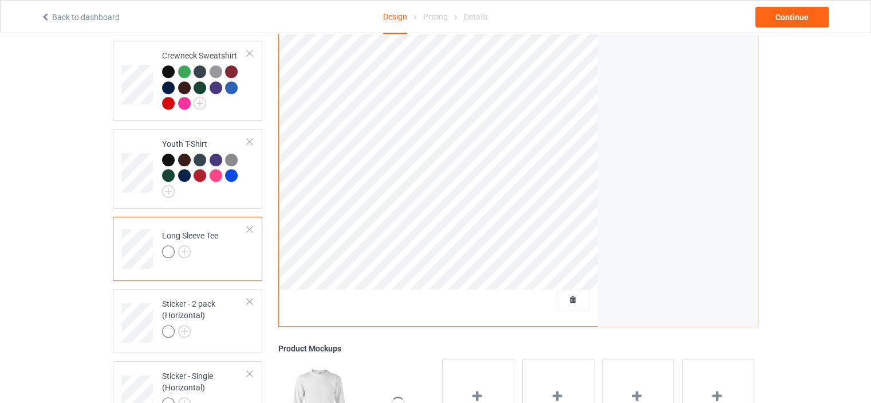
click at [191, 245] on div at bounding box center [190, 253] width 56 height 16
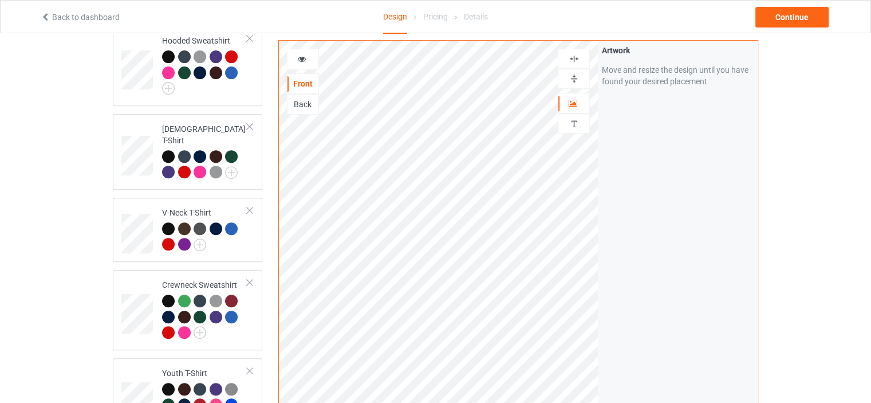
scroll to position [687, 0]
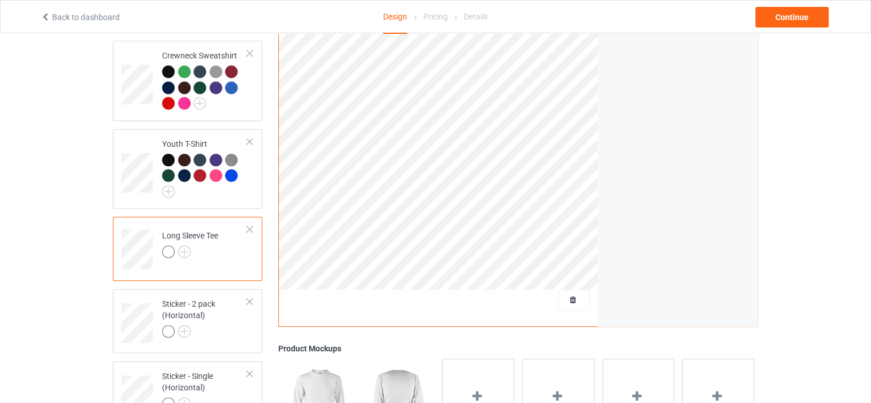
click at [171, 245] on div at bounding box center [168, 251] width 13 height 13
click at [186, 245] on img at bounding box center [184, 251] width 13 height 13
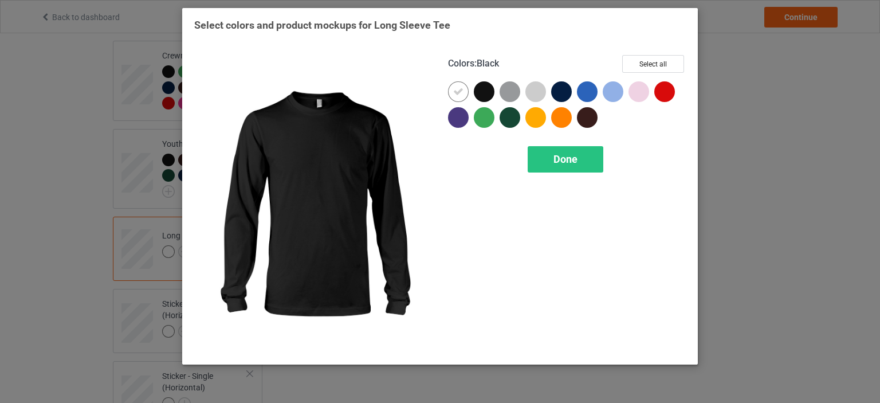
click at [482, 86] on div at bounding box center [484, 91] width 21 height 21
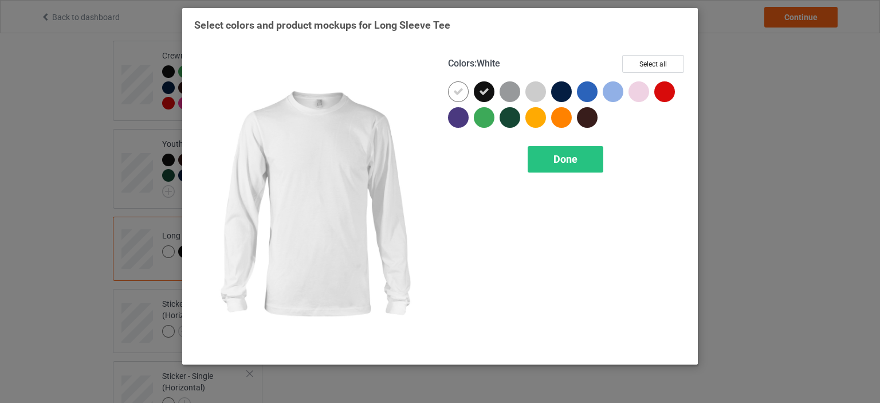
click at [469, 92] on div at bounding box center [461, 94] width 26 height 26
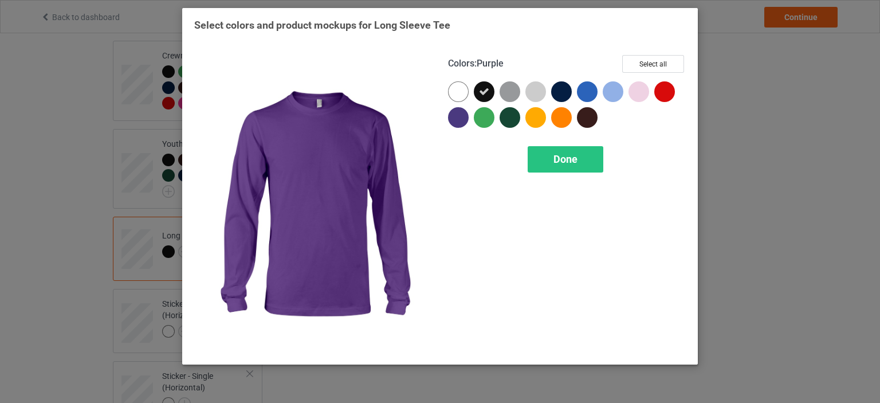
click at [465, 116] on div at bounding box center [458, 117] width 21 height 21
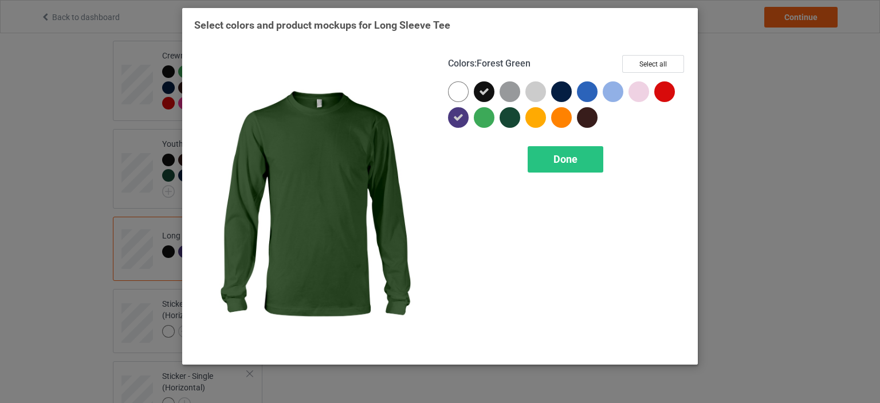
click at [500, 119] on div at bounding box center [509, 117] width 21 height 21
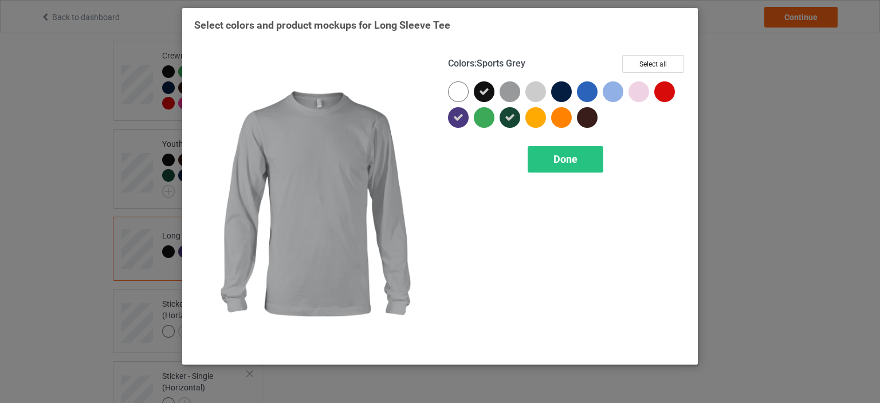
click at [504, 101] on div at bounding box center [512, 94] width 26 height 26
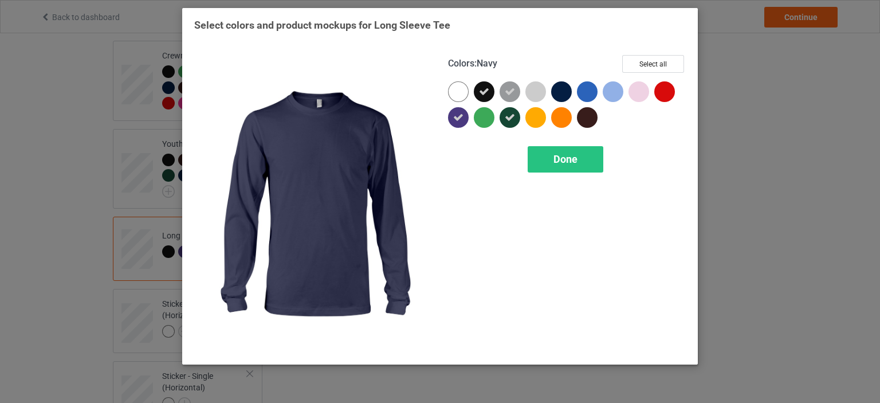
click at [568, 91] on div at bounding box center [561, 91] width 21 height 21
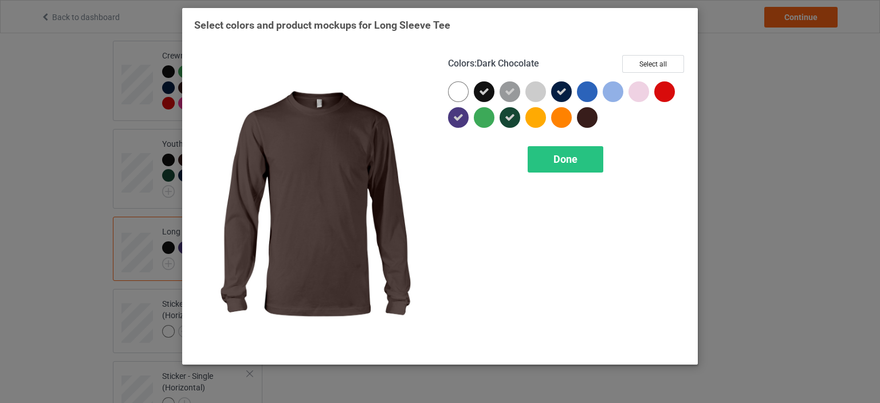
click at [588, 114] on div at bounding box center [587, 117] width 21 height 21
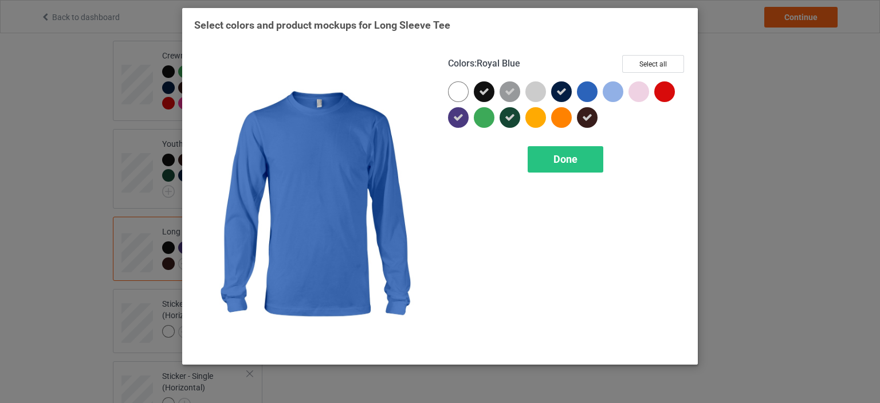
click at [586, 98] on div at bounding box center [587, 91] width 21 height 21
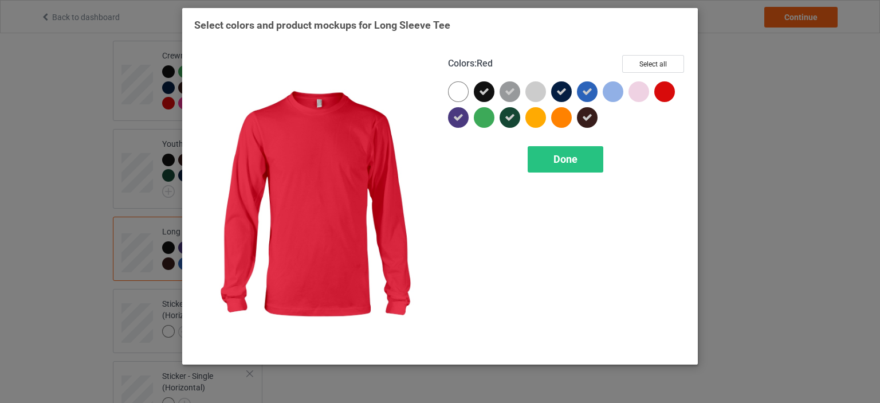
click at [671, 94] on div at bounding box center [664, 91] width 21 height 21
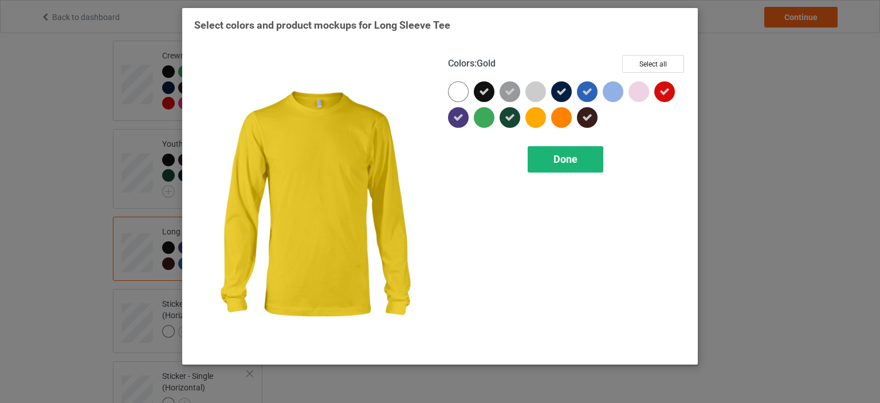
click at [540, 160] on div "Done" at bounding box center [565, 159] width 76 height 26
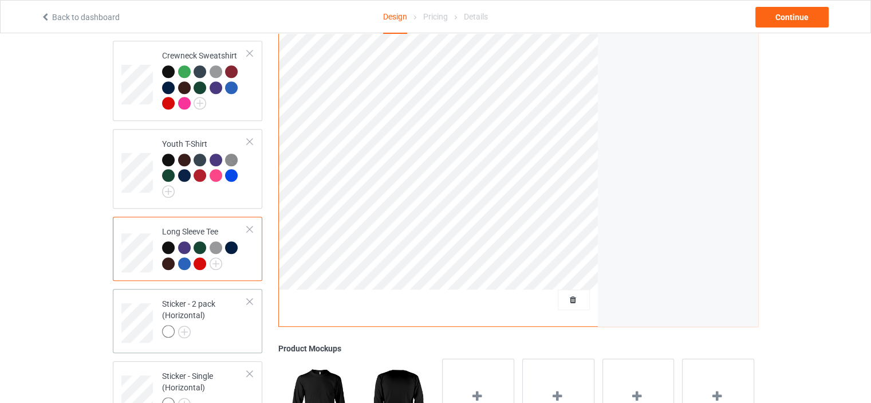
click at [197, 325] on div at bounding box center [204, 333] width 85 height 16
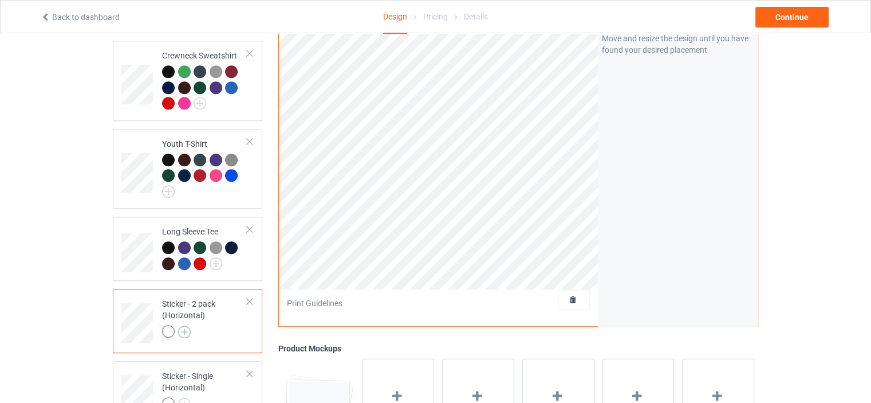
click at [186, 325] on img at bounding box center [184, 331] width 13 height 13
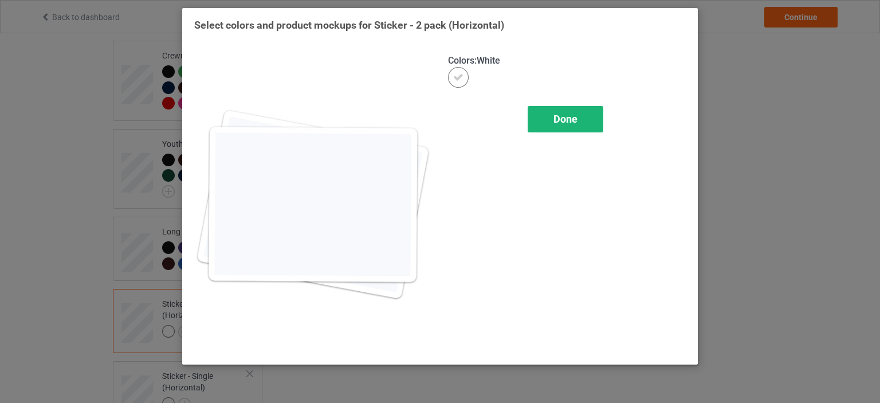
click at [553, 119] on span "Done" at bounding box center [565, 119] width 24 height 12
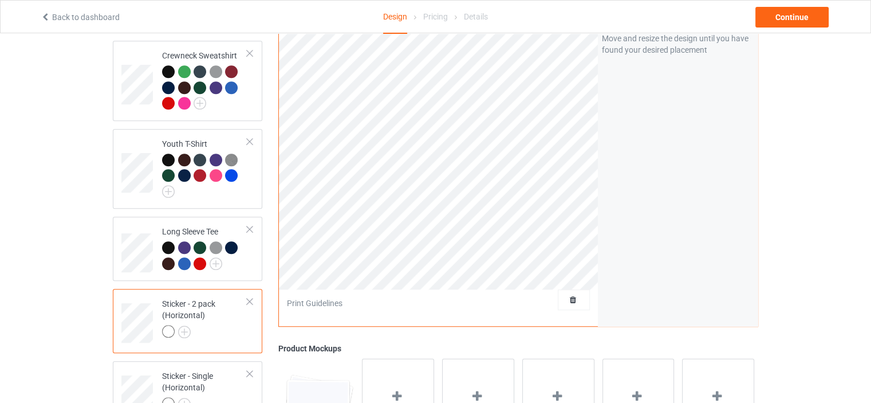
click at [247, 298] on div "Sticker - 2 pack (Horizontal)" at bounding box center [204, 317] width 85 height 39
click at [236, 301] on div "Sticker - 2 pack (Horizontal)" at bounding box center [204, 317] width 85 height 39
click at [245, 298] on div "Sticker - 2 pack (Horizontal)" at bounding box center [204, 317] width 85 height 39
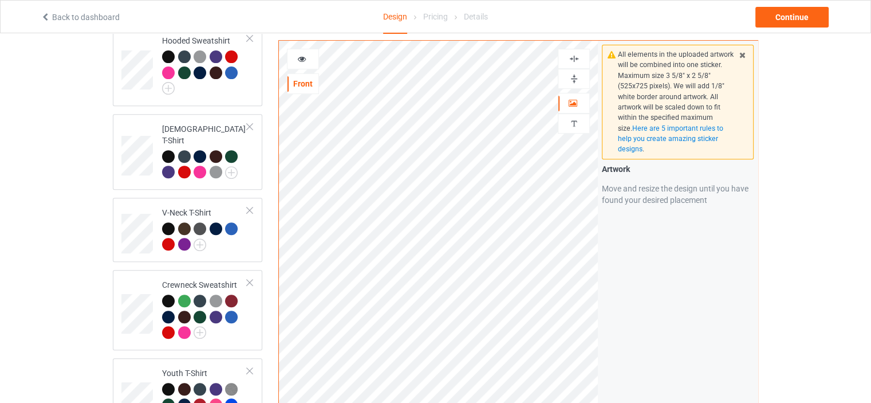
scroll to position [845, 0]
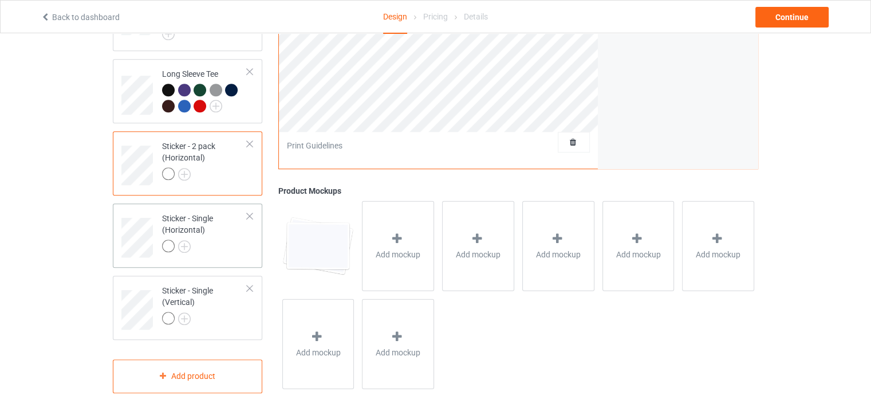
click at [247, 212] on div at bounding box center [250, 216] width 8 height 8
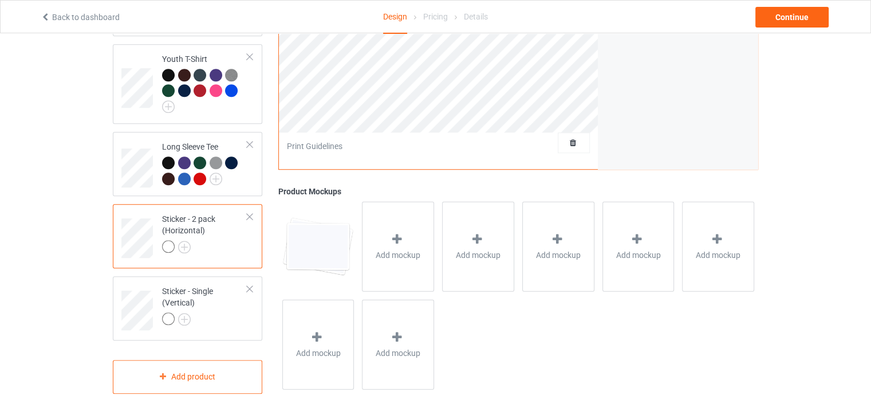
click at [251, 212] on div at bounding box center [250, 216] width 8 height 8
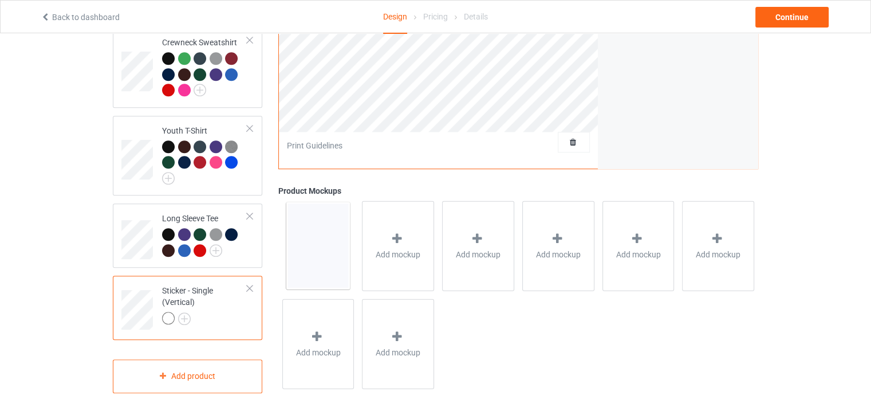
click at [247, 284] on div at bounding box center [250, 288] width 8 height 8
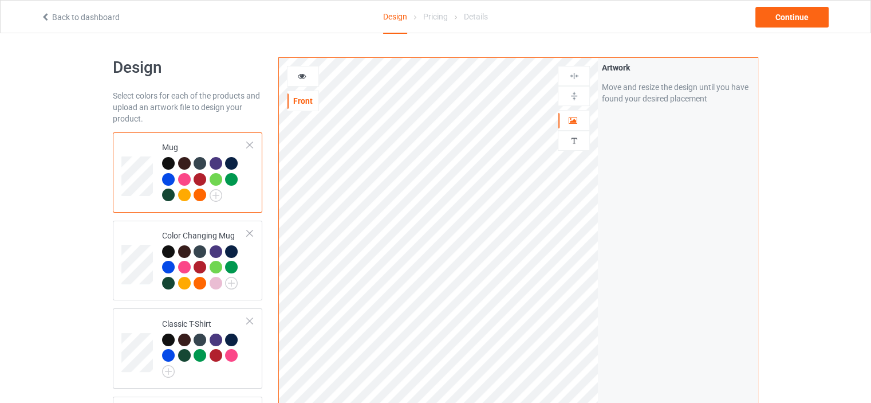
scroll to position [229, 0]
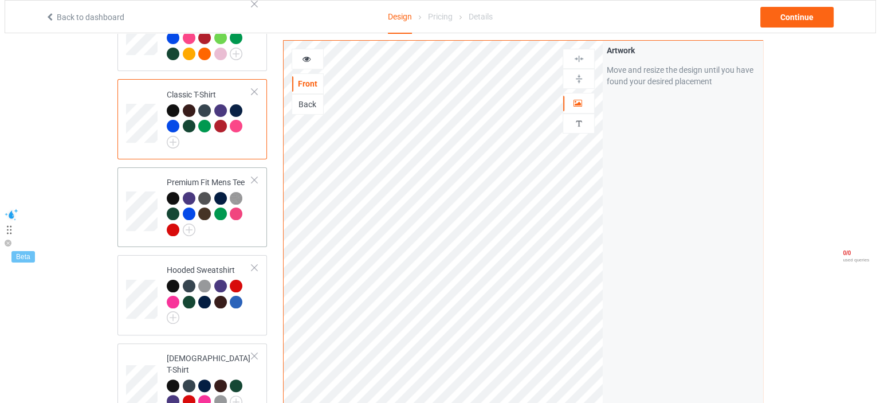
scroll to position [628, 0]
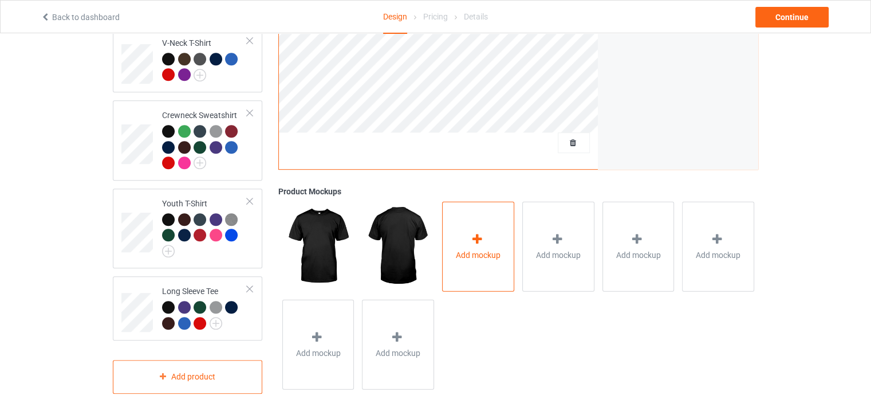
click at [478, 249] on span "Add mockup" at bounding box center [478, 254] width 45 height 11
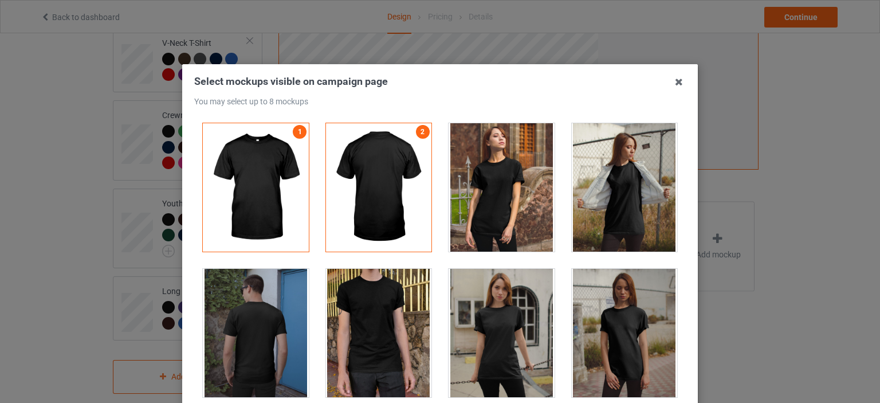
click at [487, 211] on div at bounding box center [501, 187] width 106 height 128
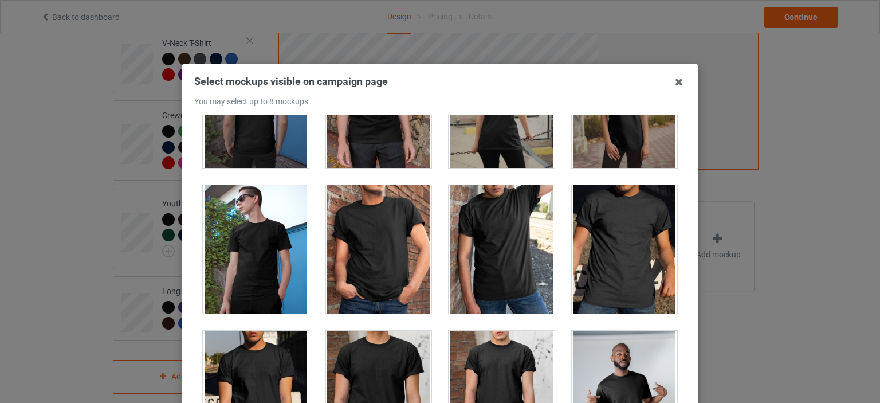
scroll to position [458, 0]
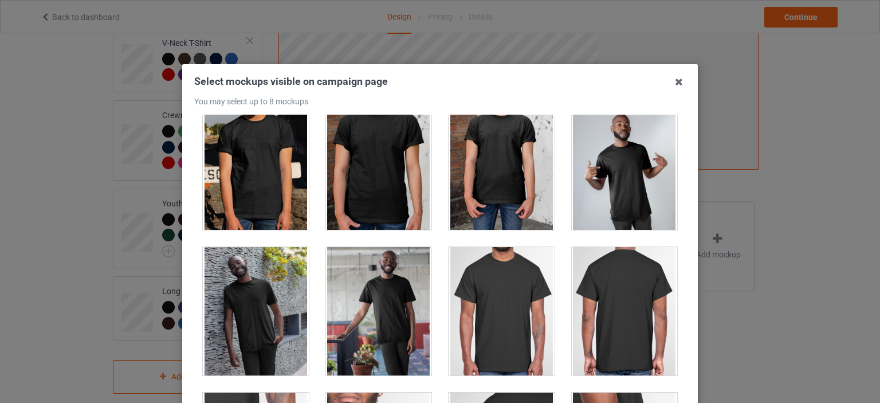
click at [634, 169] on div at bounding box center [624, 165] width 106 height 128
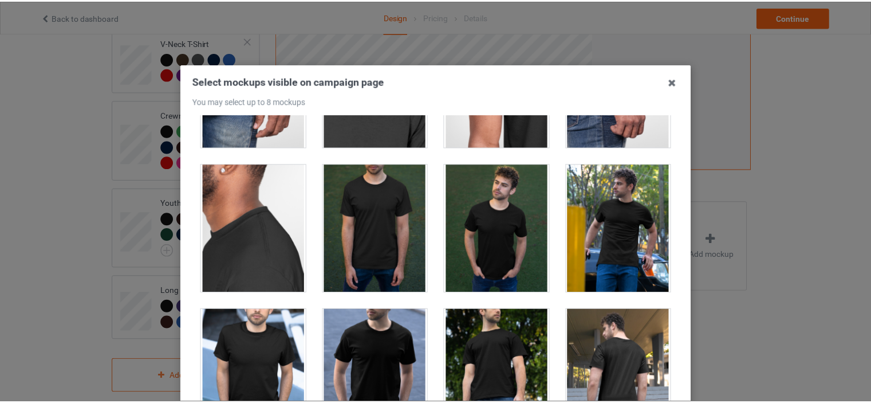
scroll to position [916, 0]
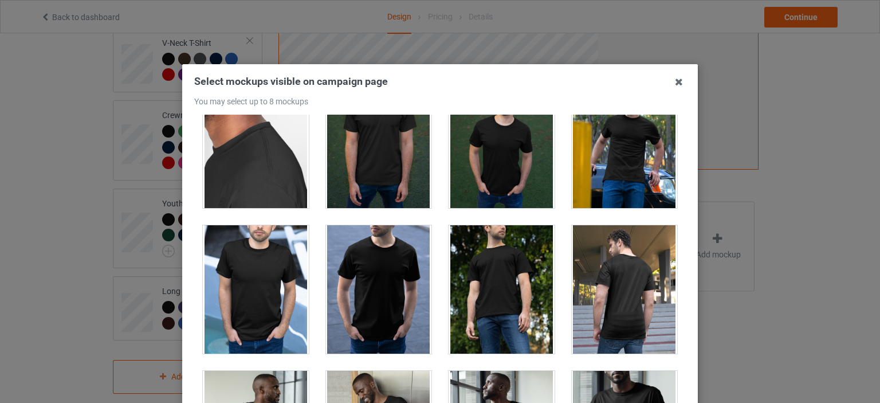
click at [608, 182] on div at bounding box center [624, 144] width 106 height 128
click at [495, 190] on div at bounding box center [501, 144] width 106 height 128
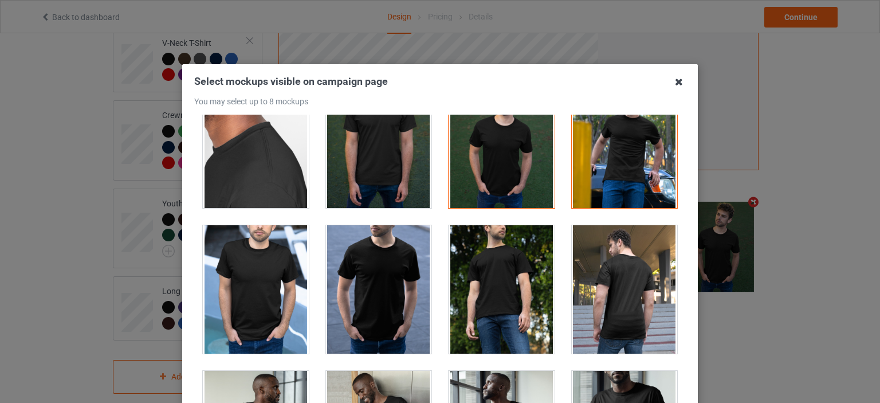
click at [671, 84] on icon at bounding box center [678, 82] width 18 height 18
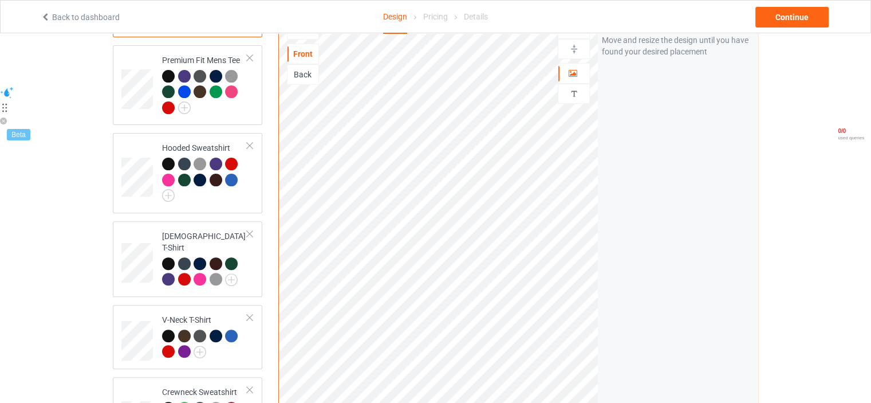
scroll to position [169, 0]
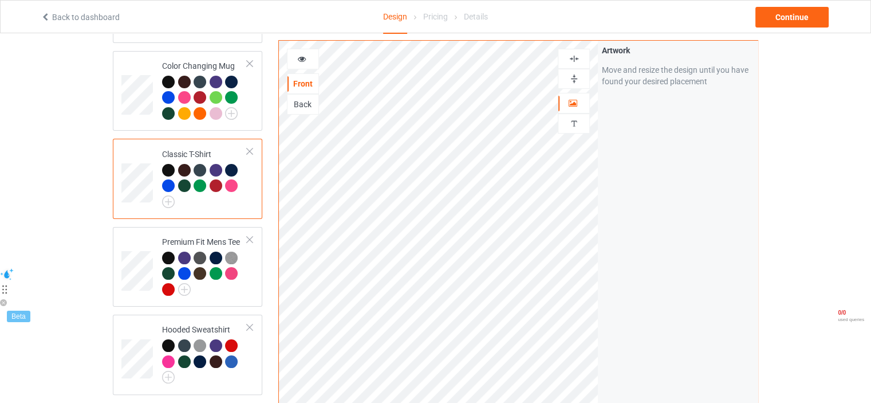
click at [299, 52] on div at bounding box center [303, 59] width 32 height 21
click at [314, 54] on div at bounding box center [302, 58] width 31 height 11
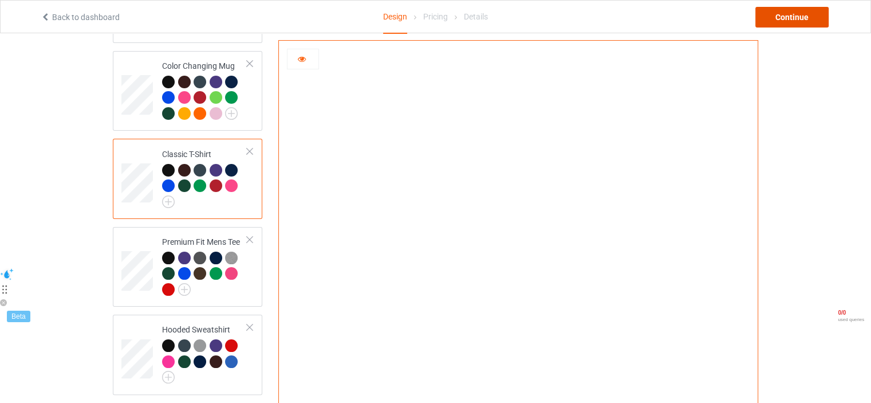
click at [782, 13] on div "Continue" at bounding box center [791, 17] width 73 height 21
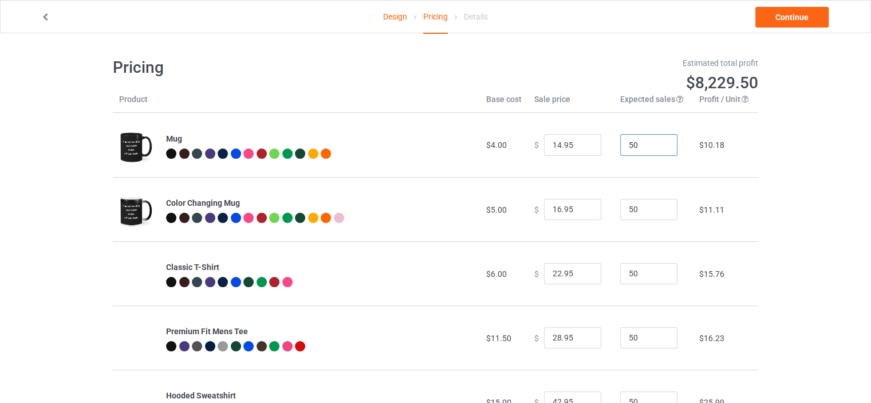
click at [652, 139] on input "50" at bounding box center [648, 145] width 57 height 22
click at [662, 140] on input "50" at bounding box center [648, 145] width 57 height 22
type input "51"
click at [661, 141] on input "51" at bounding box center [648, 145] width 57 height 22
click at [659, 139] on input "51" at bounding box center [648, 145] width 57 height 22
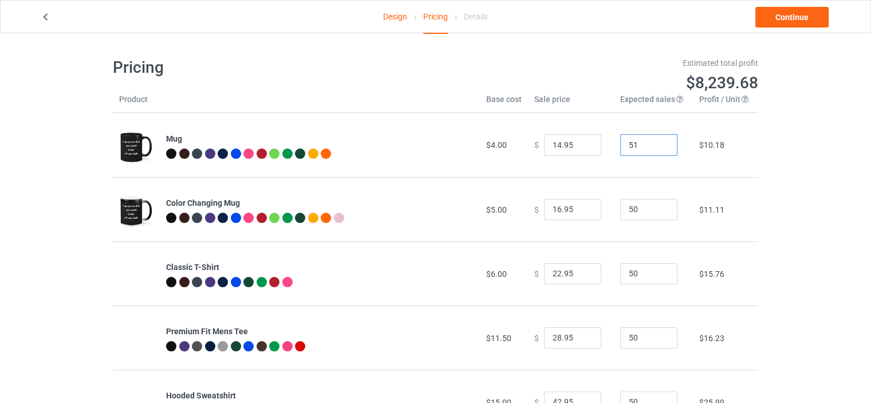
click at [659, 139] on input "51" at bounding box center [648, 145] width 57 height 22
type input "15.95"
click at [586, 144] on input "15.95" at bounding box center [572, 145] width 57 height 22
click at [581, 211] on input "15.95" at bounding box center [572, 210] width 57 height 22
click at [579, 207] on input "16.95" at bounding box center [572, 210] width 57 height 22
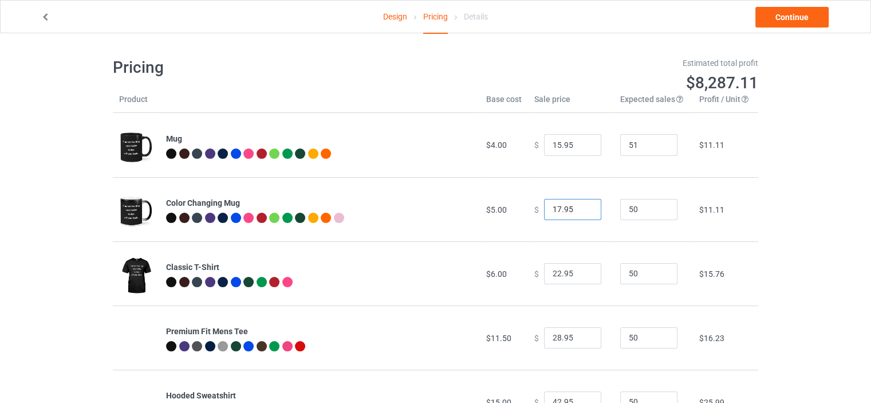
type input "17.95"
click at [579, 204] on input "17.95" at bounding box center [572, 210] width 57 height 22
click at [805, 31] on div "Design Pricing Details Continue" at bounding box center [436, 17] width 806 height 32
click at [800, 25] on link "Continue" at bounding box center [791, 17] width 73 height 21
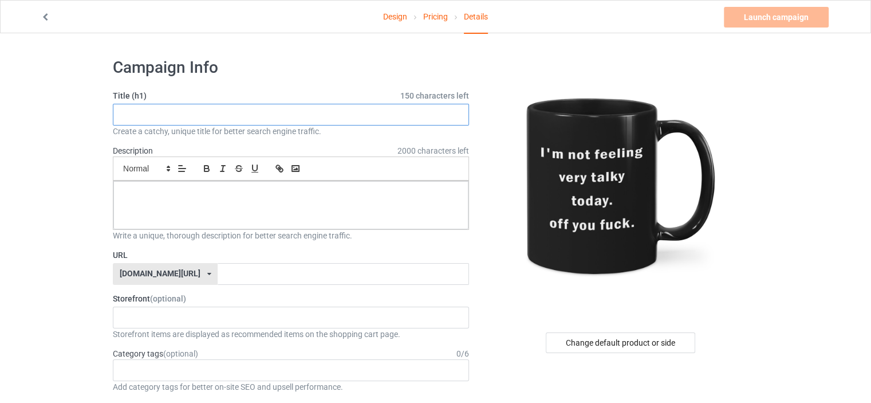
click at [294, 117] on input "text" at bounding box center [291, 115] width 356 height 22
paste input "TIGC The Inappropriate Gift Co I'm not feeling very talky [DATE]. Off you fuck …"
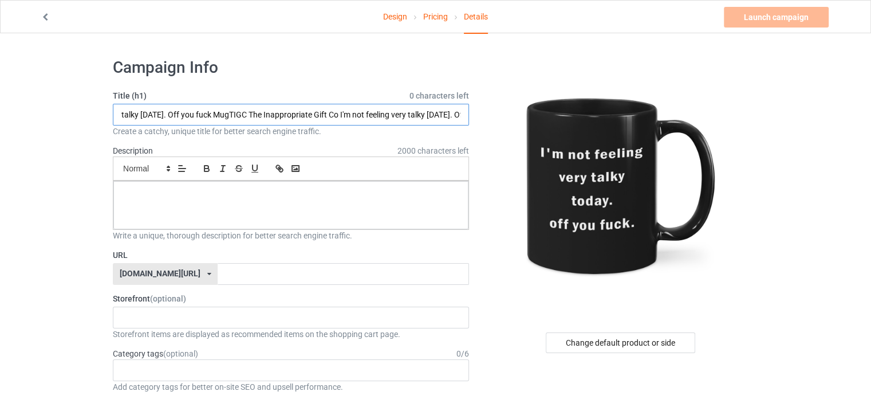
type input "TIGC The Inappropriate Gift Co I'm not feeling very talky [DATE]. Off you fuck …"
click at [352, 199] on div at bounding box center [290, 205] width 355 height 48
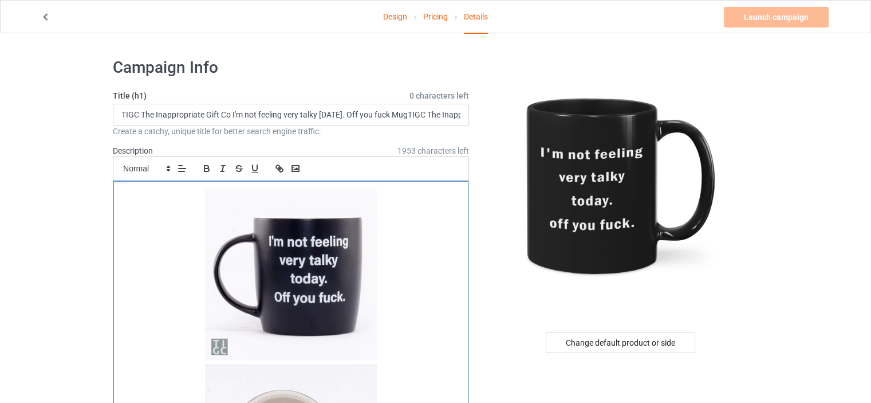
scroll to position [0, 0]
click at [267, 261] on img at bounding box center [291, 274] width 172 height 172
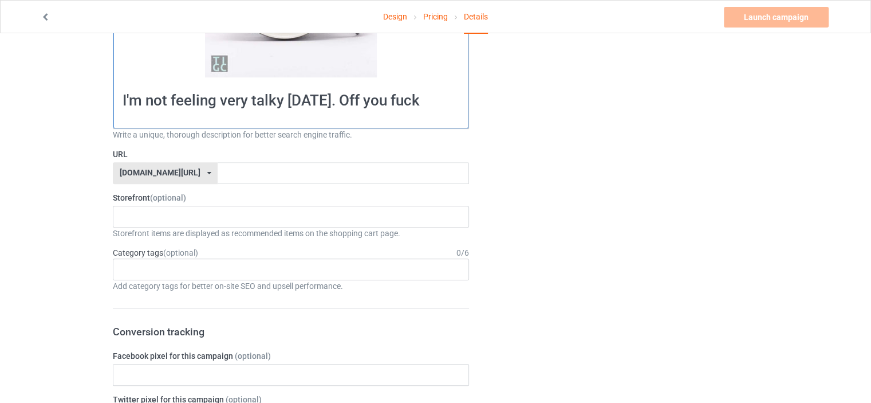
scroll to position [229, 0]
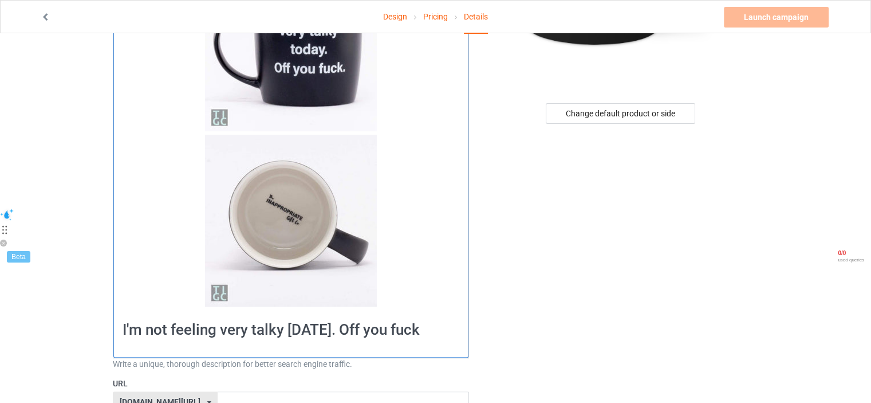
click at [352, 216] on img at bounding box center [291, 221] width 172 height 172
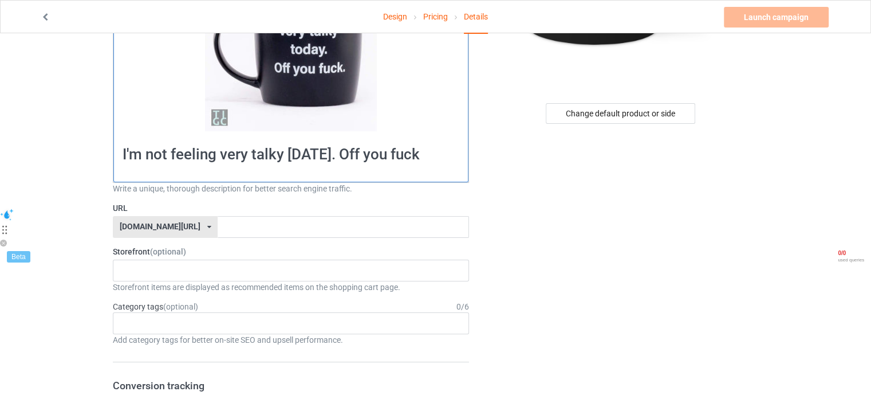
click at [427, 151] on h1 "I'm not feeling very talky [DATE]. Off you fuck" at bounding box center [291, 154] width 337 height 19
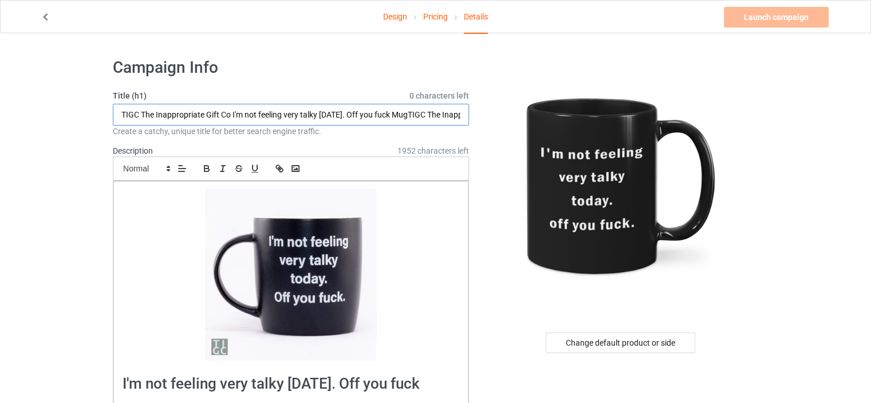
click at [396, 120] on input "TIGC The Inappropriate Gift Co I'm not feeling very talky [DATE]. Off you fuck …" at bounding box center [291, 115] width 356 height 22
drag, startPoint x: 163, startPoint y: 119, endPoint x: 481, endPoint y: 105, distance: 318.7
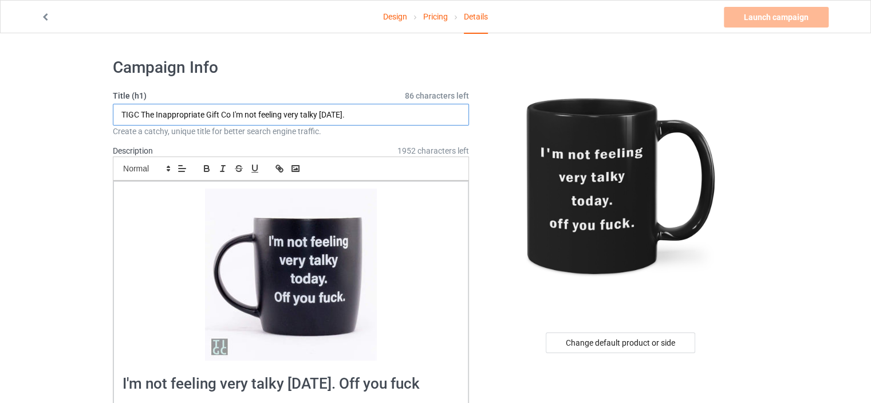
drag, startPoint x: 231, startPoint y: 115, endPoint x: 4, endPoint y: 108, distance: 227.4
click at [237, 116] on input "I'm not feeling very talky [DATE]." at bounding box center [291, 115] width 356 height 22
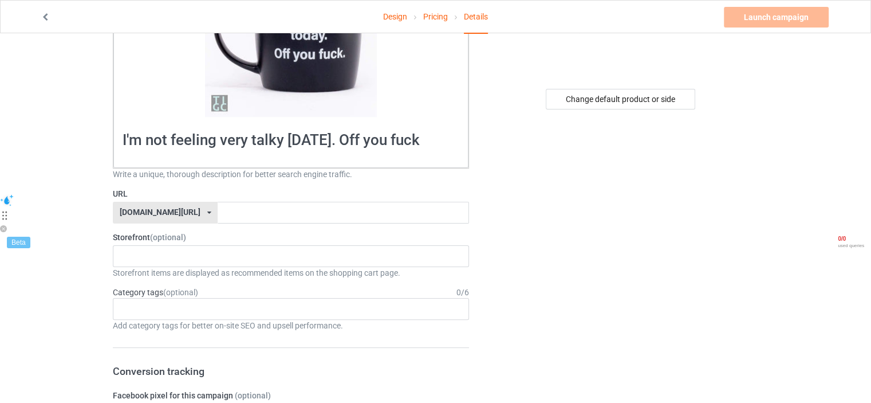
scroll to position [458, 0]
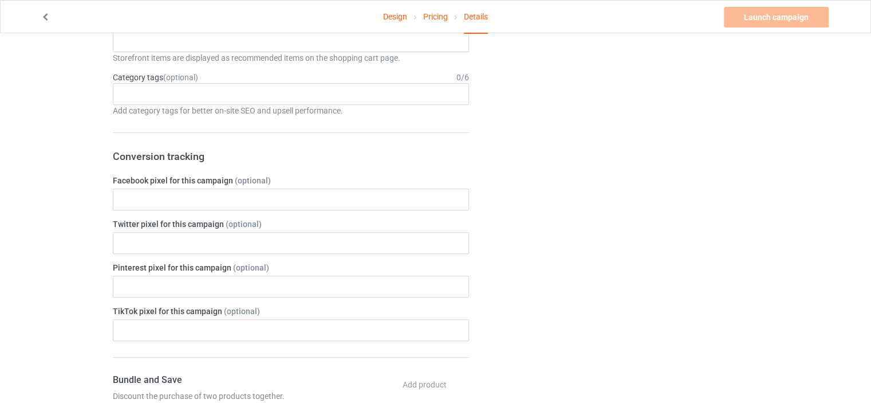
type input "I'm not feeling very talky [DATE]."
click at [371, 171] on form "Title (h1) 117 characters left I'm not feeling very talky [DATE]. Create a catc…" at bounding box center [291, 242] width 356 height 1221
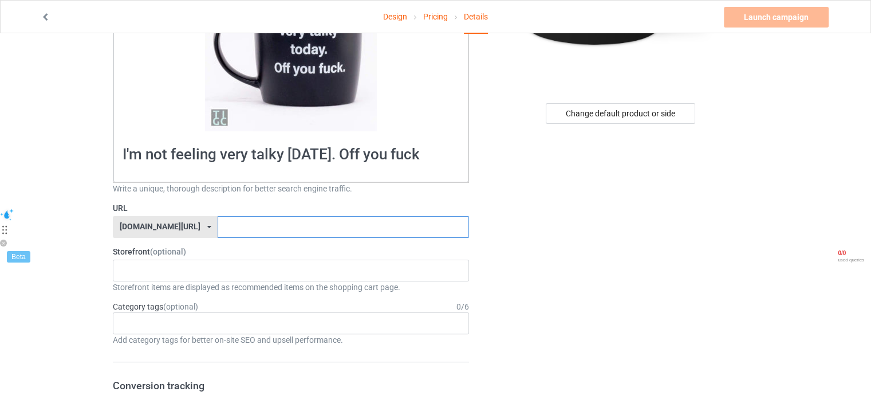
click at [332, 217] on input "text" at bounding box center [343, 227] width 251 height 22
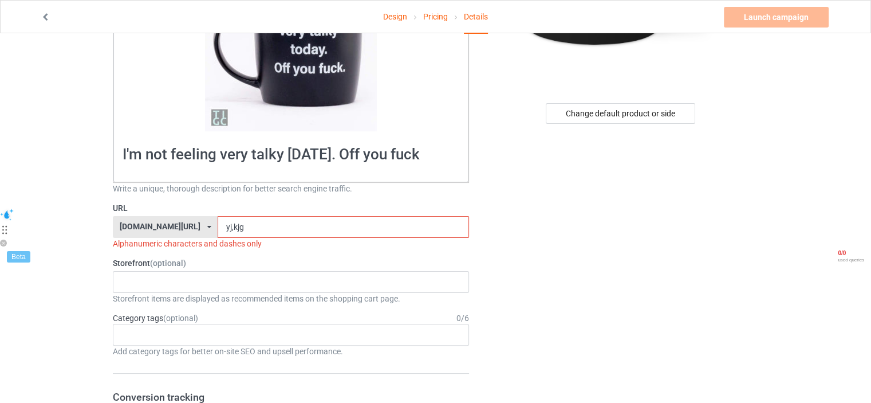
drag, startPoint x: 200, startPoint y: 226, endPoint x: 268, endPoint y: 235, distance: 68.8
click at [268, 235] on input "yj,kjg" at bounding box center [343, 227] width 251 height 22
click at [268, 235] on input "yj,hu" at bounding box center [343, 227] width 251 height 22
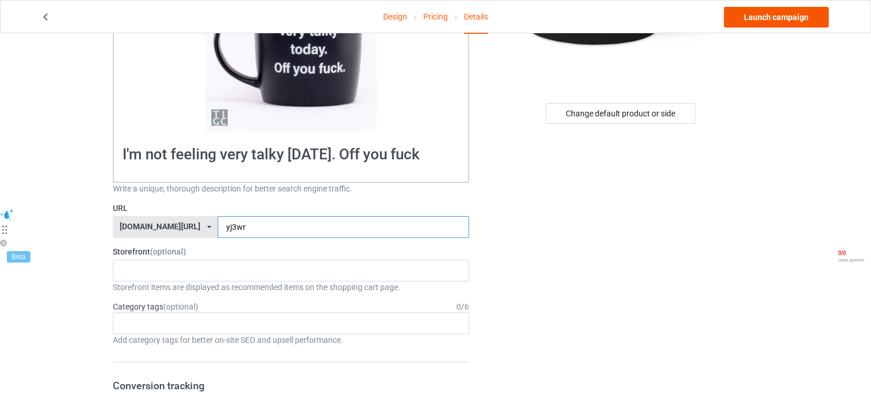
type input "yj3wr"
click at [808, 14] on link "Launch campaign" at bounding box center [776, 17] width 105 height 21
